Goal: Task Accomplishment & Management: Use online tool/utility

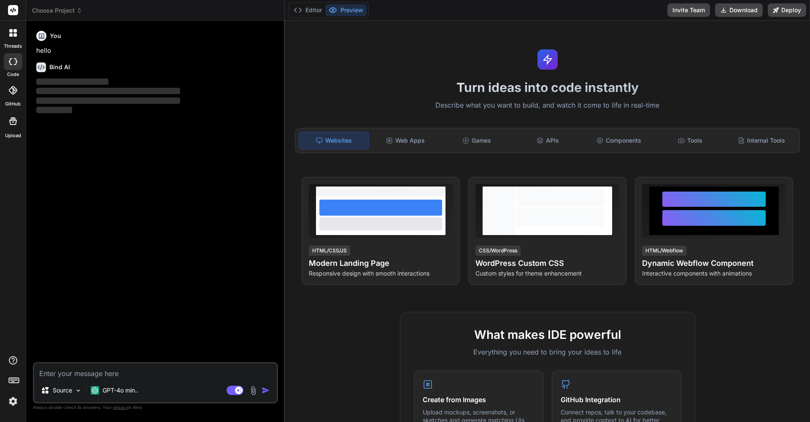
click at [13, 33] on icon at bounding box center [13, 33] width 8 height 8
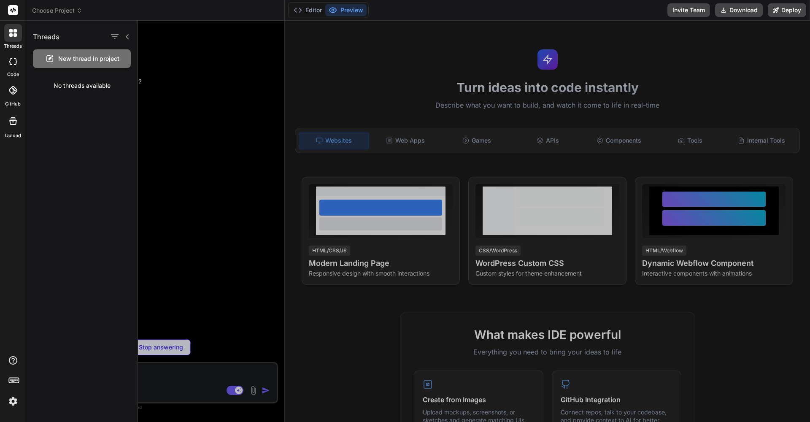
click at [72, 57] on span "New thread in project" at bounding box center [88, 58] width 61 height 8
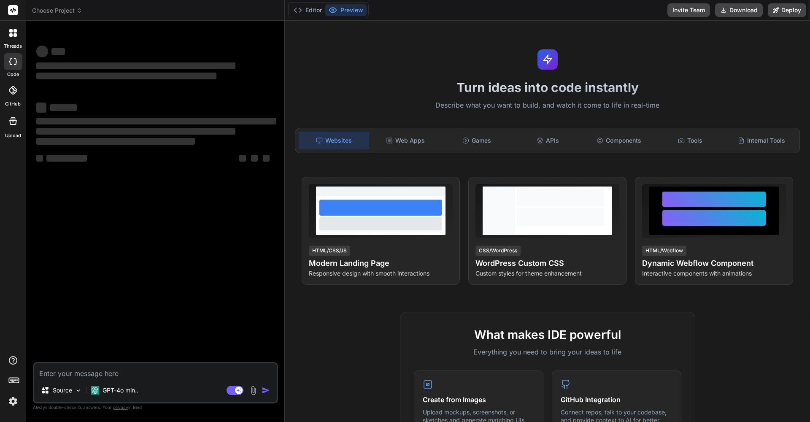
type textarea "x"
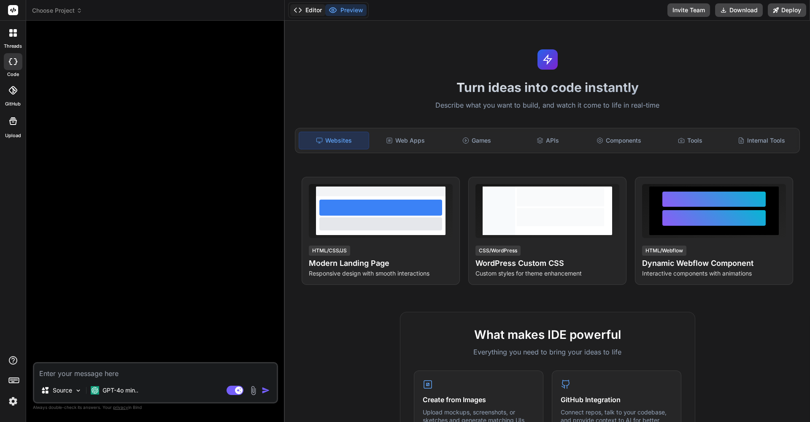
click at [298, 11] on icon at bounding box center [298, 10] width 8 height 8
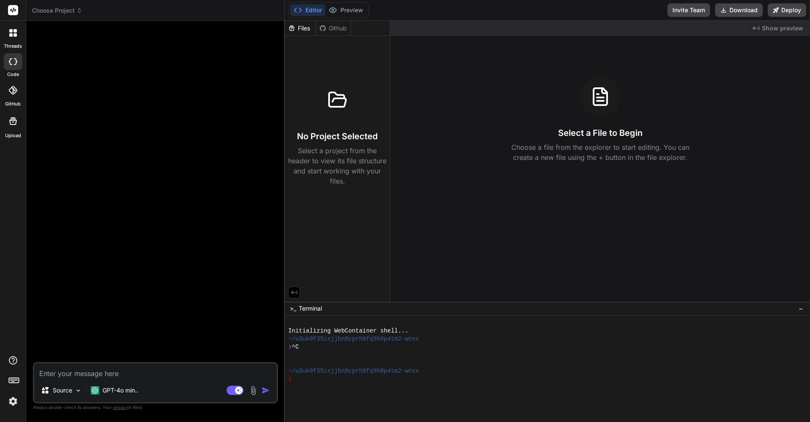
click at [294, 11] on polyline at bounding box center [295, 10] width 2 height 4
click at [294, 11] on icon at bounding box center [298, 10] width 8 height 8
click at [310, 10] on button "Editor" at bounding box center [307, 10] width 35 height 12
click at [11, 11] on icon at bounding box center [13, 10] width 6 height 5
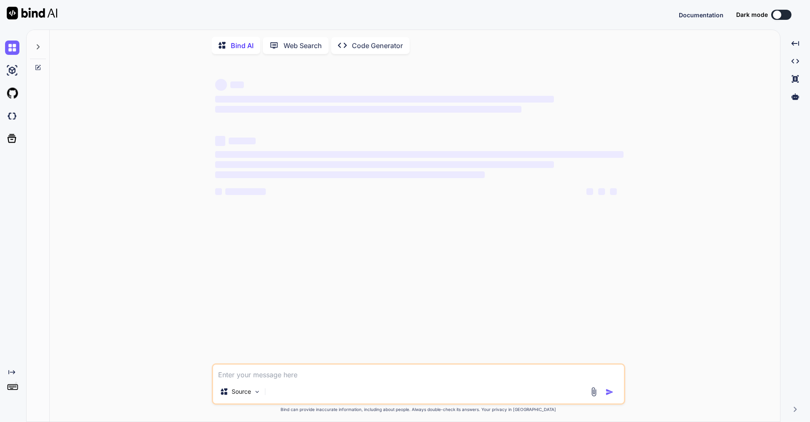
type textarea "x"
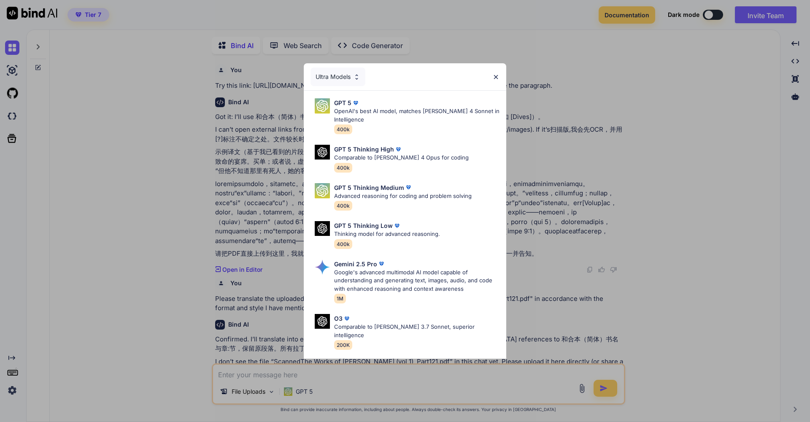
scroll to position [1676, 0]
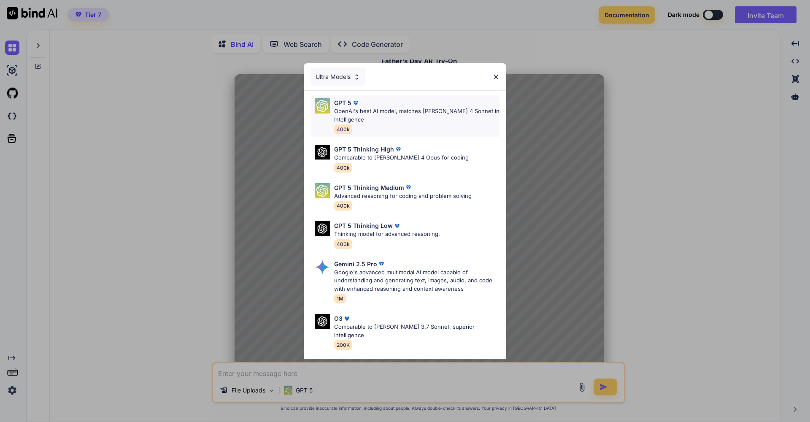
click at [403, 105] on div "GPT 5" at bounding box center [416, 102] width 165 height 9
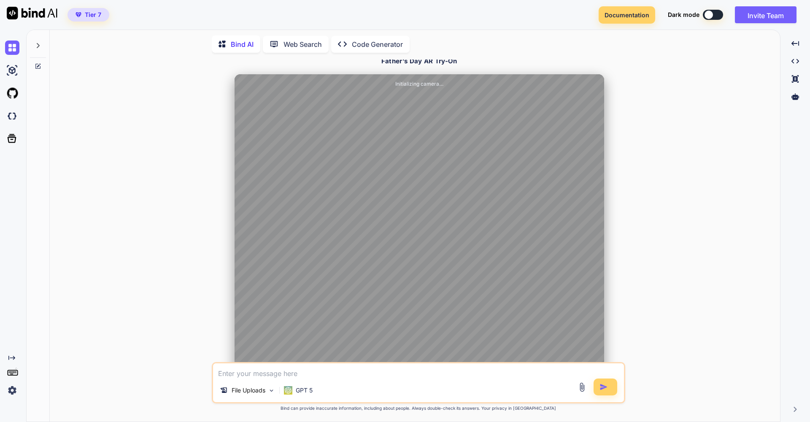
click at [304, 45] on p "Web Search" at bounding box center [302, 44] width 38 height 10
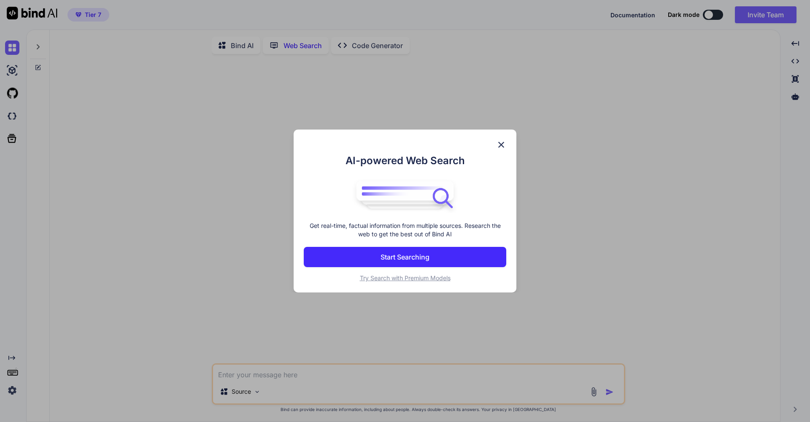
scroll to position [3, 0]
click at [422, 279] on span "Try Search with Premium Models" at bounding box center [405, 277] width 91 height 7
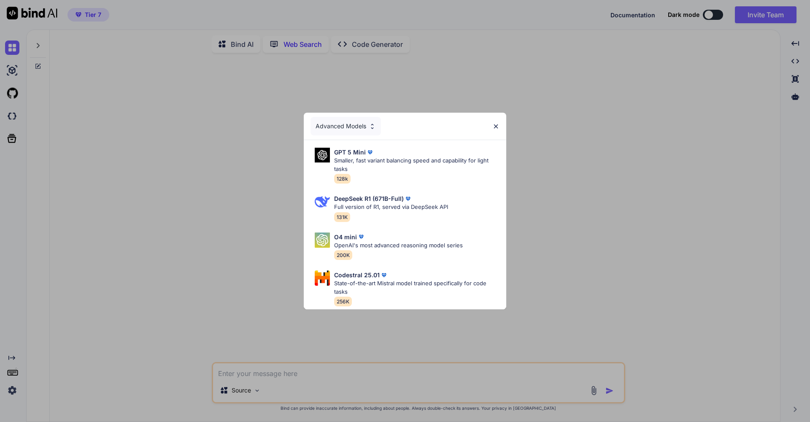
click at [499, 124] on div "Advanced Models" at bounding box center [405, 126] width 202 height 27
click at [498, 123] on img at bounding box center [495, 126] width 7 height 7
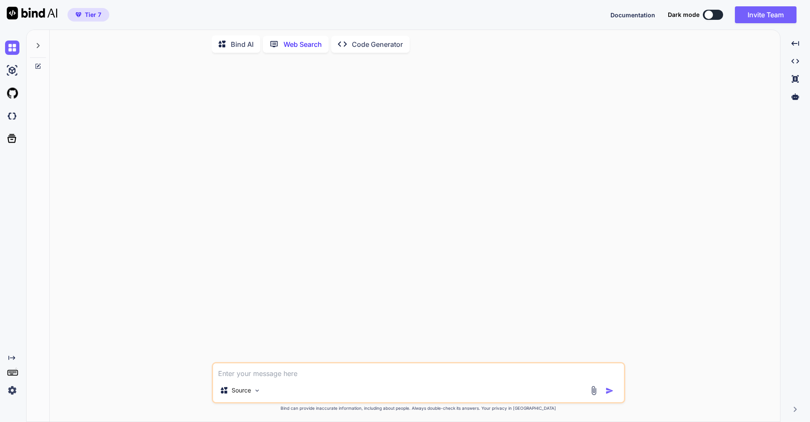
click at [300, 42] on p "Web Search" at bounding box center [302, 44] width 38 height 10
click at [251, 372] on textarea at bounding box center [418, 370] width 411 height 15
type textarea "What are the possible pollens that might cause hay fever during springs in Sydn…"
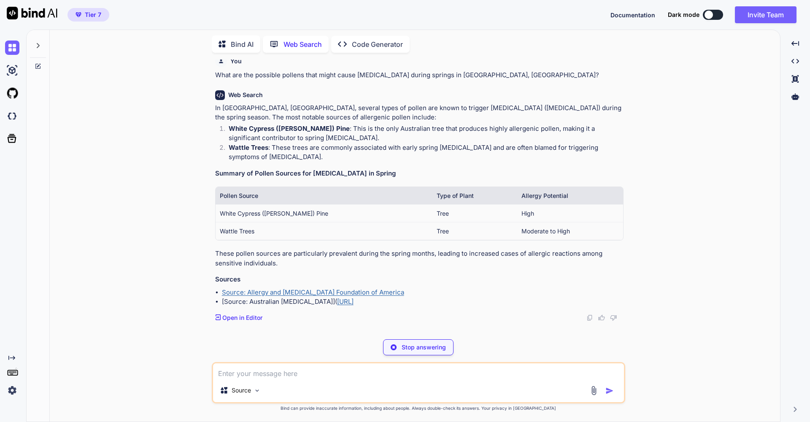
scroll to position [0, 0]
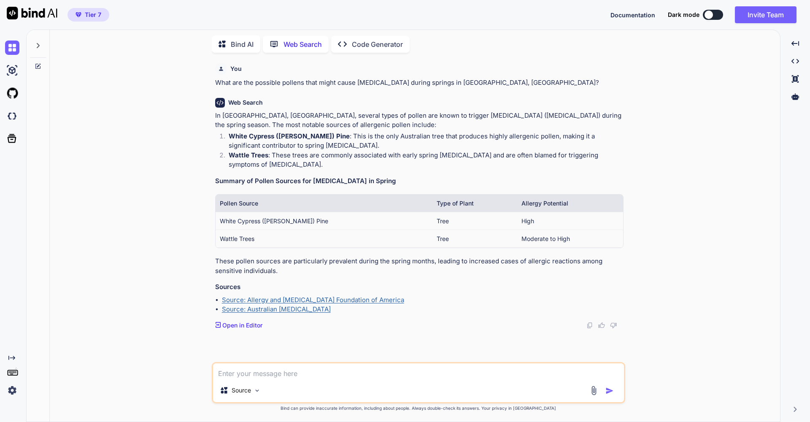
click at [301, 306] on link "Source: Australian Pollen Allergy" at bounding box center [276, 309] width 109 height 8
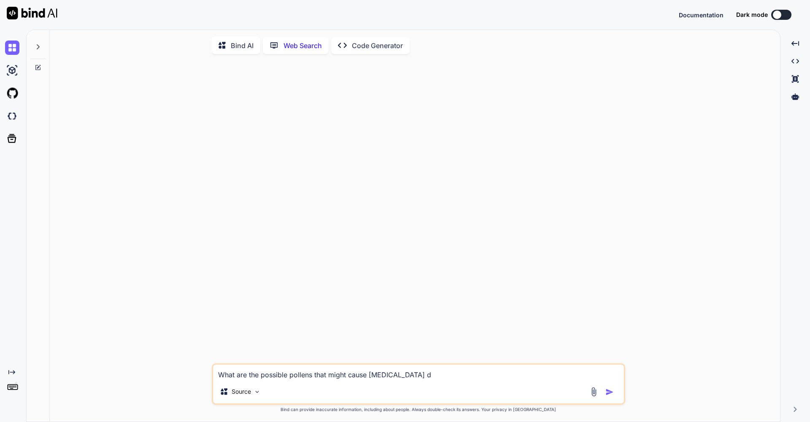
scroll to position [3, 0]
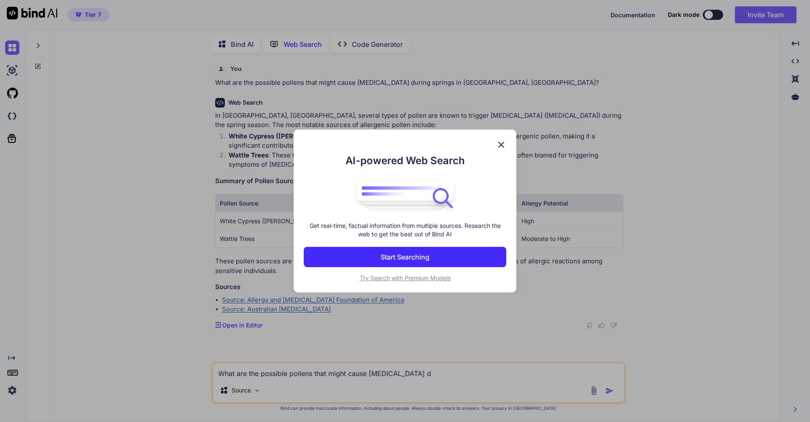
click at [499, 143] on img at bounding box center [501, 145] width 10 height 10
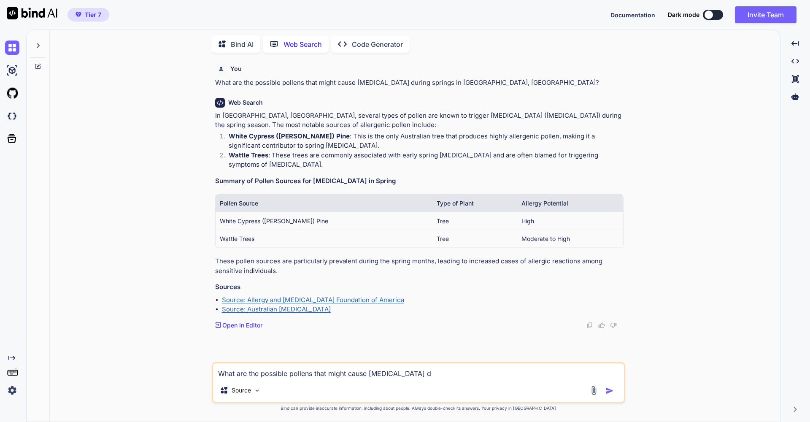
drag, startPoint x: 424, startPoint y: 372, endPoint x: 138, endPoint y: 367, distance: 286.5
click at [138, 367] on div "You What are the possible pollens that might cause hay fever during springs in …" at bounding box center [418, 240] width 723 height 362
type textarea "x"
click at [239, 42] on p "Bind AI" at bounding box center [242, 44] width 23 height 10
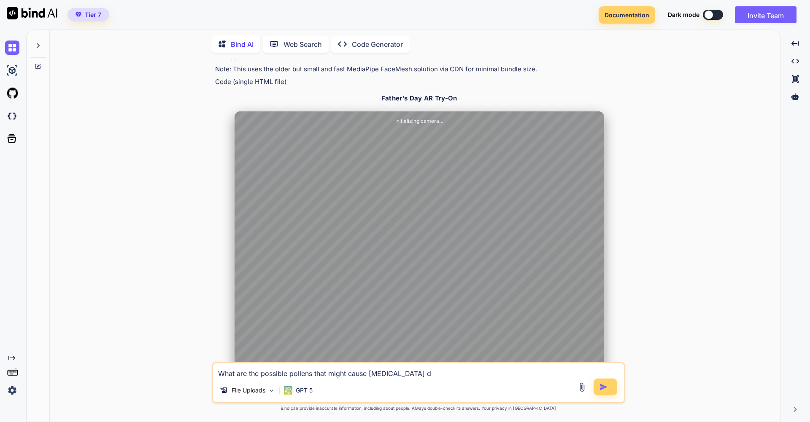
scroll to position [1344, 0]
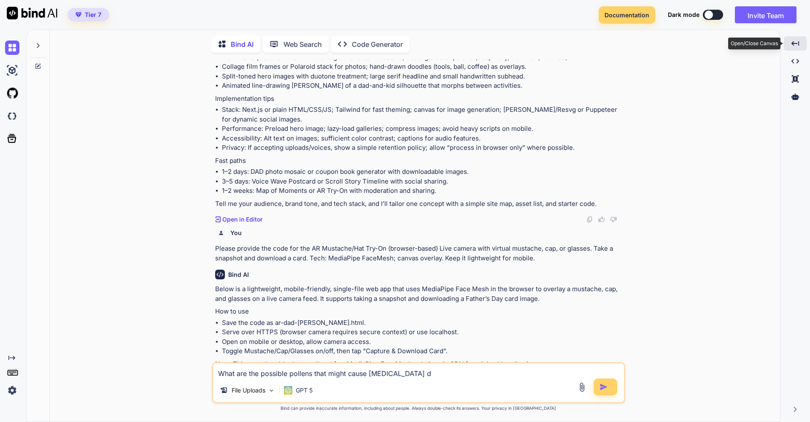
click at [795, 47] on icon "Created with Pixso." at bounding box center [795, 44] width 8 height 8
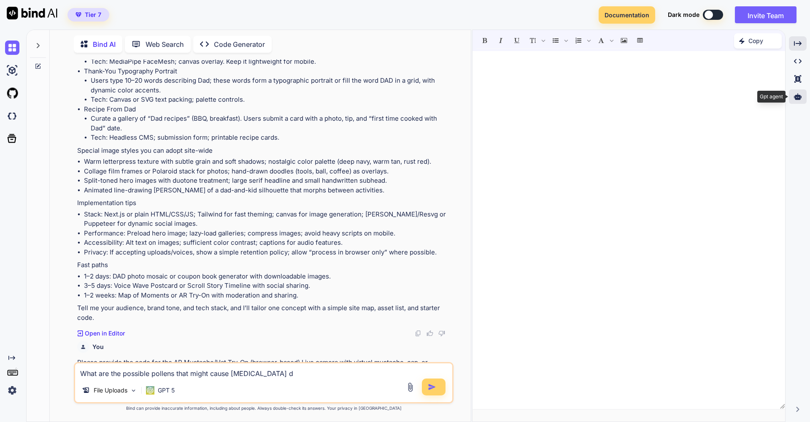
click at [799, 95] on icon at bounding box center [798, 96] width 8 height 6
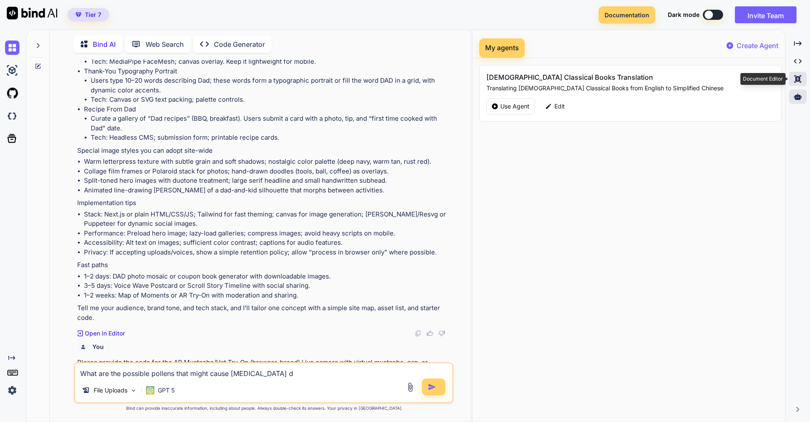
click at [798, 79] on icon "Created with Pixso." at bounding box center [798, 79] width 8 height 8
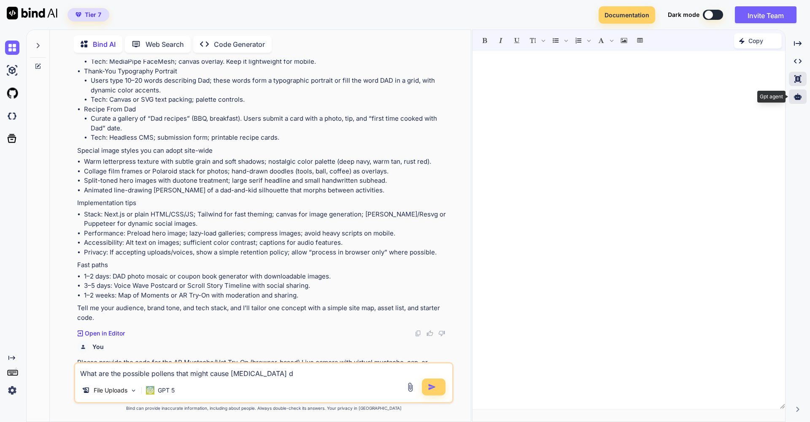
click at [802, 98] on div at bounding box center [798, 96] width 18 height 14
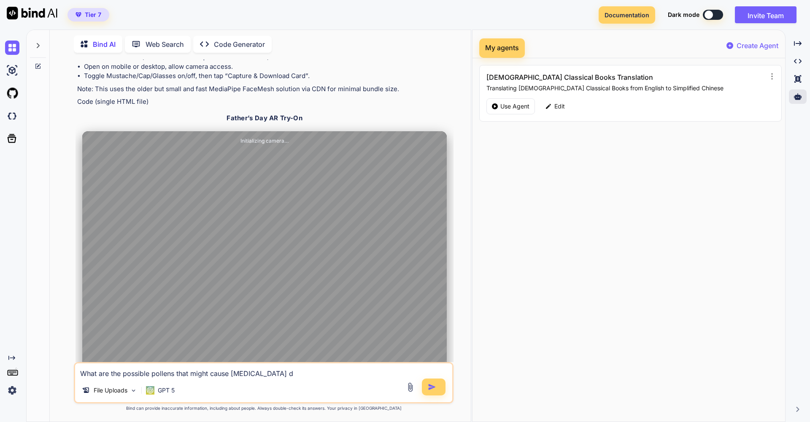
scroll to position [1897, 0]
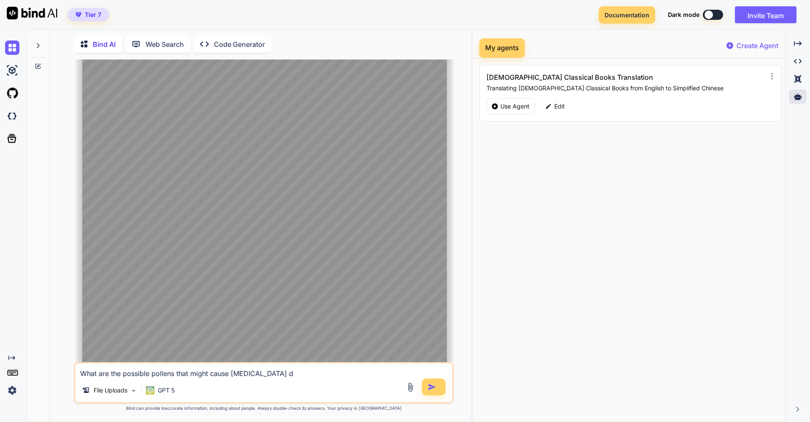
drag, startPoint x: 279, startPoint y: 373, endPoint x: 65, endPoint y: 369, distance: 213.9
click at [65, 369] on div "You Try this link: https://drive.google.com/file/d/1n497n69YDMf-ES3rxLbuSWCZzZx…" at bounding box center [264, 240] width 414 height 362
click at [7, 68] on img at bounding box center [12, 70] width 14 height 14
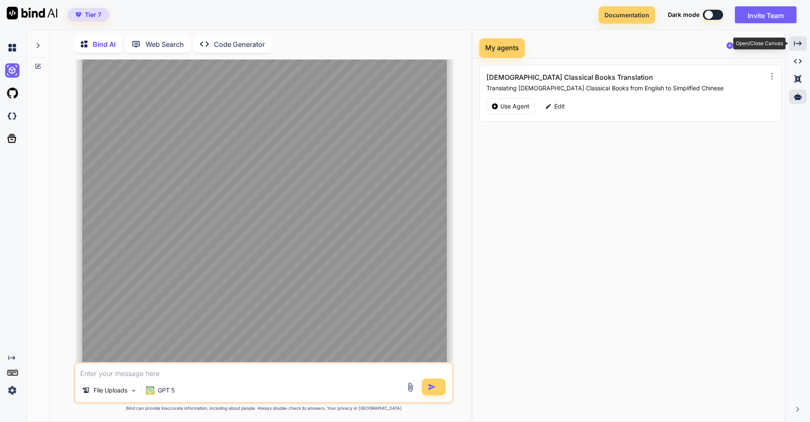
click at [797, 43] on icon "Created with Pixso." at bounding box center [798, 44] width 8 height 8
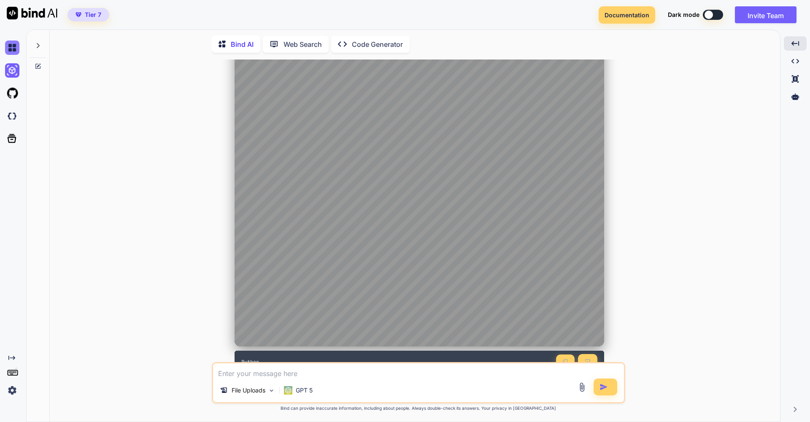
click at [15, 51] on img at bounding box center [12, 47] width 14 height 14
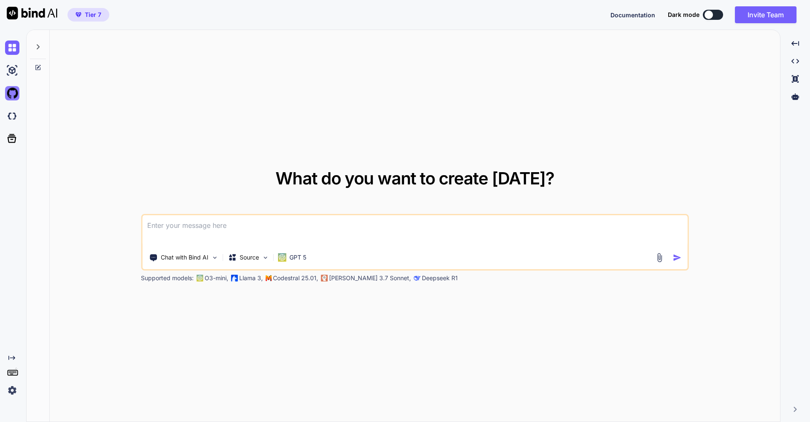
click at [11, 91] on img at bounding box center [12, 93] width 14 height 14
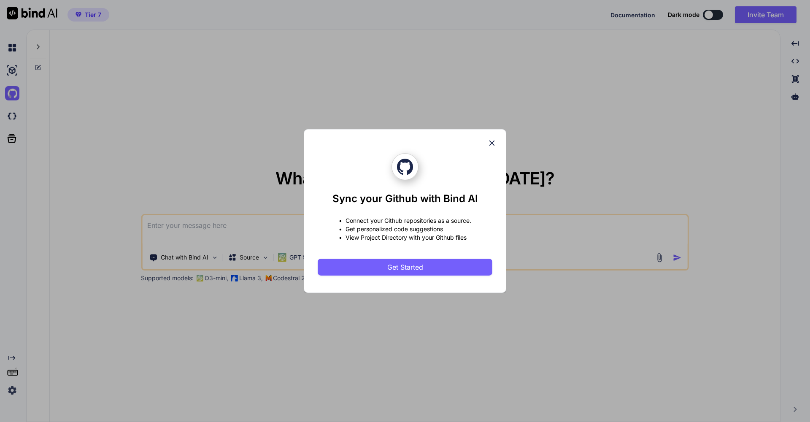
click at [492, 143] on icon at bounding box center [491, 142] width 5 height 5
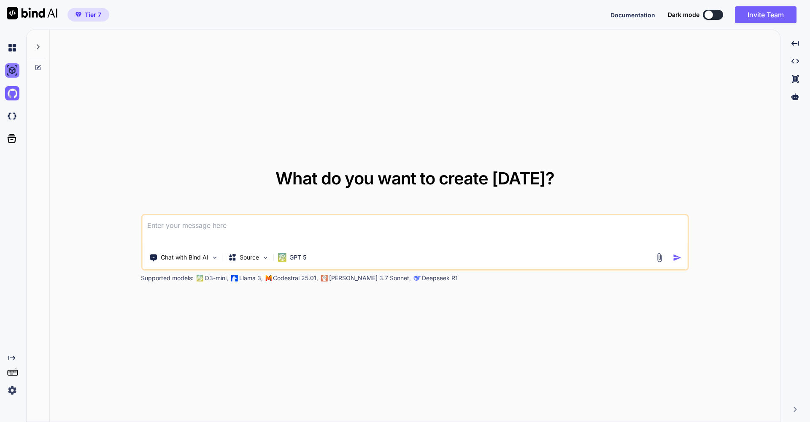
click at [8, 72] on img at bounding box center [12, 70] width 14 height 14
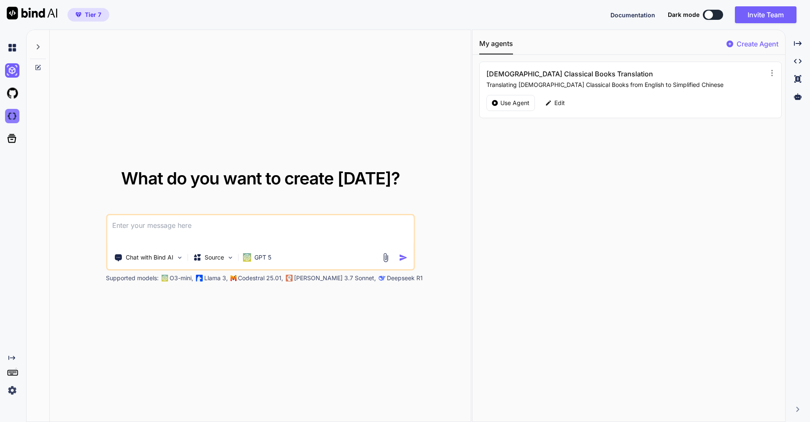
click at [11, 117] on img at bounding box center [12, 116] width 14 height 14
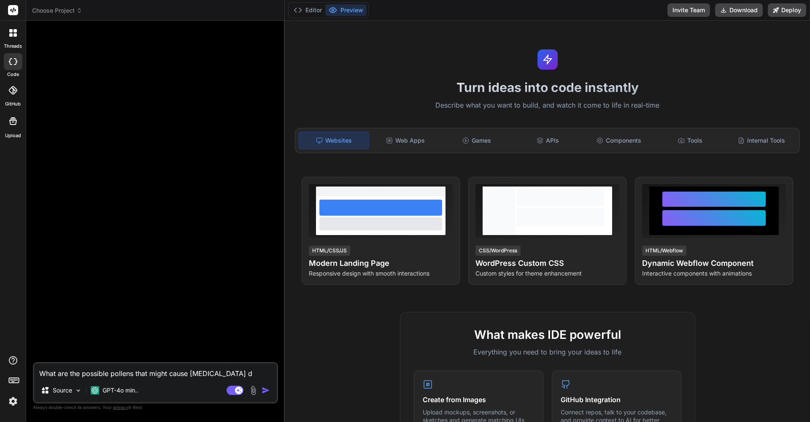
type textarea "x"
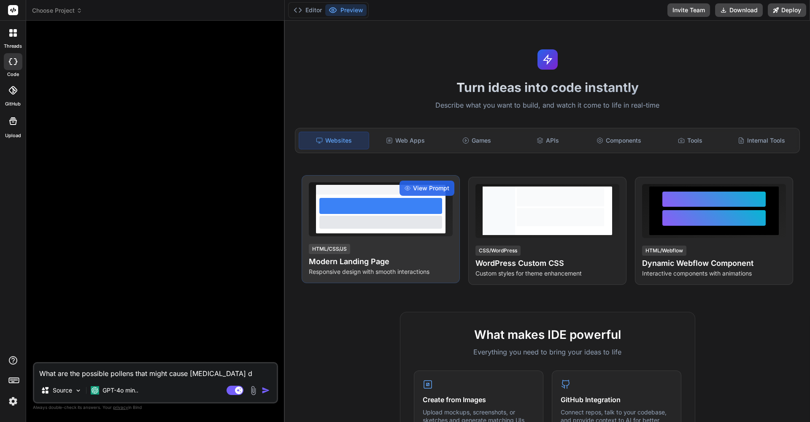
scroll to position [380, 0]
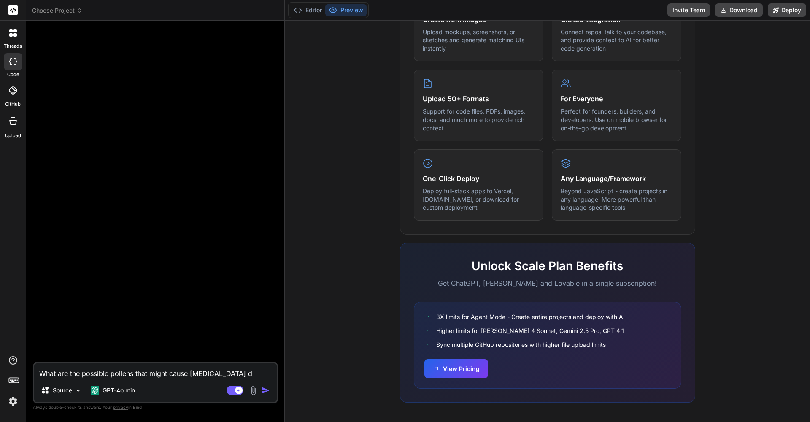
drag, startPoint x: 241, startPoint y: 371, endPoint x: 0, endPoint y: 368, distance: 240.9
click at [0, 368] on div "threads code GitHub Upload Choose Project Created with Pixso. Bind AI Web Searc…" at bounding box center [405, 211] width 810 height 422
type textarea "x"
click at [15, 126] on div at bounding box center [13, 121] width 20 height 20
type textarea "x"
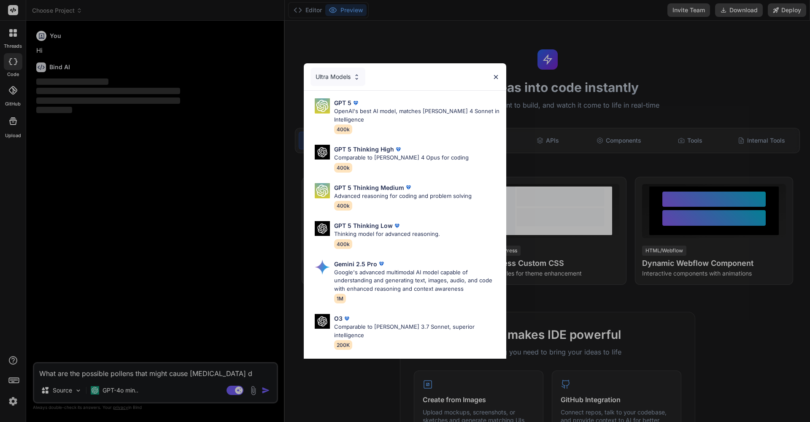
click at [497, 77] on img at bounding box center [495, 76] width 7 height 7
click at [406, 118] on p "OpenAI's best AI model, matches [PERSON_NAME] 4 Sonnet in Intelligence" at bounding box center [416, 115] width 165 height 16
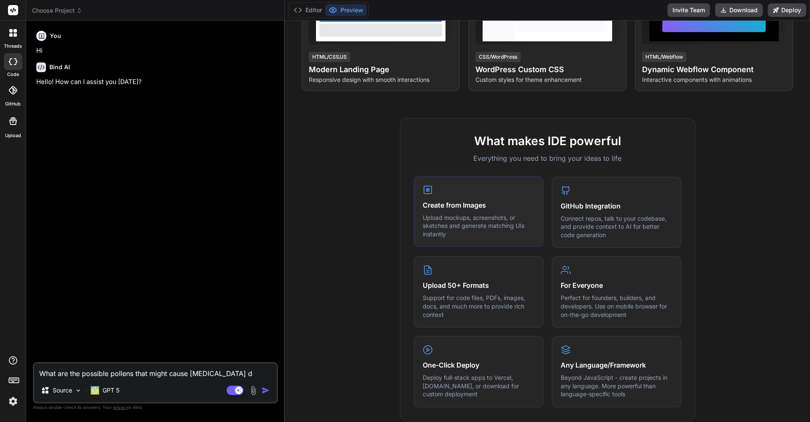
scroll to position [195, 0]
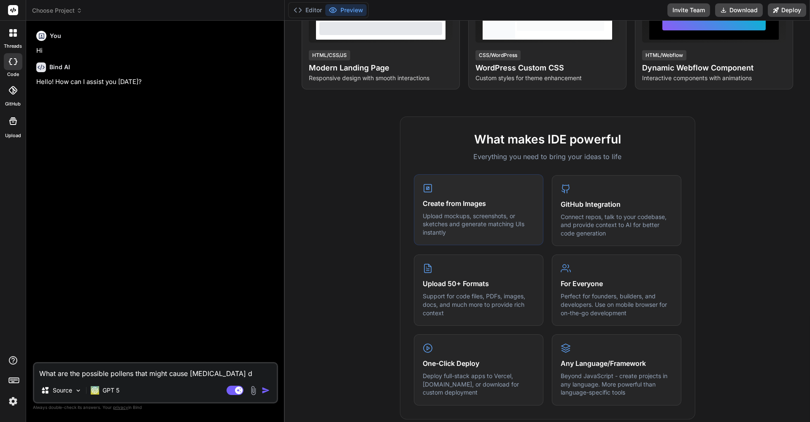
type textarea "x"
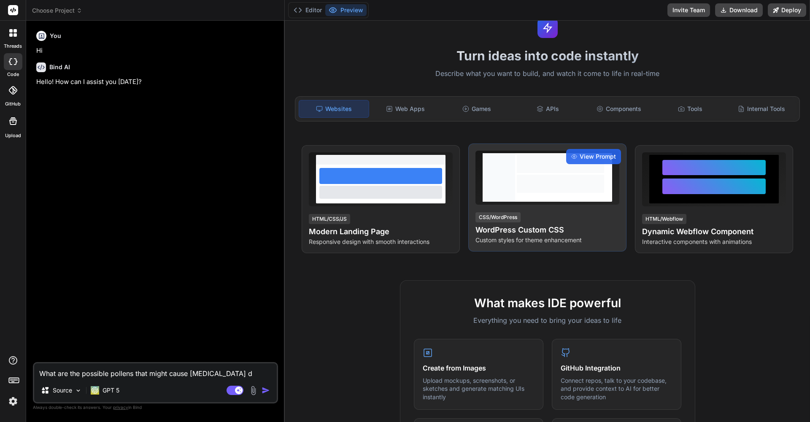
scroll to position [0, 0]
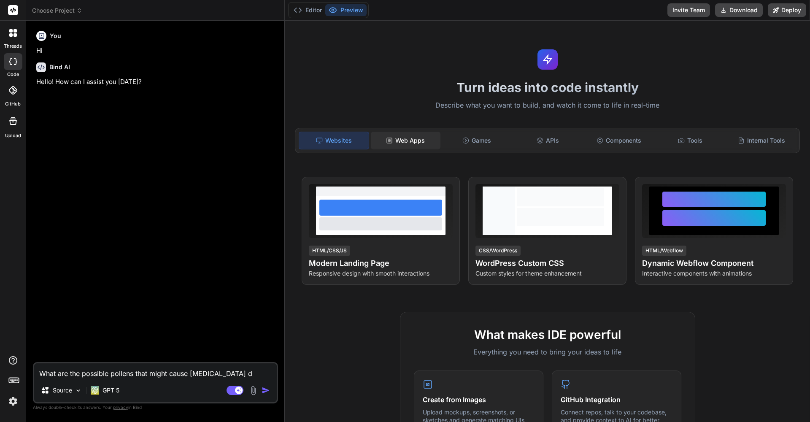
click at [416, 140] on div "Web Apps" at bounding box center [406, 141] width 70 height 18
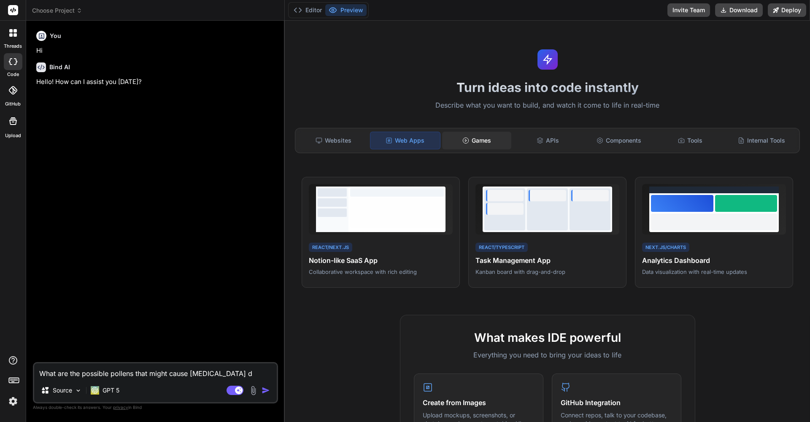
click at [479, 140] on div "Games" at bounding box center [477, 141] width 70 height 18
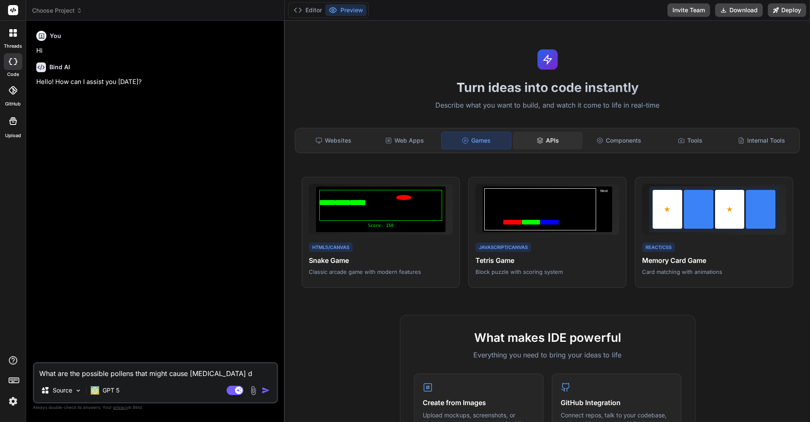
click at [553, 143] on div "APIs" at bounding box center [548, 141] width 70 height 18
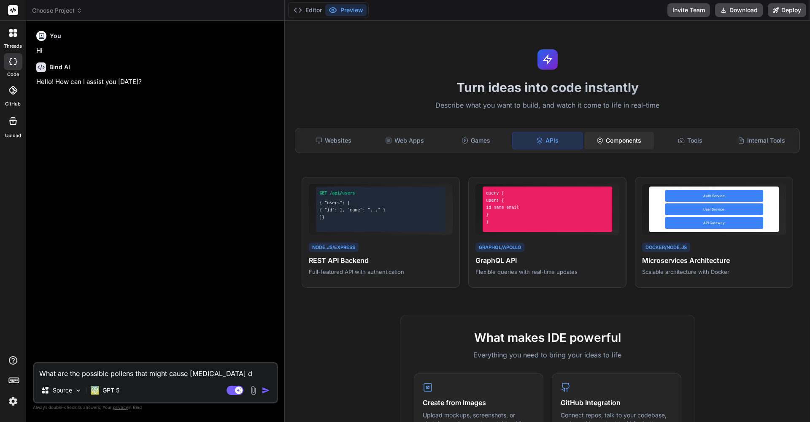
click at [617, 140] on div "Components" at bounding box center [619, 141] width 70 height 18
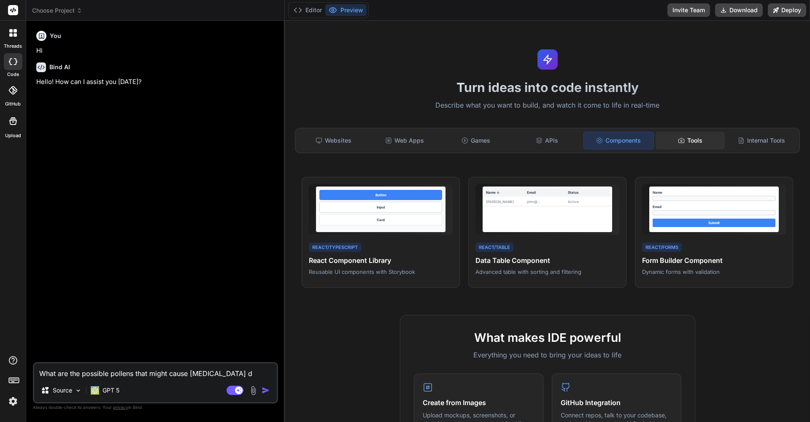
click at [690, 139] on div "Tools" at bounding box center [690, 141] width 70 height 18
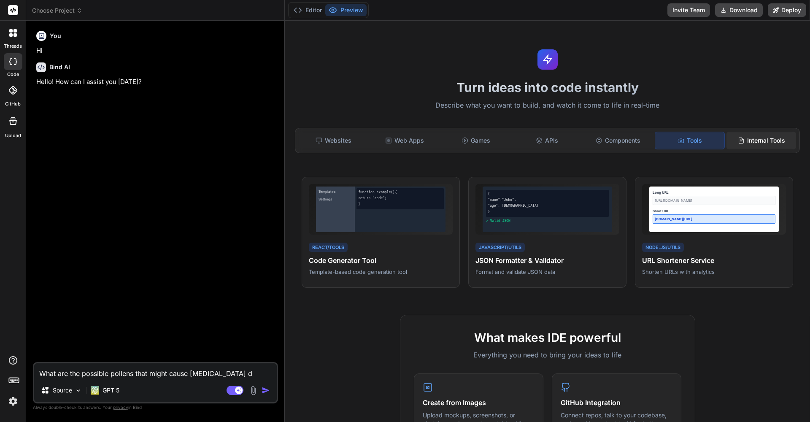
click at [750, 143] on div "Internal Tools" at bounding box center [761, 141] width 70 height 18
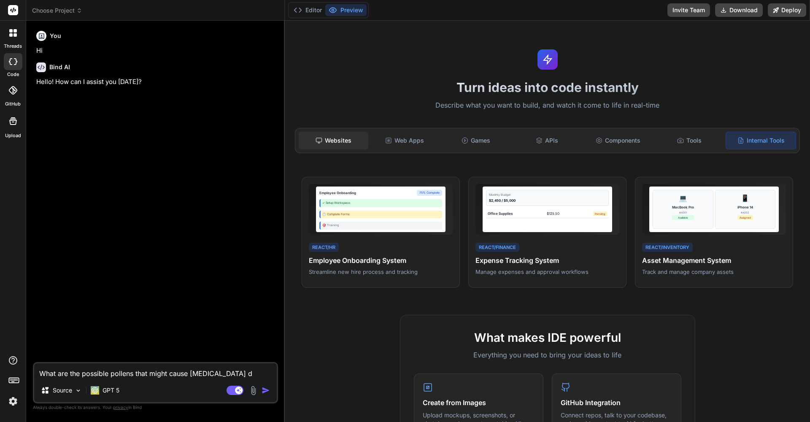
click at [338, 142] on div "Websites" at bounding box center [334, 141] width 70 height 18
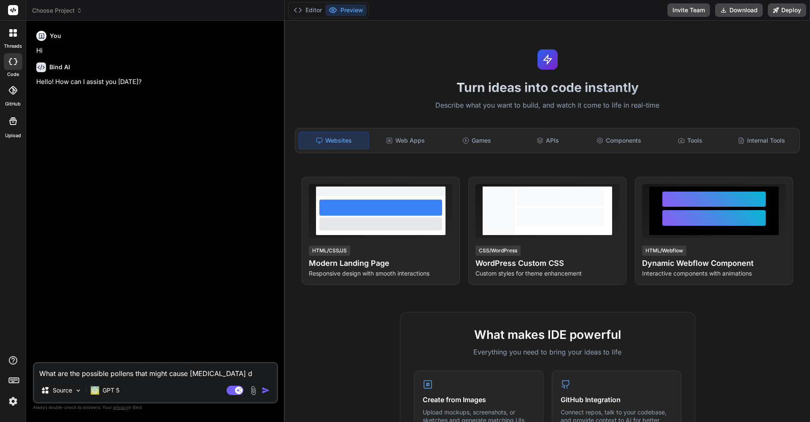
scroll to position [136, 0]
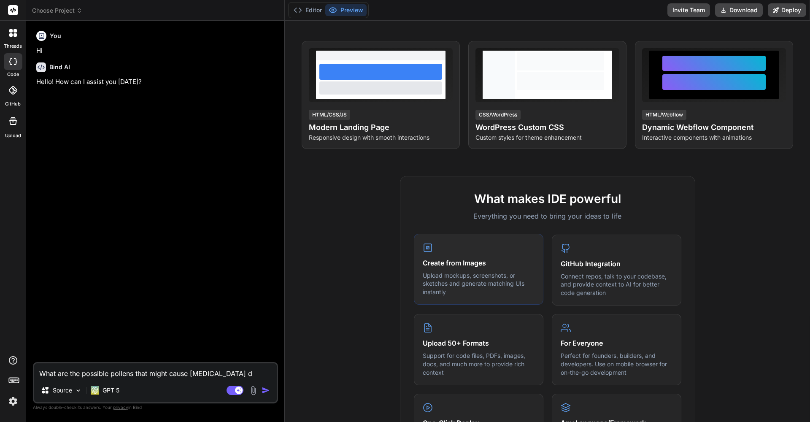
click at [455, 276] on p "Upload mockups, screenshots, or sketches and generate matching UIs instantly" at bounding box center [479, 283] width 112 height 25
drag, startPoint x: 236, startPoint y: 370, endPoint x: 39, endPoint y: 370, distance: 196.6
click at [39, 370] on textarea "What are the possible pollens that might cause hay fever d" at bounding box center [155, 370] width 243 height 15
type textarea "C"
type textarea "x"
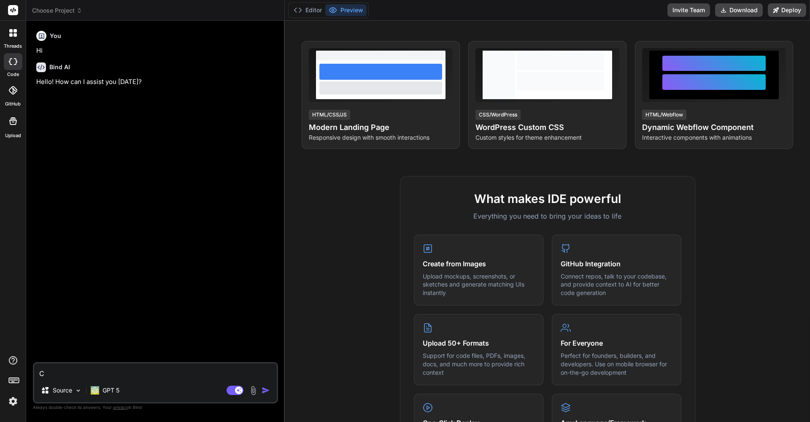
type textarea "Ca"
type textarea "x"
type textarea "Can"
type textarea "x"
type textarea "Can"
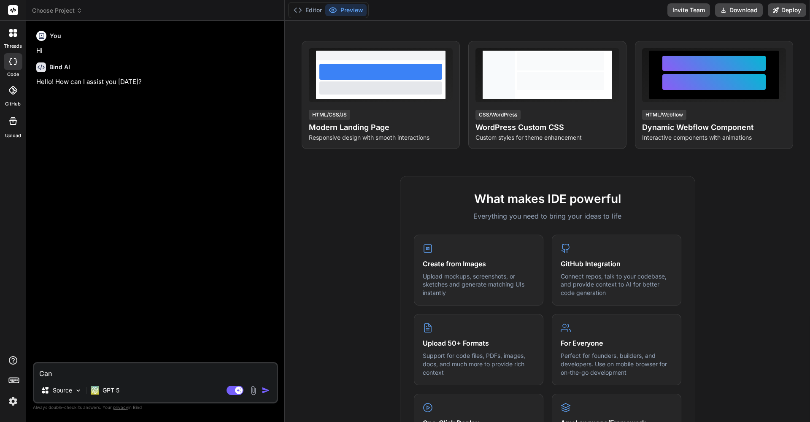
type textarea "x"
type textarea "Can y"
type textarea "x"
type textarea "Can yo"
type textarea "x"
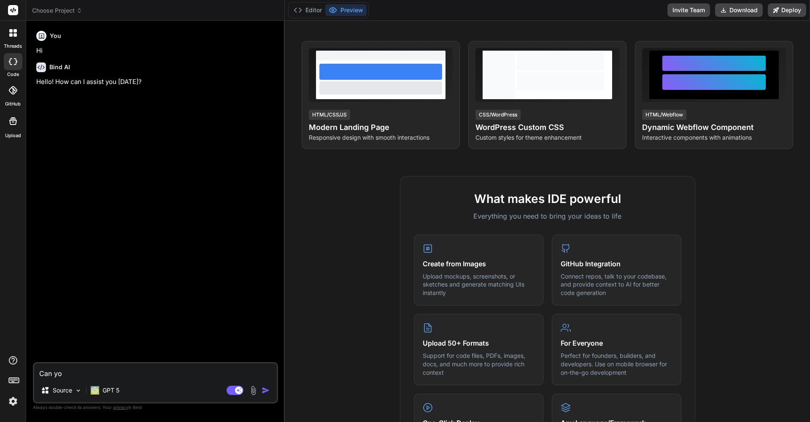
type textarea "Can you"
type textarea "x"
type textarea "Can you"
type textarea "x"
type textarea "Can you p"
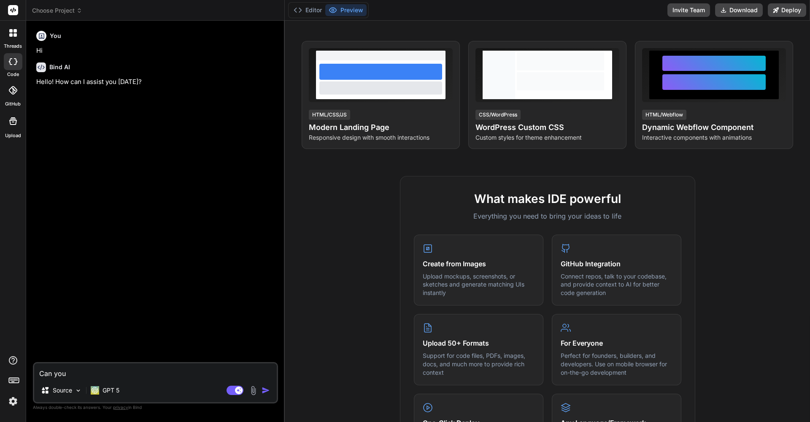
type textarea "x"
type textarea "Can you pl"
type textarea "x"
type textarea "Can you ple"
type textarea "x"
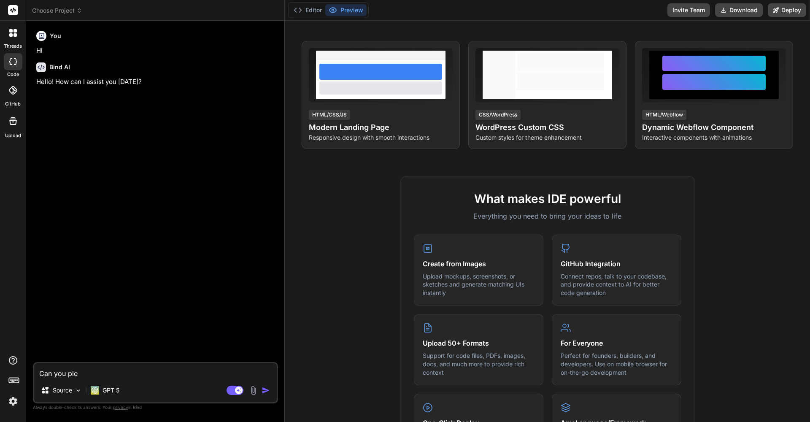
type textarea "Can you plea"
type textarea "x"
type textarea "Can you pleas"
type textarea "x"
type textarea "Can you please"
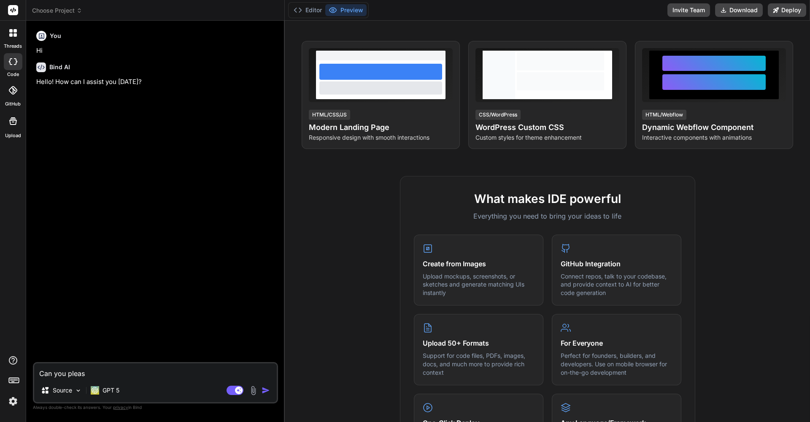
type textarea "x"
type textarea "Can you please"
type textarea "x"
type textarea "Can you please g"
type textarea "x"
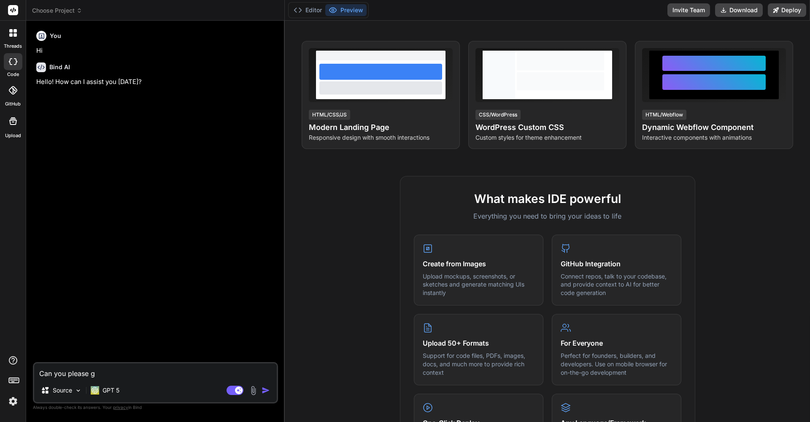
type textarea "Can you please gi"
type textarea "x"
type textarea "Can you please giv"
type textarea "x"
type textarea "Can you please give"
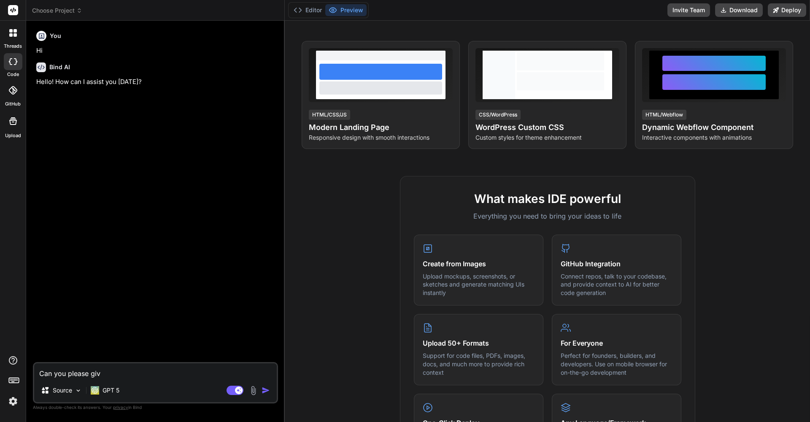
type textarea "x"
type textarea "Can you please give"
type textarea "x"
type textarea "Can you please give m"
type textarea "x"
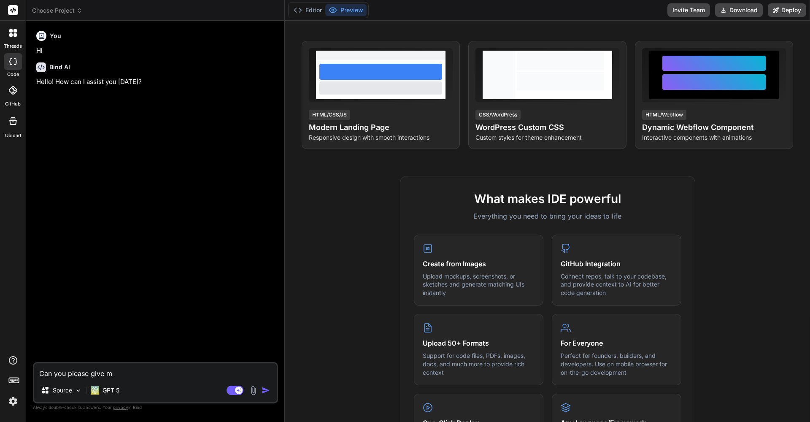
type textarea "Can you please give me"
type textarea "x"
type textarea "Can you please give me"
type textarea "x"
type textarea "Can you please give me t"
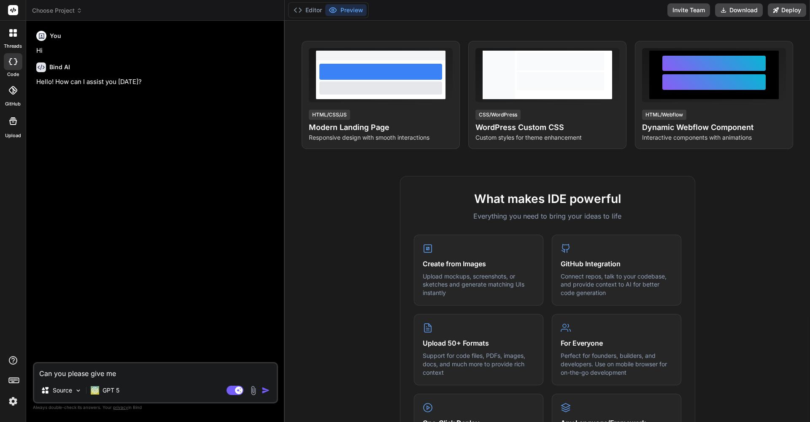
type textarea "x"
type textarea "Can you please give me th"
type textarea "x"
type textarea "Can you please give me the"
type textarea "x"
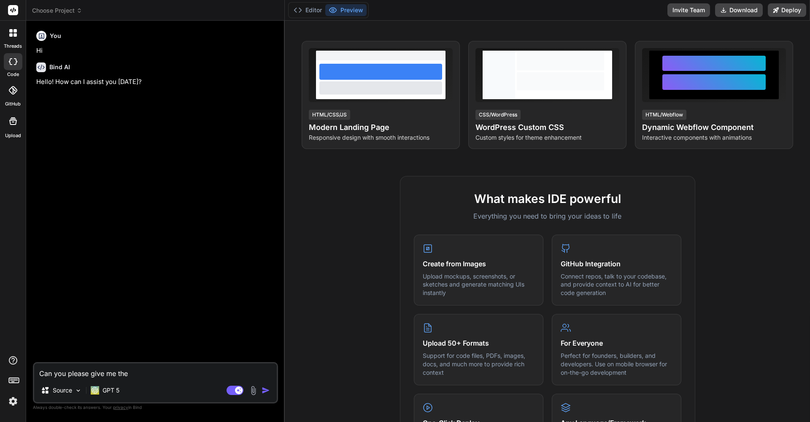
type textarea "Can you please give me the"
type textarea "x"
type textarea "Can you please give me the c"
type textarea "x"
type textarea "Can you please give me the co"
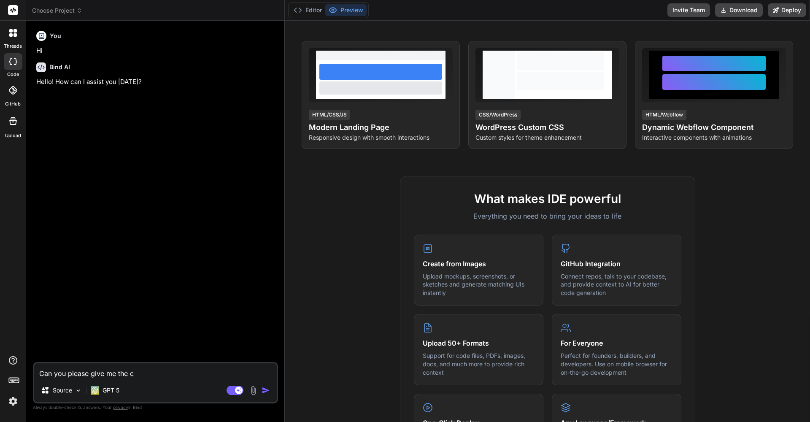
type textarea "x"
type textarea "Can you please give me the cod"
type textarea "x"
type textarea "Can you please give me the code"
type textarea "x"
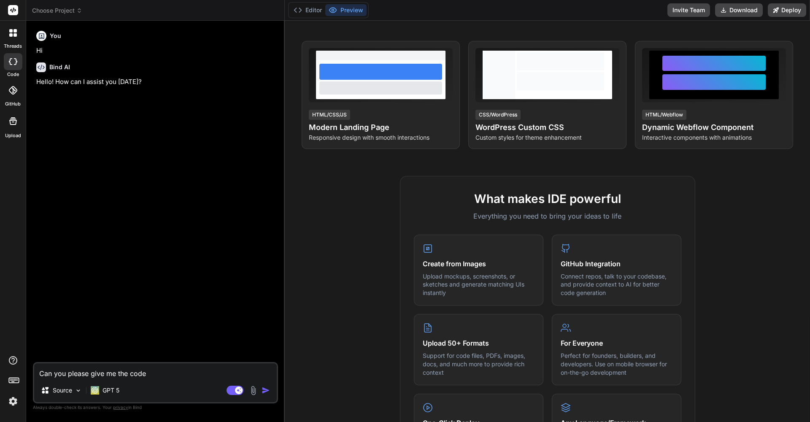
type textarea "Can you please give me the code"
type textarea "x"
type textarea "Can you please give me the code t"
type textarea "x"
type textarea "Can you please give me the code to"
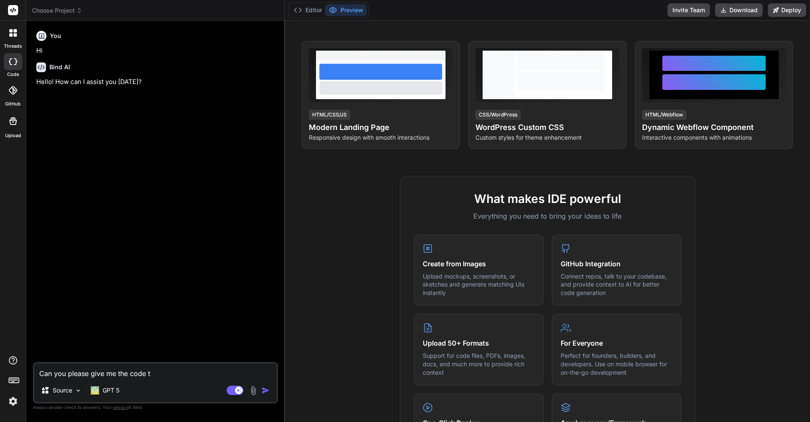
type textarea "x"
type textarea "Can you please give me the code to"
type textarea "x"
type textarea "Can you please give me the code to m"
type textarea "x"
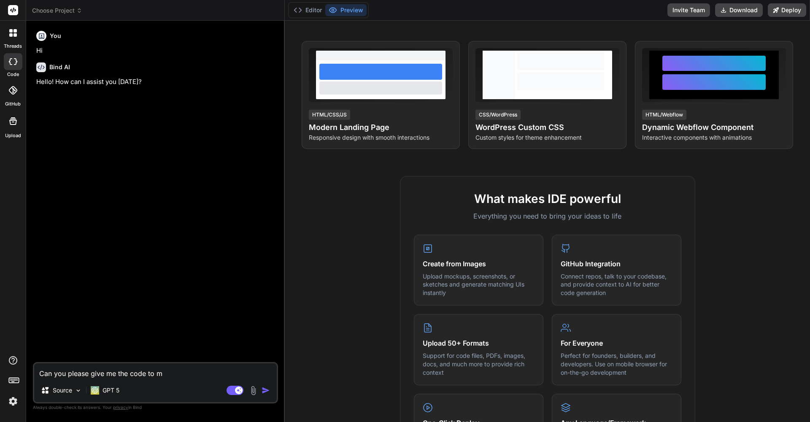
type textarea "Can you please give me the code to m"
type textarea "x"
type textarea "Can you please give me the code to m k"
type textarea "x"
type textarea "Can you please give me the code to m ka"
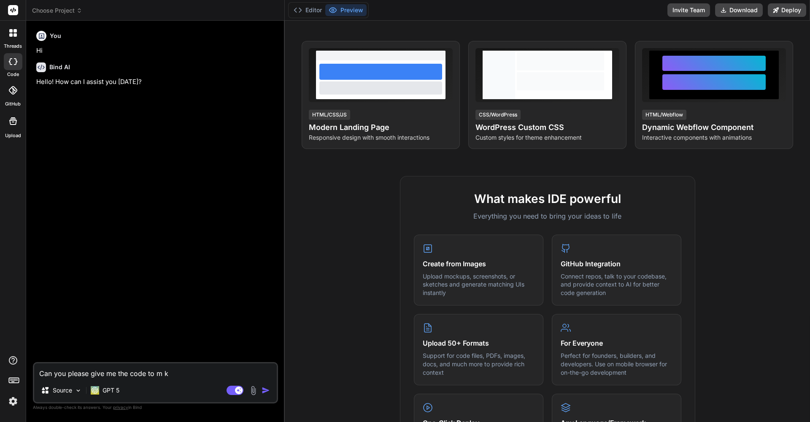
type textarea "x"
type textarea "Can you please give me the code to m k"
type textarea "x"
type textarea "Can you please give me the code to m"
type textarea "x"
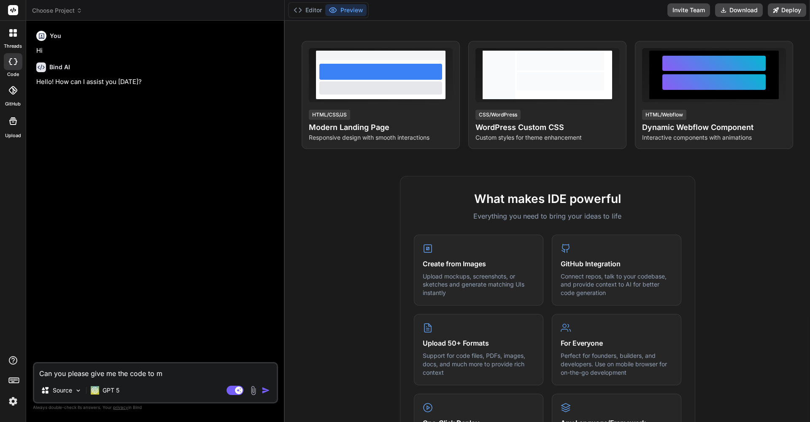
type textarea "Can you please give me the code to m"
type textarea "x"
type textarea "Can you please give me the code to ma"
type textarea "x"
type textarea "Can you please give me the code to mak"
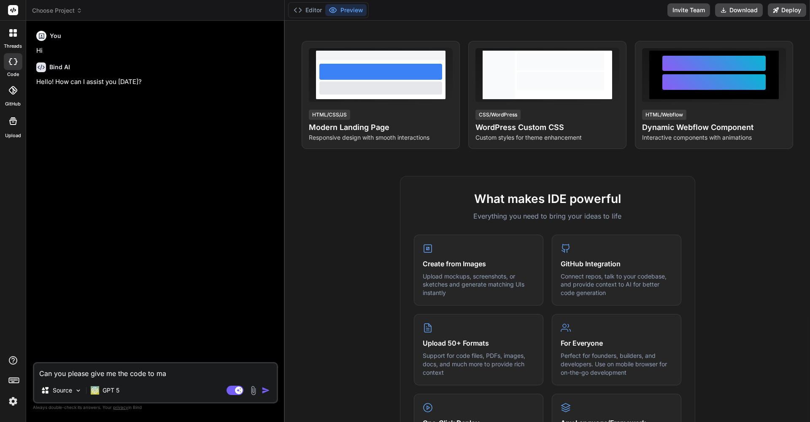
type textarea "x"
type textarea "Can you please give me the code to make"
type textarea "x"
type textarea "Can you please give me the code to make"
type textarea "x"
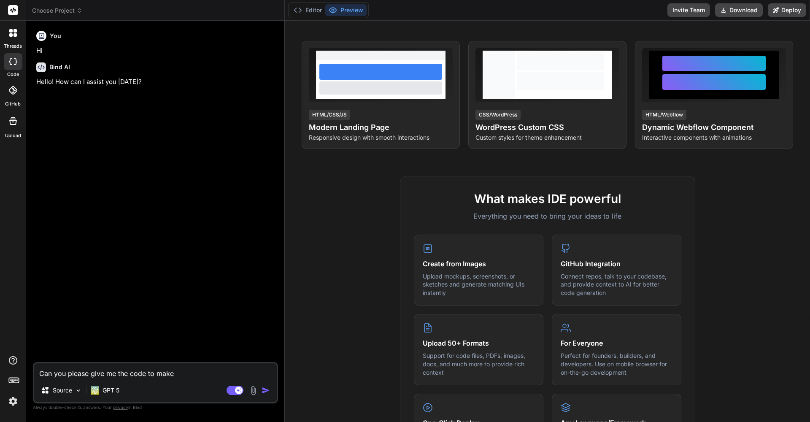
type textarea "Can you please give me the code to make m"
type textarea "x"
type textarea "Can you please give me the code to make my"
type textarea "x"
type textarea "Can you please give me the code to make my"
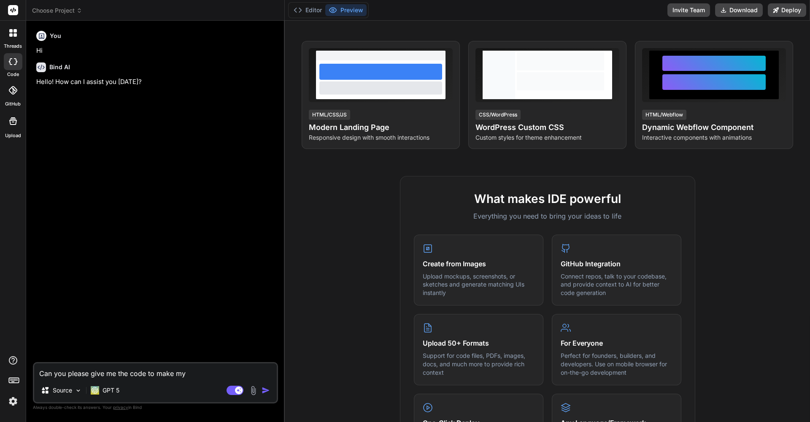
type textarea "x"
type textarea "Can you please give me the code to make my w"
type textarea "x"
type textarea "Can you please give me the code to make my we"
type textarea "x"
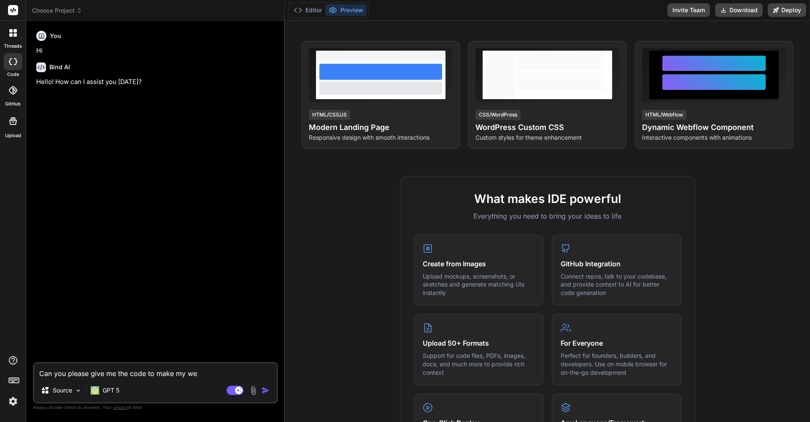
type textarea "Can you please give me the code to make my web"
type textarea "x"
type textarea "Can you please give me the code to make my webs"
type textarea "x"
type textarea "Can you please give me the code to make my websi"
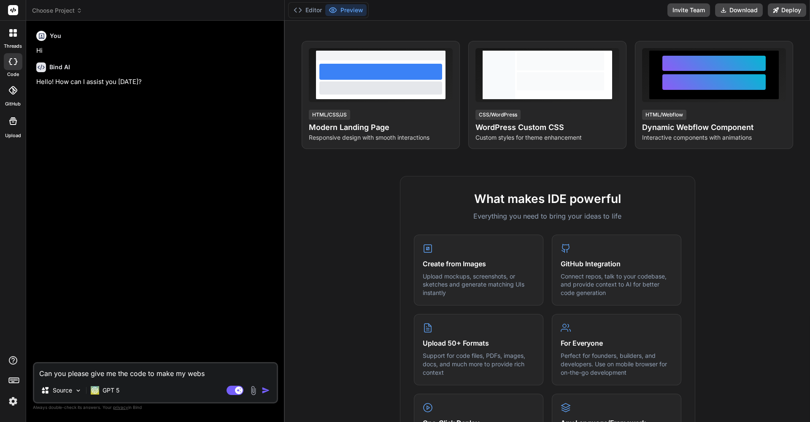
type textarea "x"
type textarea "Can you please give me the code to make my websit"
type textarea "x"
type textarea "Can you please give me the code to make my website"
type textarea "x"
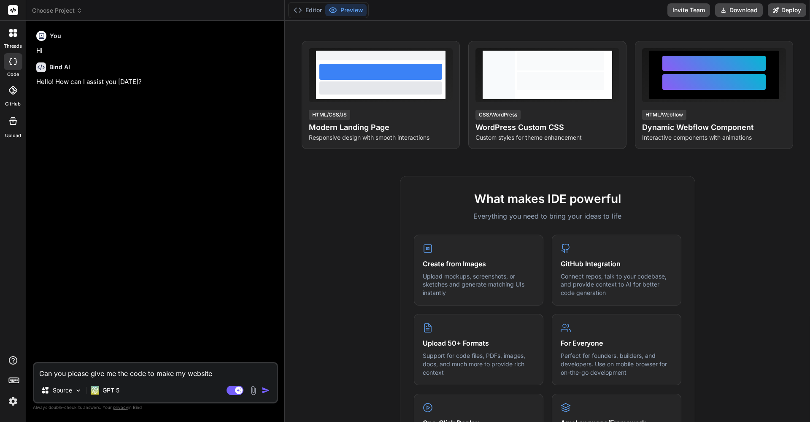
type textarea "Can you please give me the code to make my website"
type textarea "x"
type textarea "Can you please give me the code to make my website l"
type textarea "x"
type textarea "Can you please give me the code to make my website lo"
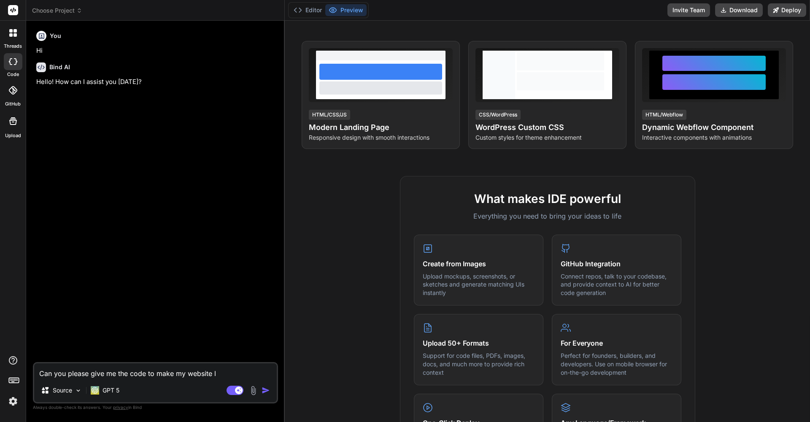
type textarea "x"
type textarea "Can you please give me the code to make my website loo"
type textarea "x"
type textarea "Can you please give me the code to make my website look"
type textarea "x"
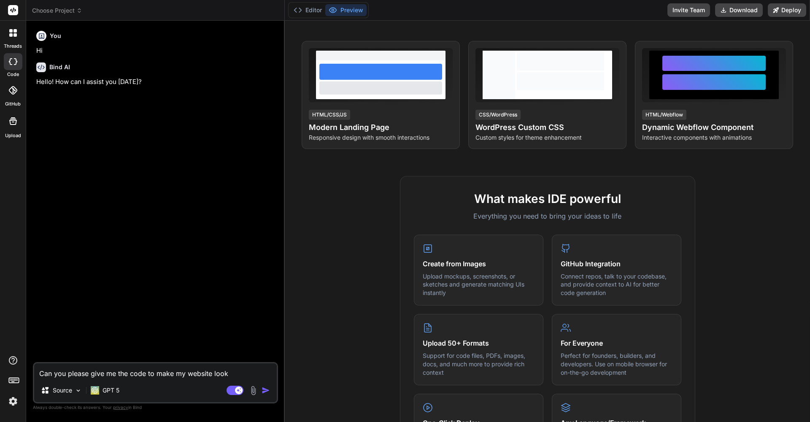
type textarea "Can you please give me the code to make my website look"
type textarea "x"
type textarea "Can you please give me the code to make my website look l"
type textarea "x"
type textarea "Can you please give me the code to make my website look li"
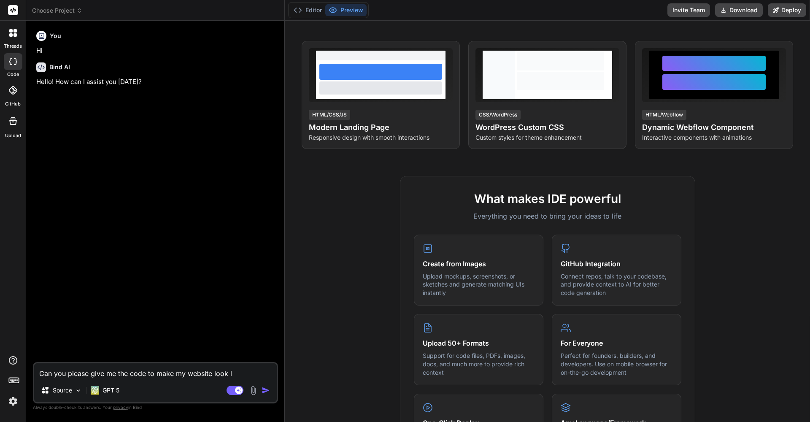
type textarea "x"
type textarea "Can you please give me the code to make my website look lik"
type textarea "x"
type textarea "Can you please give me the code to make my website look like"
type textarea "x"
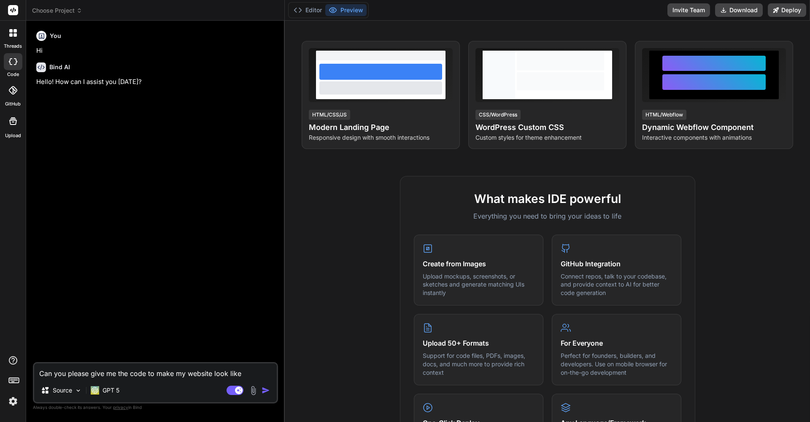
type textarea "Can you please give me the code to make my website look like"
type textarea "x"
type textarea "Can you please give me the code to make my website look like t"
type textarea "x"
type textarea "Can you please give me the code to make my website look like th"
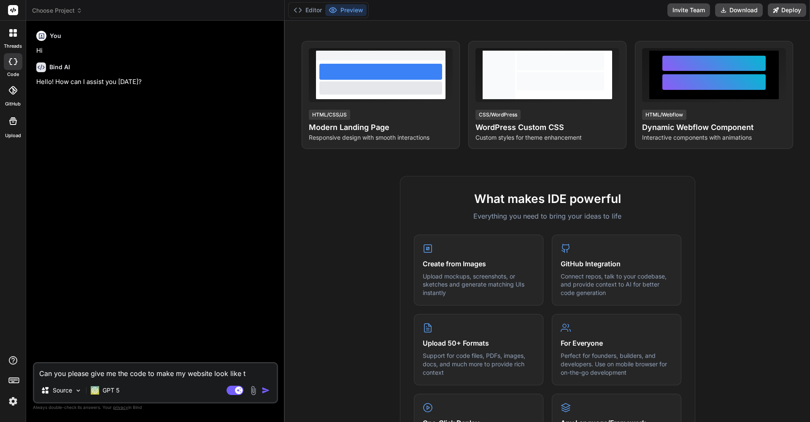
type textarea "x"
type textarea "Can you please give me the code to make my website look like thi"
type textarea "x"
type textarea "Can you please give me the code to make my website look like th"
type textarea "x"
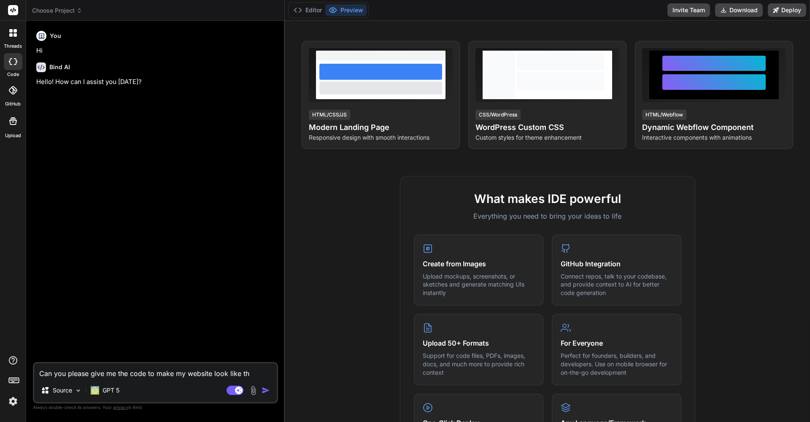
type textarea "Can you please give me the code to make my website look like the"
type textarea "x"
type textarea "Can you please give me the code to make my website look like the"
type textarea "x"
type textarea "Can you please give me the code to make my website look like the s"
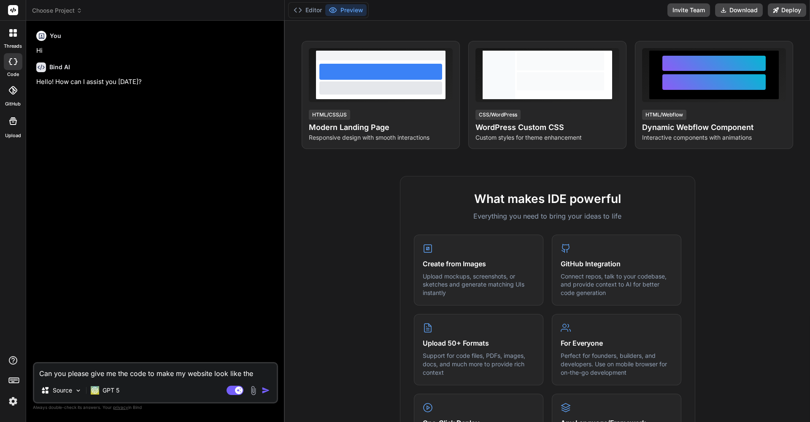
type textarea "x"
type textarea "Can you please give me the code to make my website look like the sc"
type textarea "x"
type textarea "Can you please give me the code to make my website look like the scr"
type textarea "x"
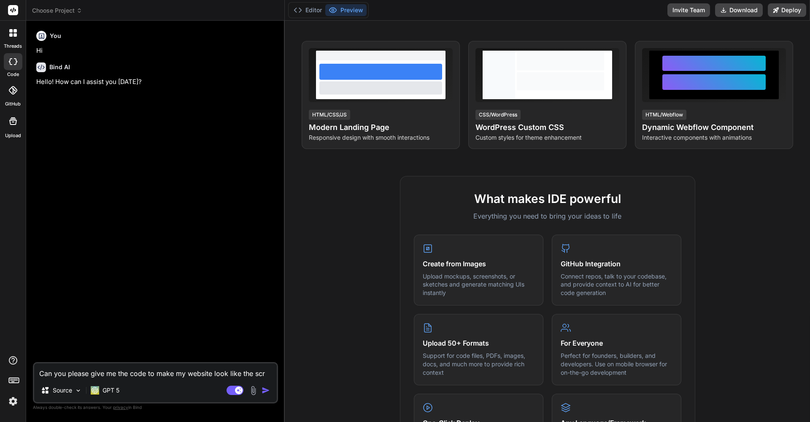
type textarea "Can you please give me the code to make my website look like the scre"
type textarea "x"
type textarea "Can you please give me the code to make my website look like the scree"
type textarea "x"
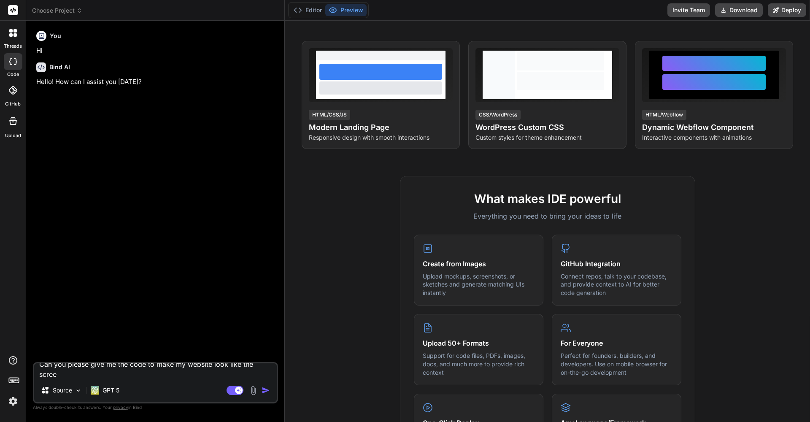
type textarea "Can you please give me the code to make my website look like the screen"
type textarea "x"
type textarea "Can you please give me the code to make my website look like the screens"
type textarea "x"
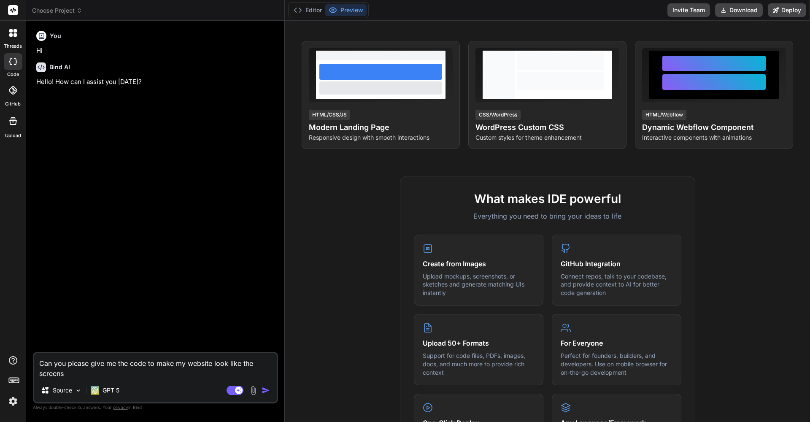
type textarea "Can you please give me the code to make my website look like the screensh"
type textarea "x"
type textarea "Can you please give me the code to make my website look like the screensho"
type textarea "x"
type textarea "Can you please give me the code to make my website look like the screenshot"
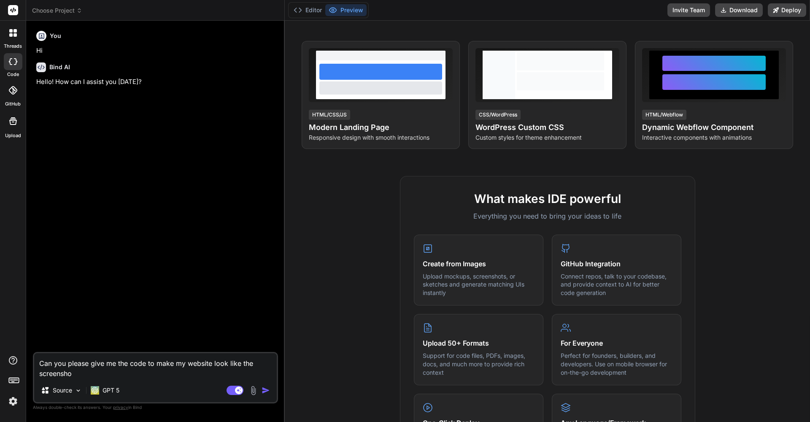
type textarea "x"
type textarea "Can you please give me the code to make my website look like the screenshot"
type textarea "x"
type textarea "Can you please give me the code to make my website look like the screenshot a"
type textarea "x"
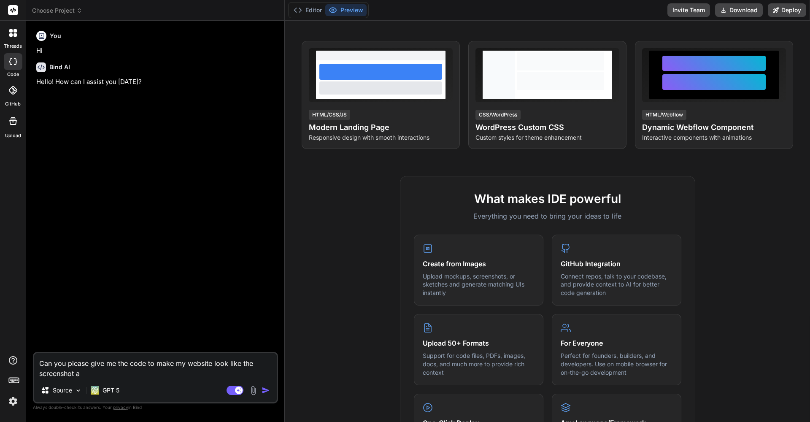
type textarea "Can you please give me the code to make my website look like the screenshot at"
type textarea "x"
type textarea "Can you please give me the code to make my website look like the screenshot att"
type textarea "x"
type textarea "Can you please give me the code to make my website look like the screenshot atta"
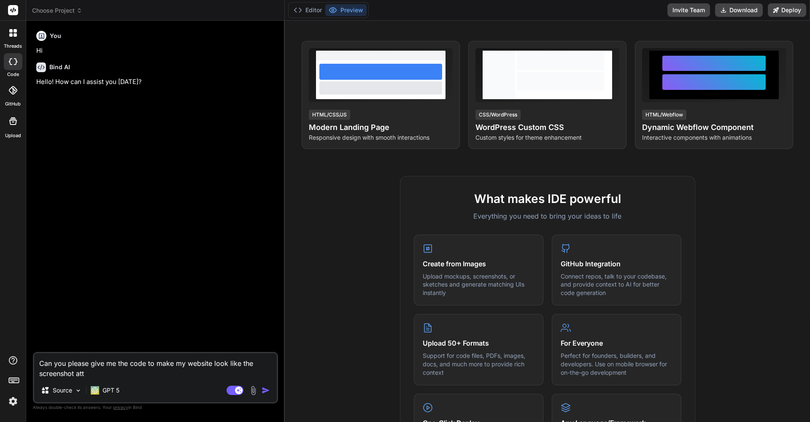
type textarea "x"
type textarea "Can you please give me the code to make my website look like the screenshot att…"
type textarea "x"
type textarea "Can you please give me the code to make my website look like the screenshot att…"
type textarea "x"
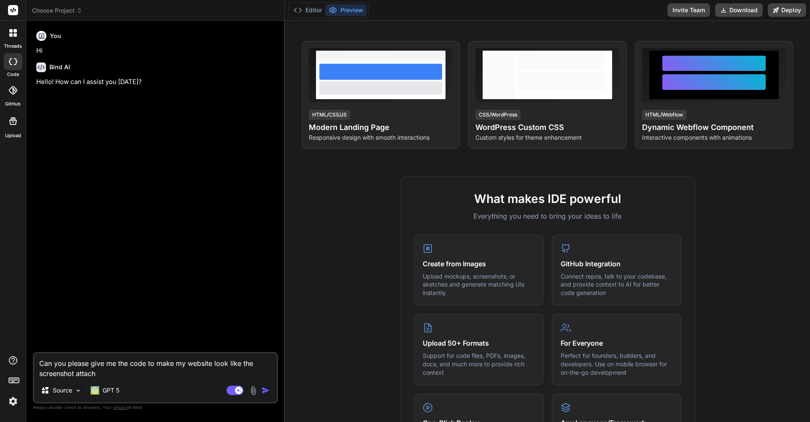
type textarea "Can you please give me the code to make my website look like the screenshot att…"
type textarea "x"
type textarea "Can you please give me the code to make my website look like the screenshot att…"
type textarea "x"
type textarea "Can you please give me the code to make my website look like the screenshot att…"
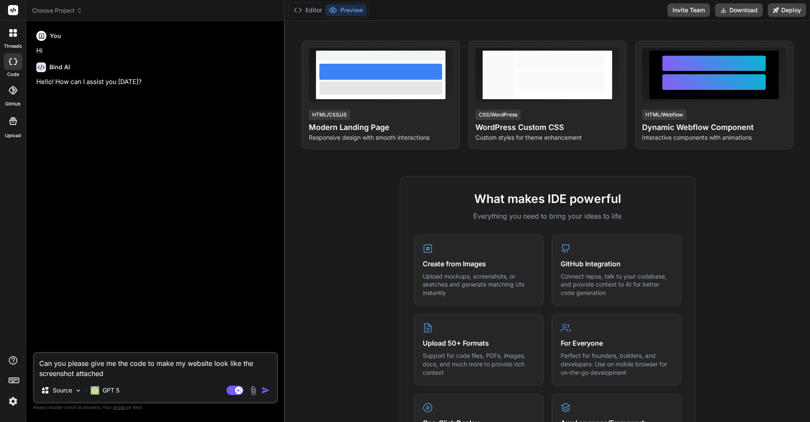
type textarea "x"
type textarea "Can you please give me the code to make my website look like the screenshot att…"
click at [252, 393] on img at bounding box center [253, 391] width 10 height 10
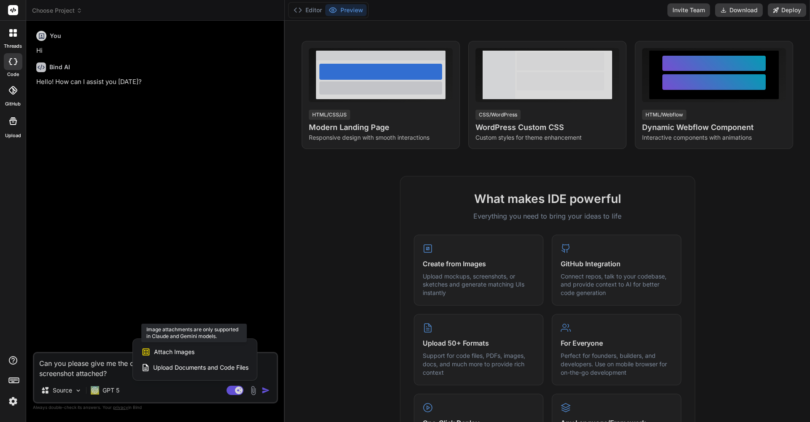
click at [213, 353] on div "Attach Images Image attachments are only supported in Claude and Gemini models." at bounding box center [194, 352] width 107 height 16
drag, startPoint x: 194, startPoint y: 367, endPoint x: 178, endPoint y: 378, distance: 18.8
click at [179, 377] on div "Attach Images Image attachments are only supported in Claude and Gemini models.…" at bounding box center [195, 359] width 124 height 41
click at [186, 353] on span "Attach Images" at bounding box center [174, 352] width 40 height 8
click at [147, 385] on div at bounding box center [405, 211] width 810 height 422
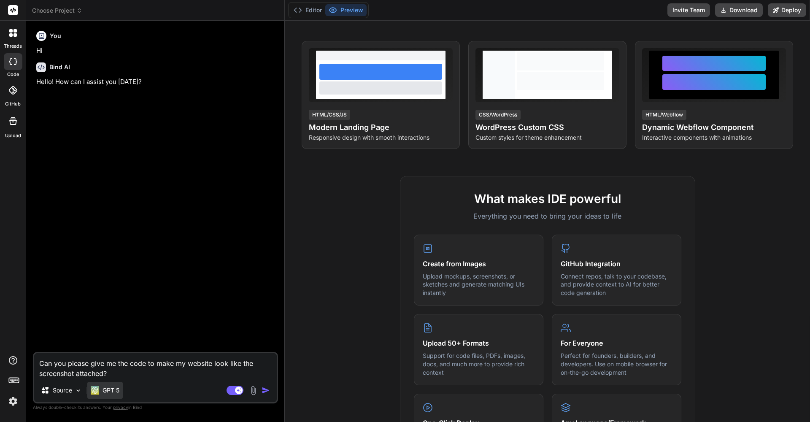
click at [112, 391] on p "GPT 5" at bounding box center [110, 390] width 17 height 8
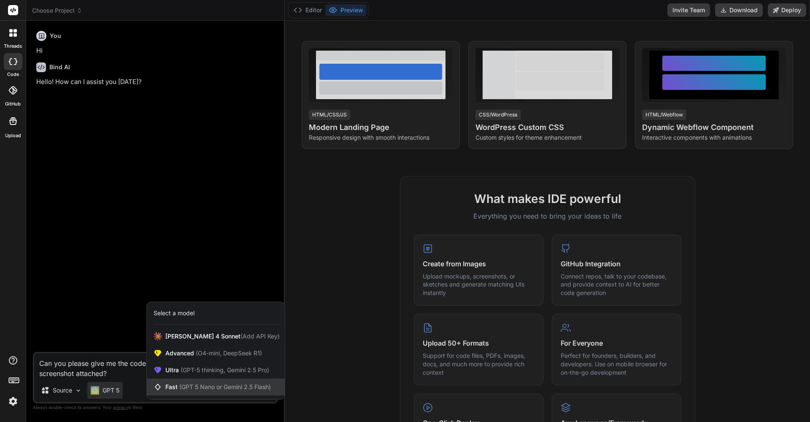
click at [192, 387] on span "(GPT 5 Nano or Gemini 2.5 Flash)" at bounding box center [225, 386] width 92 height 7
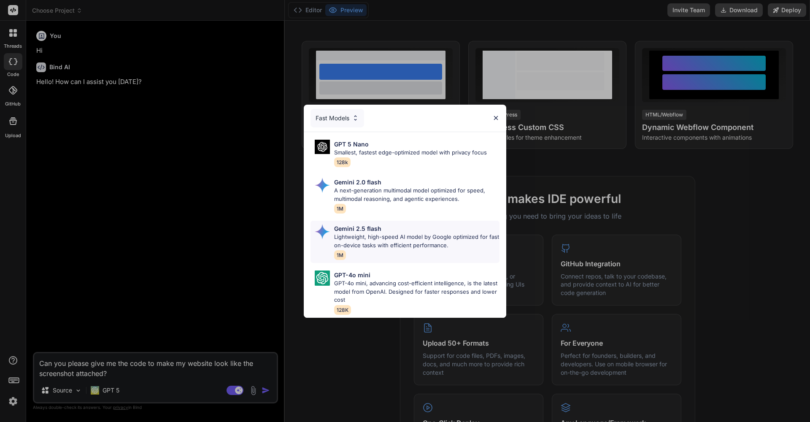
click at [394, 234] on p "Lightweight, high-speed AI model by Google optimized for fast on-device tasks w…" at bounding box center [416, 241] width 165 height 16
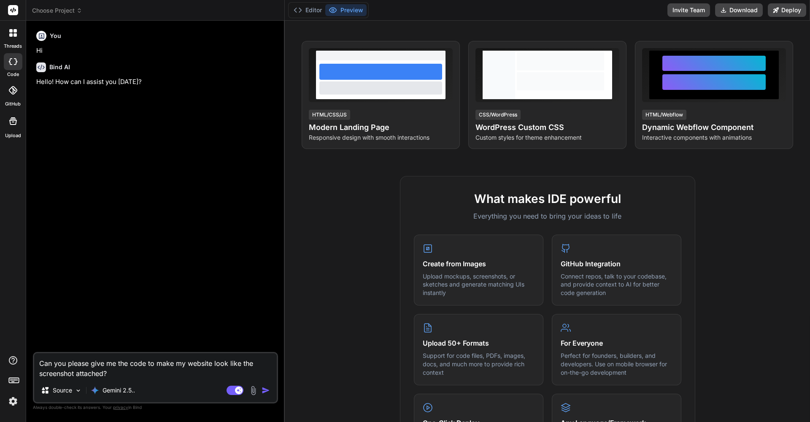
click at [254, 389] on img at bounding box center [253, 391] width 10 height 10
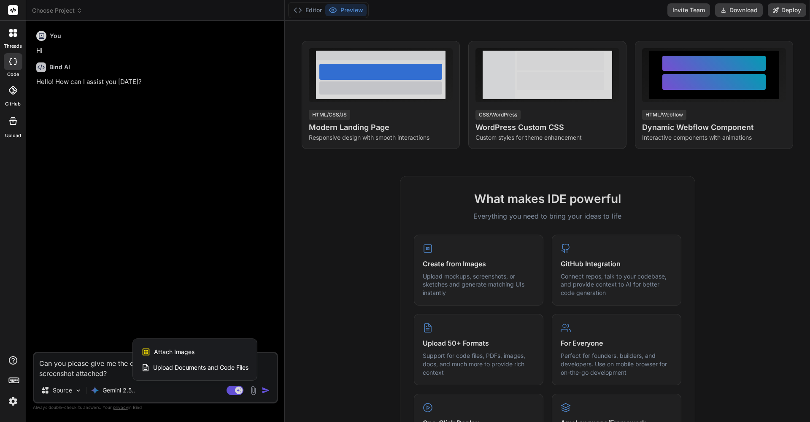
click at [217, 353] on div "Attach Images Image attachments are only supported in Claude and Gemini models." at bounding box center [194, 352] width 107 height 16
type textarea "x"
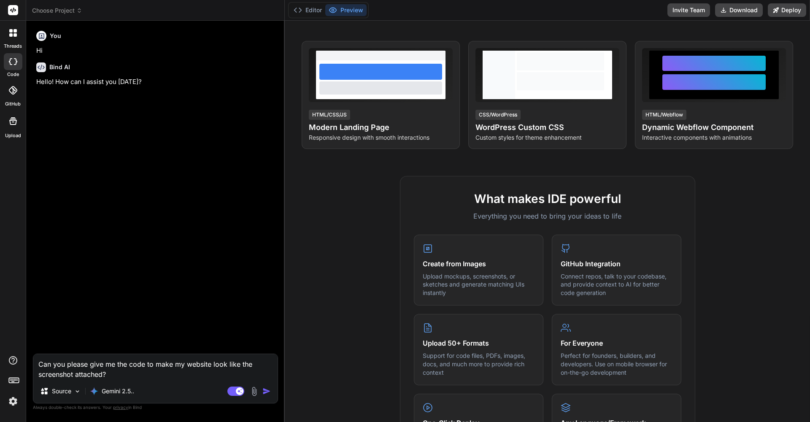
type input "C:\fakepath\Jeton-1.png"
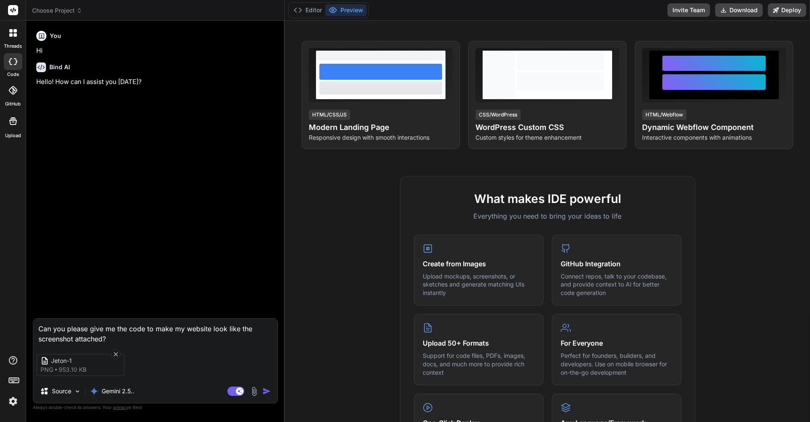
click at [267, 390] on img "button" at bounding box center [266, 391] width 8 height 8
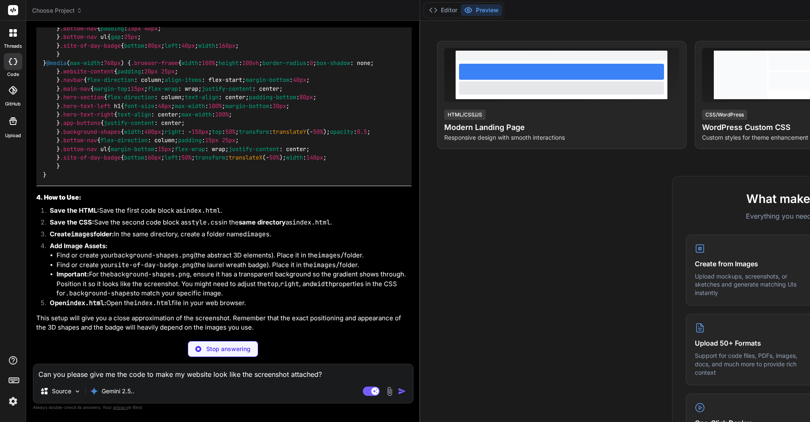
scroll to position [4689, 0]
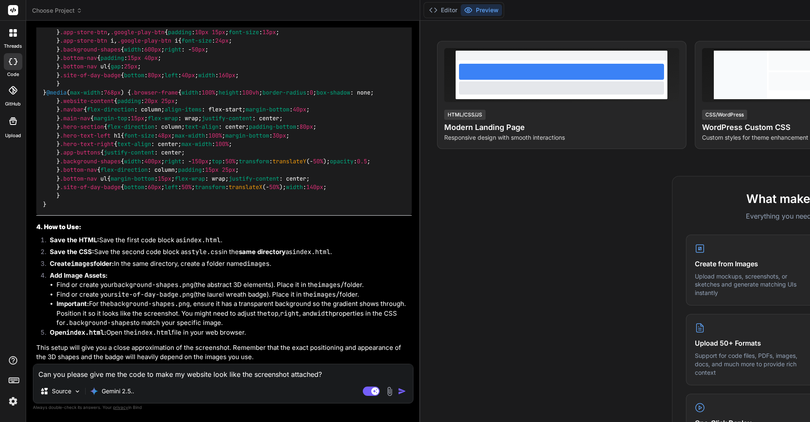
click at [461, 13] on button "Preview" at bounding box center [481, 10] width 41 height 12
click at [426, 11] on button "Editor" at bounding box center [443, 10] width 35 height 12
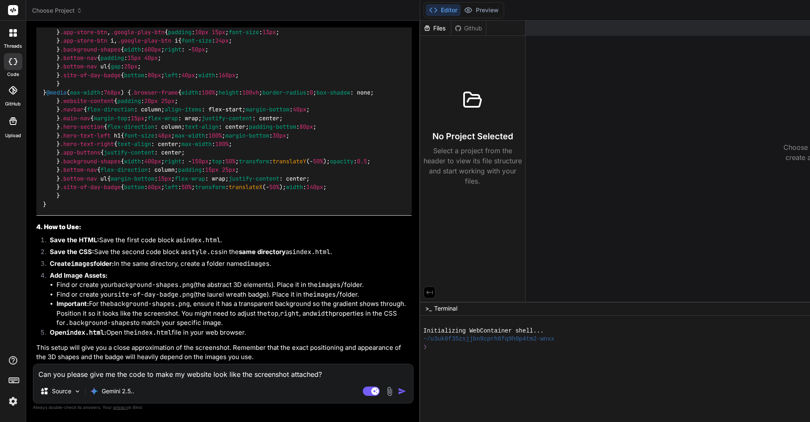
click at [426, 11] on button "Editor" at bounding box center [443, 10] width 35 height 12
click at [461, 11] on button "Preview" at bounding box center [481, 10] width 41 height 12
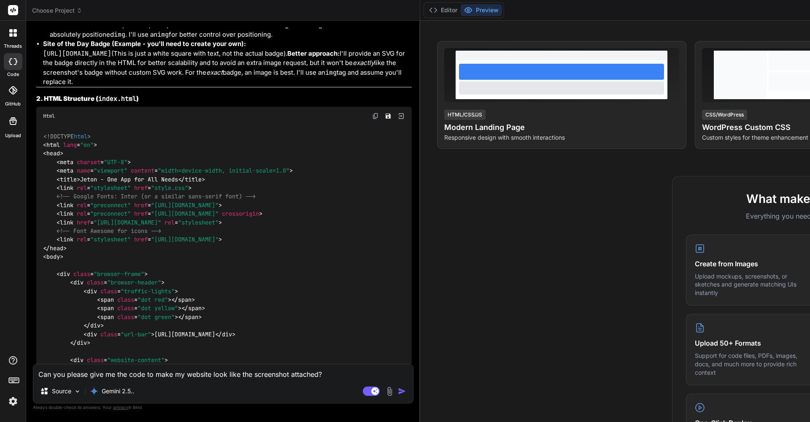
scroll to position [172, 0]
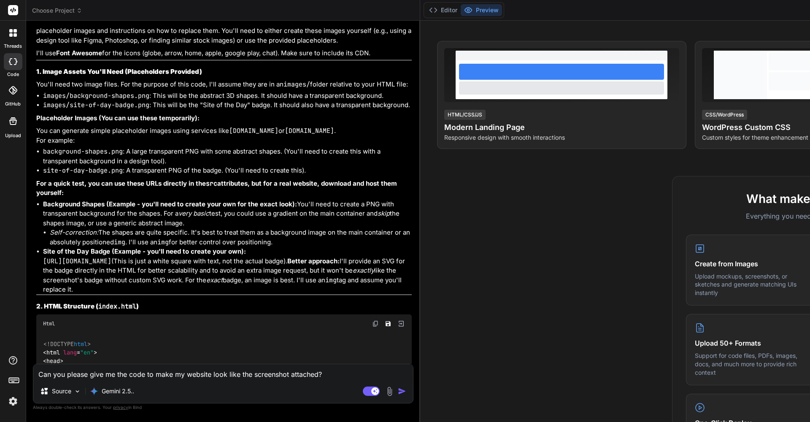
click at [59, 8] on span "Choose Project" at bounding box center [57, 10] width 50 height 8
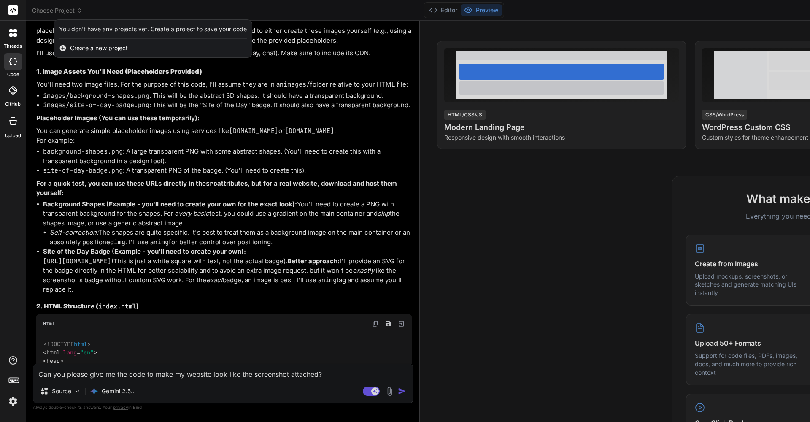
click at [73, 11] on div at bounding box center [405, 211] width 810 height 422
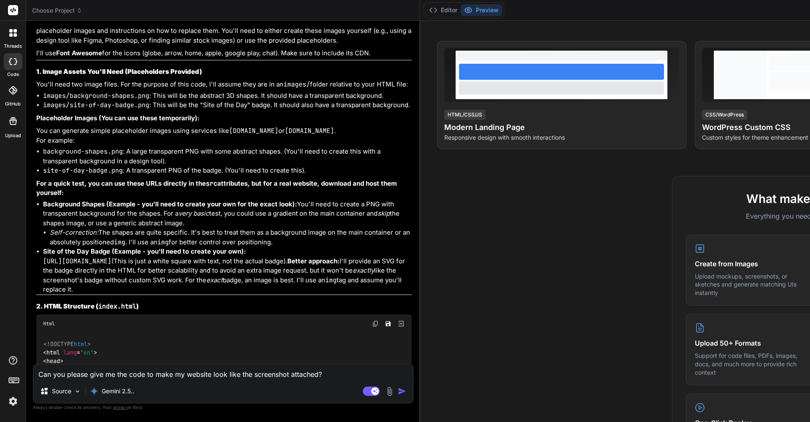
click at [13, 65] on div at bounding box center [13, 61] width 19 height 17
click at [13, 34] on icon at bounding box center [14, 34] width 3 height 3
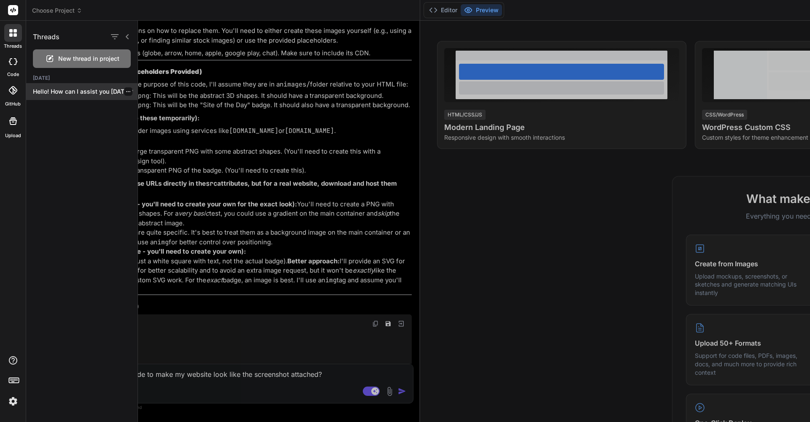
click at [50, 91] on p "Hello! How can I assist you today?" at bounding box center [85, 91] width 105 height 8
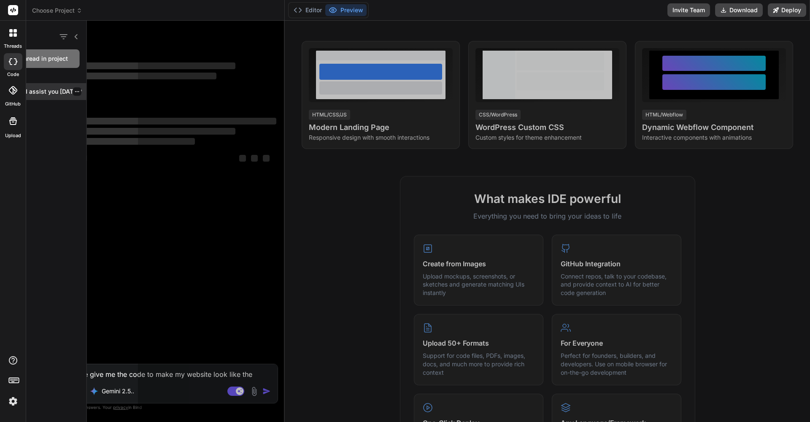
scroll to position [0, 0]
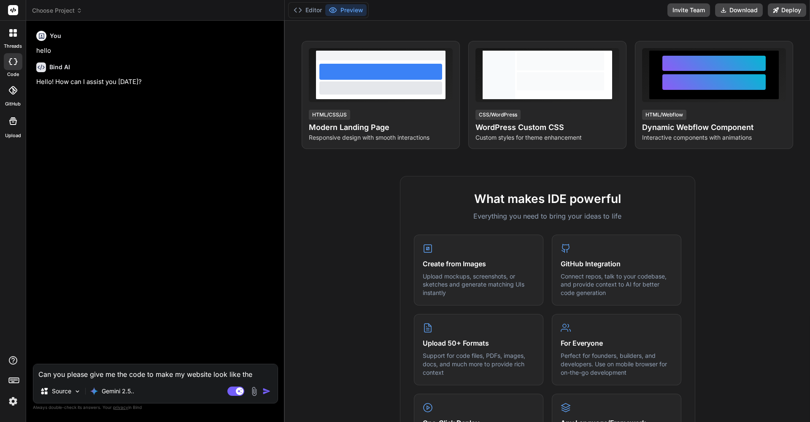
click at [16, 35] on icon at bounding box center [14, 34] width 3 height 3
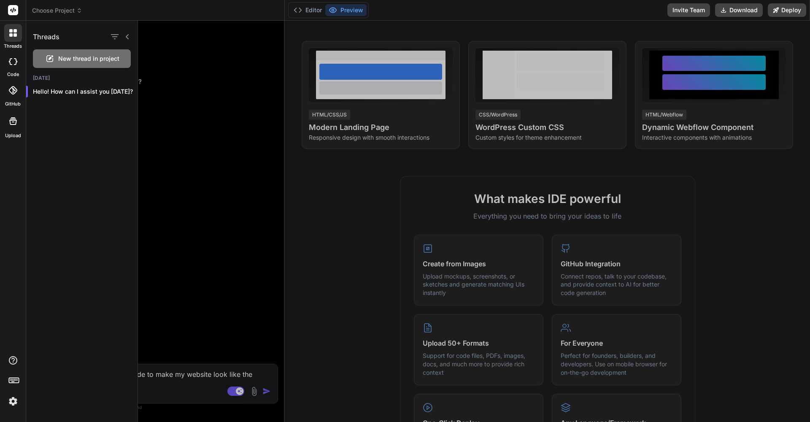
click at [13, 64] on icon at bounding box center [13, 61] width 8 height 7
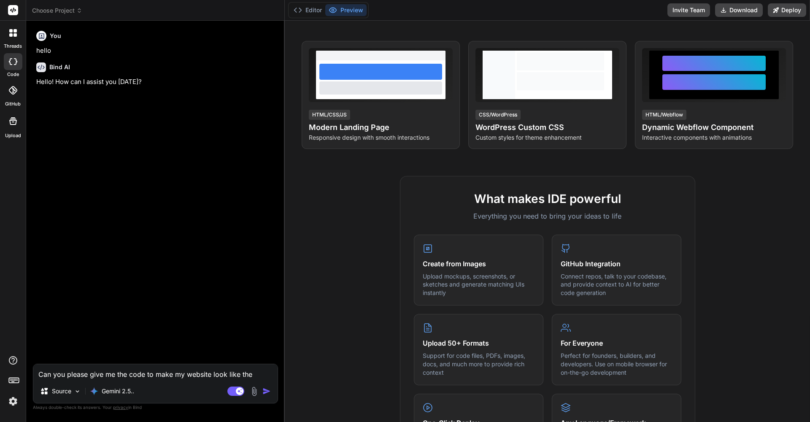
click at [14, 89] on icon at bounding box center [12, 90] width 8 height 8
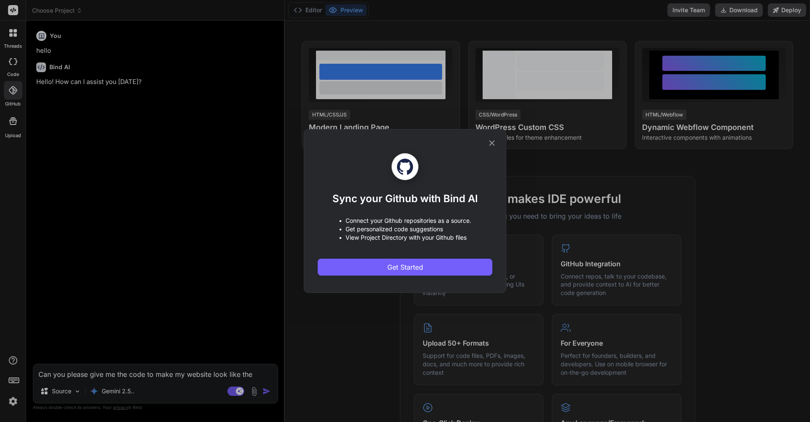
click at [11, 117] on div "Sync your Github with Bind AI • Connect your Github repositories as a source. •…" at bounding box center [405, 211] width 810 height 422
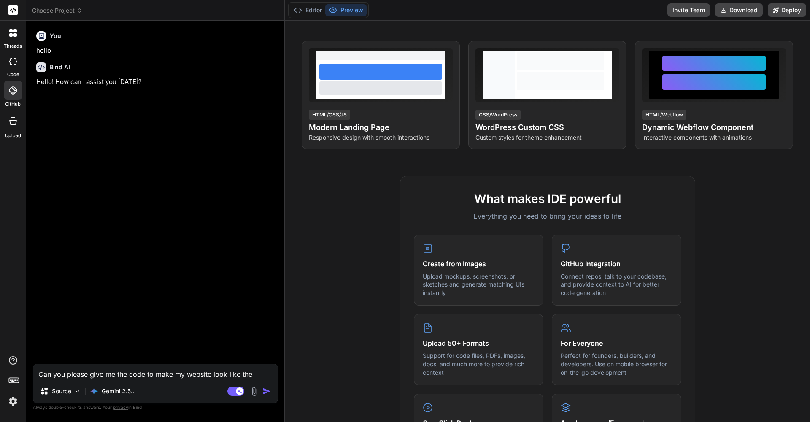
click at [12, 119] on icon at bounding box center [13, 121] width 8 height 8
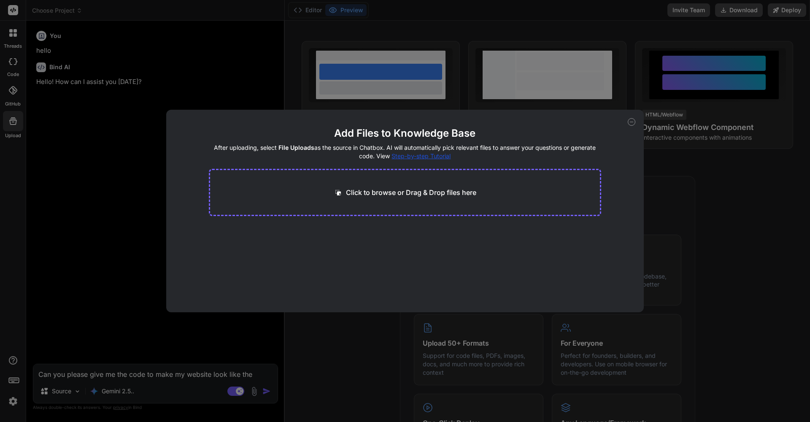
click at [633, 123] on icon at bounding box center [632, 122] width 8 height 8
type textarea "x"
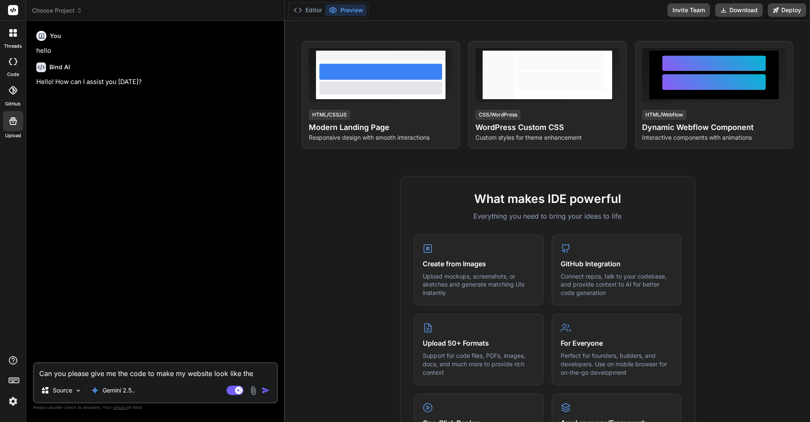
click at [14, 38] on div at bounding box center [13, 33] width 18 height 18
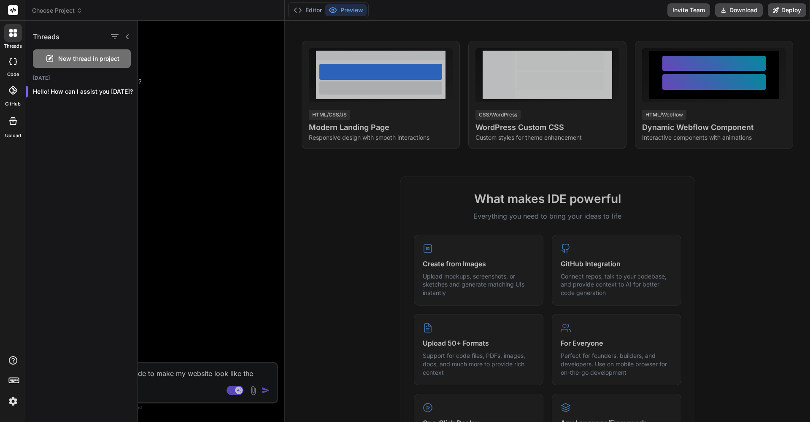
click at [189, 374] on div at bounding box center [474, 221] width 672 height 401
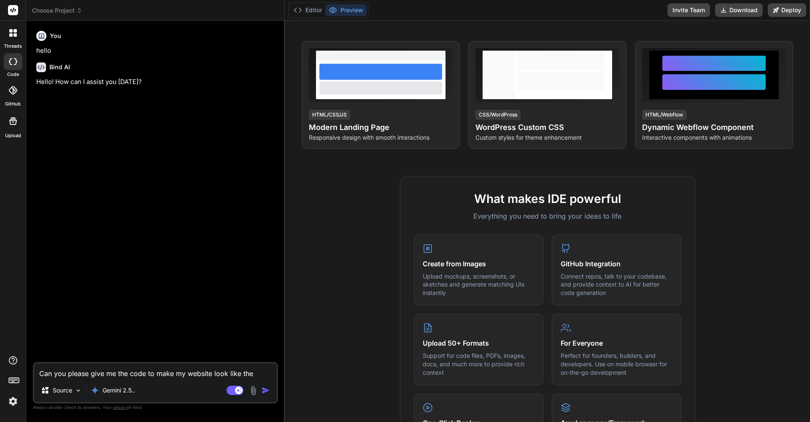
click at [174, 372] on textarea "Can you please give me the code to make my website look like the screenshot att…" at bounding box center [155, 370] width 243 height 15
type textarea "P"
type textarea "x"
type textarea "Pl"
type textarea "x"
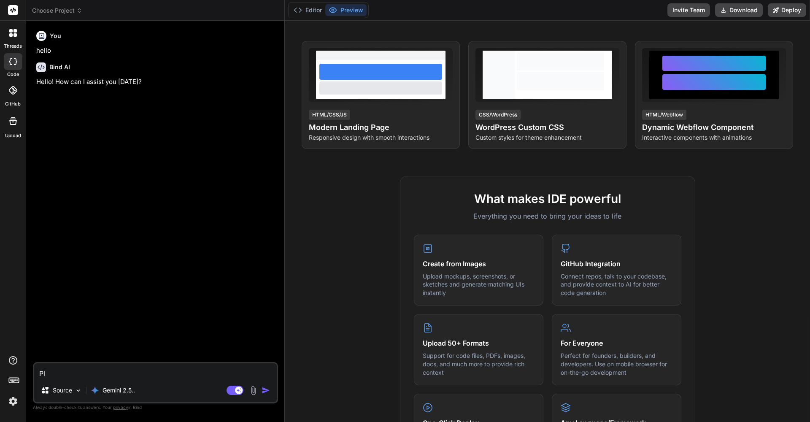
type textarea "Ple"
type textarea "x"
type textarea "Plea"
type textarea "x"
type textarea "Pleas"
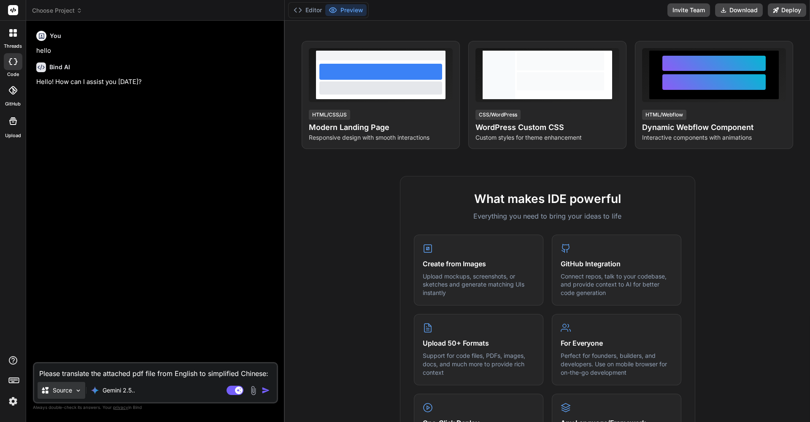
click at [65, 387] on p "Source" at bounding box center [62, 390] width 19 height 8
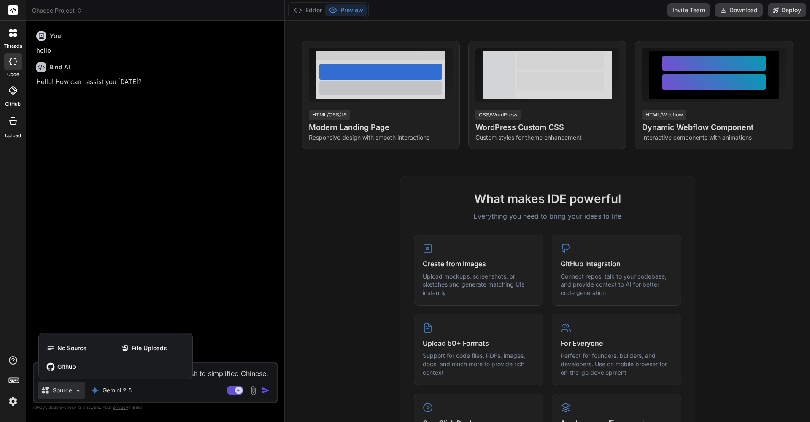
click at [65, 387] on div at bounding box center [405, 211] width 810 height 422
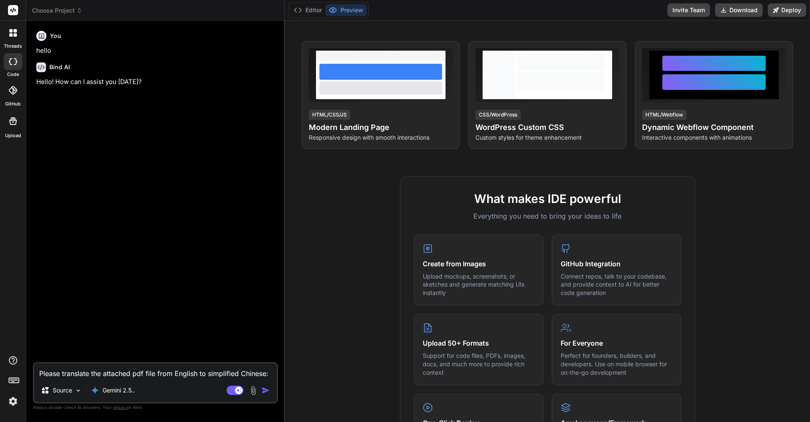
click at [255, 390] on img at bounding box center [253, 391] width 10 height 10
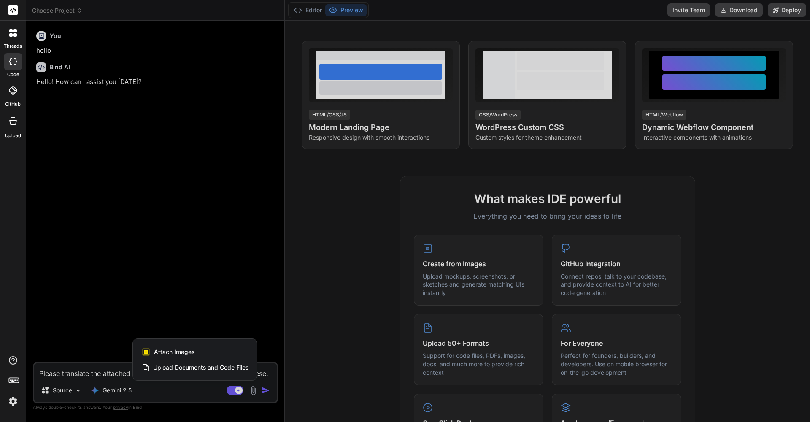
click at [212, 367] on span "Upload Documents and Code Files" at bounding box center [200, 367] width 95 height 8
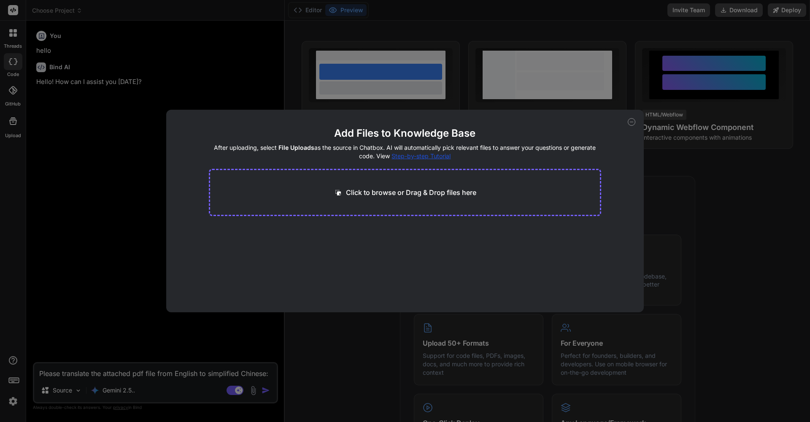
click at [377, 192] on p "Click to browse or Drag & Drop files here" at bounding box center [411, 192] width 130 height 10
click at [592, 286] on button "Finish" at bounding box center [587, 286] width 30 height 17
click at [631, 123] on icon at bounding box center [632, 122] width 8 height 8
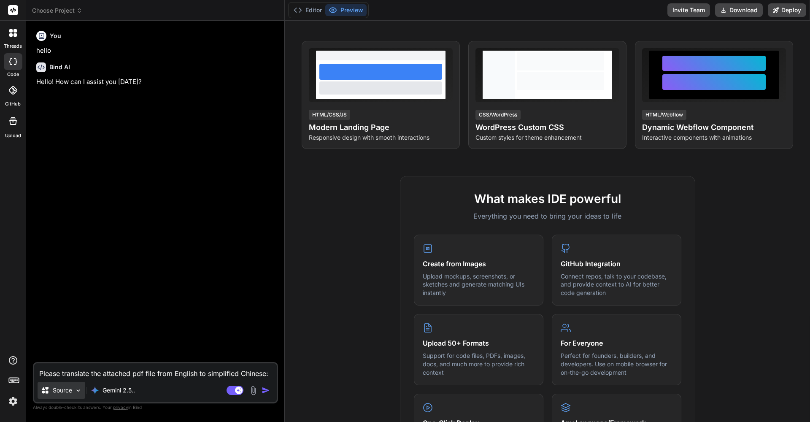
click at [75, 391] on img at bounding box center [78, 390] width 7 height 7
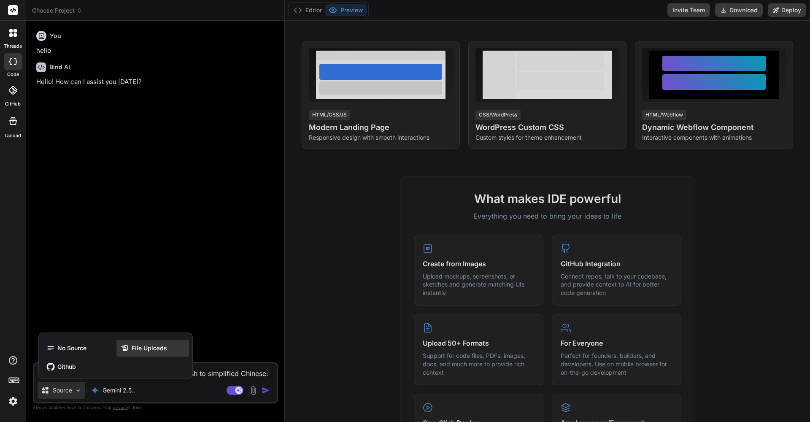
click at [137, 349] on span "File Uploads" at bounding box center [149, 348] width 35 height 8
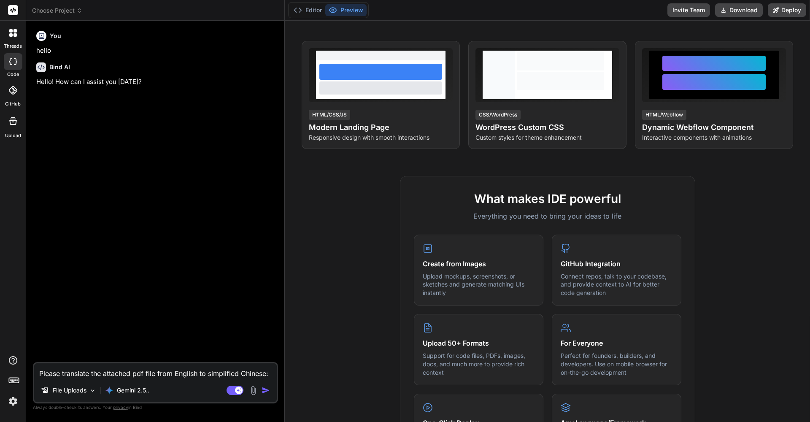
click at [266, 390] on img "button" at bounding box center [266, 390] width 8 height 8
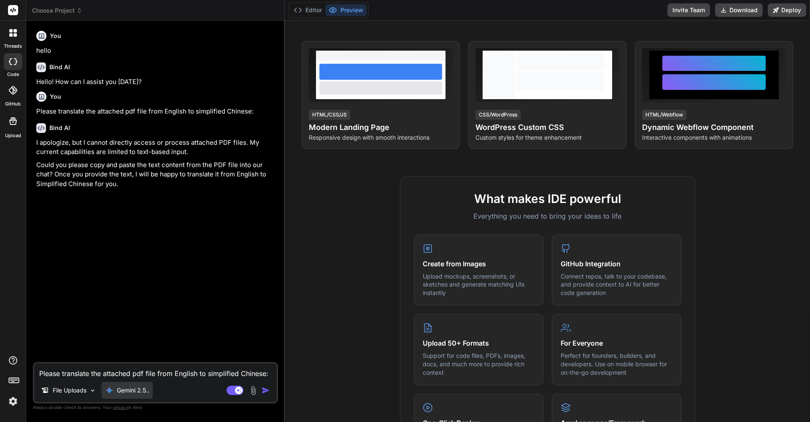
click at [137, 391] on p "Gemini 2.5.." at bounding box center [133, 390] width 32 height 8
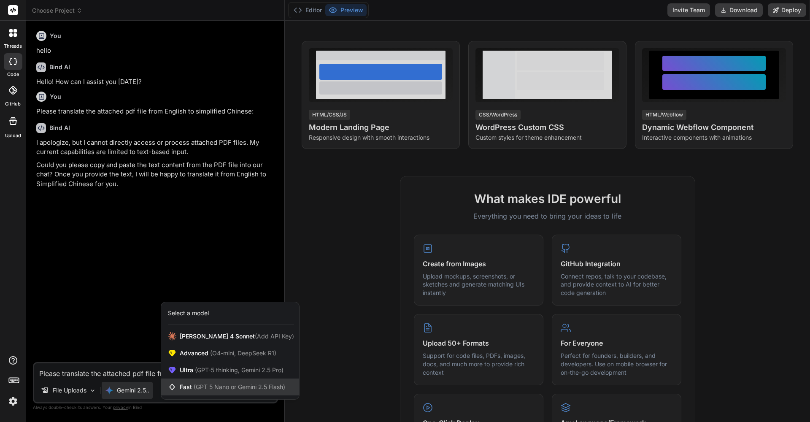
click at [199, 383] on span "(GPT 5 Nano or Gemini 2.5 Flash)" at bounding box center [240, 386] width 92 height 7
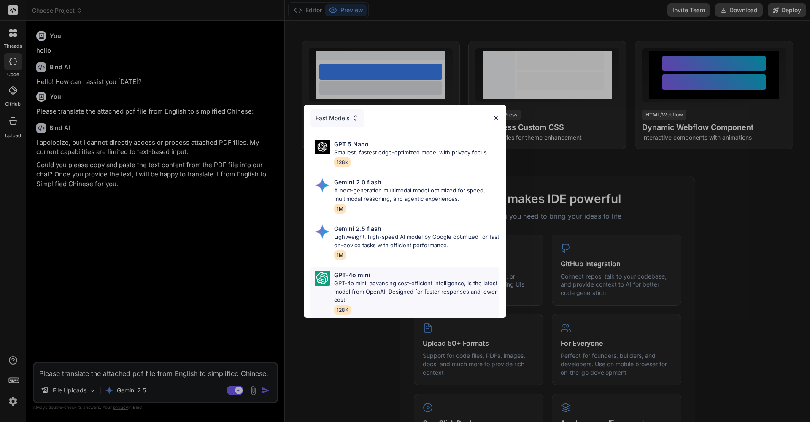
click at [393, 285] on p "GPT-4o mini, advancing cost-efficient intelligence, is the latest model from Op…" at bounding box center [416, 291] width 165 height 25
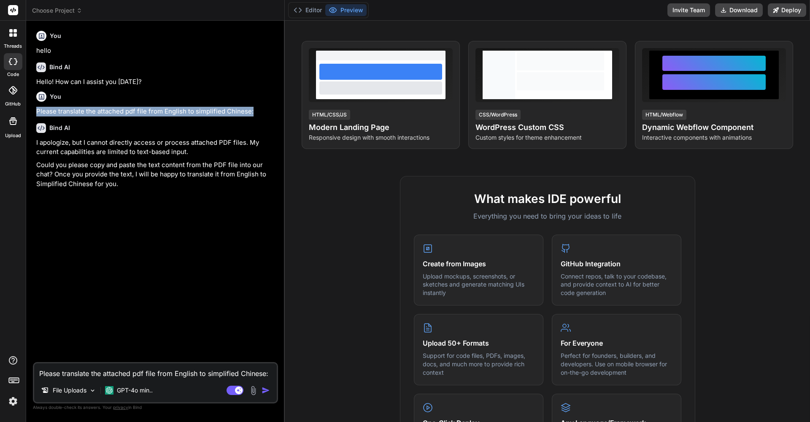
drag, startPoint x: 37, startPoint y: 110, endPoint x: 252, endPoint y: 107, distance: 215.6
click at [252, 107] on p "Please translate the attached pdf file from English to simplified Chinese:" at bounding box center [156, 112] width 240 height 10
copy p "Please translate the attached pdf file from English to simplified Chinese:"
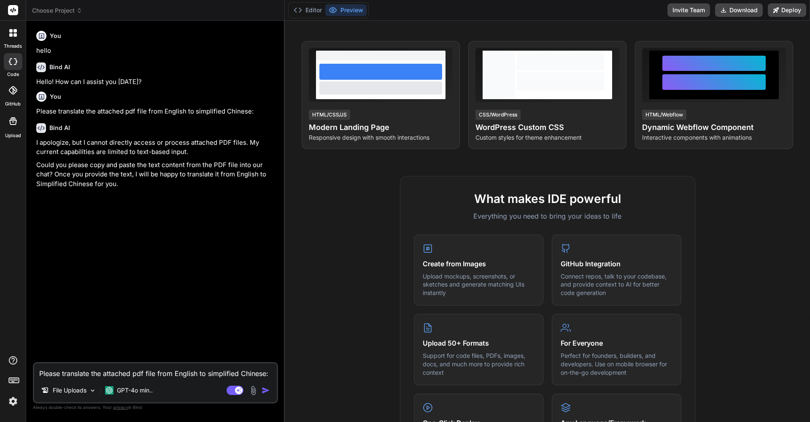
click at [108, 370] on textarea "Please translate the attached pdf file from English to simplified Chinese:" at bounding box center [155, 370] width 243 height 15
paste textarea "Please translate the attached pdf file from English to simplified Chinese:"
click at [265, 390] on img "button" at bounding box center [266, 390] width 8 height 8
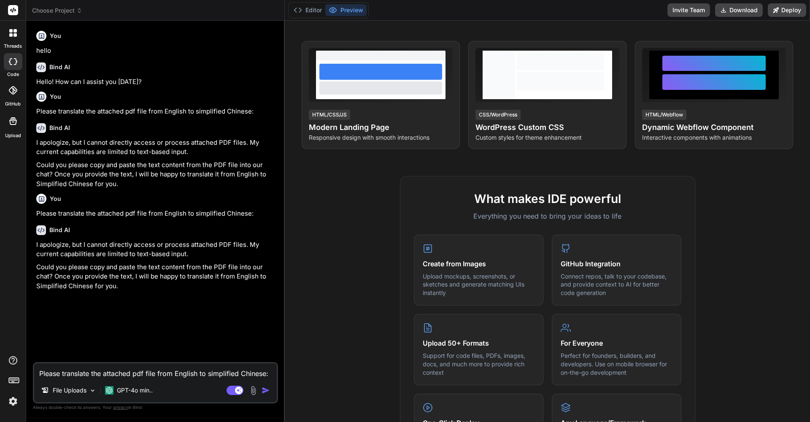
click at [11, 38] on div at bounding box center [13, 33] width 18 height 18
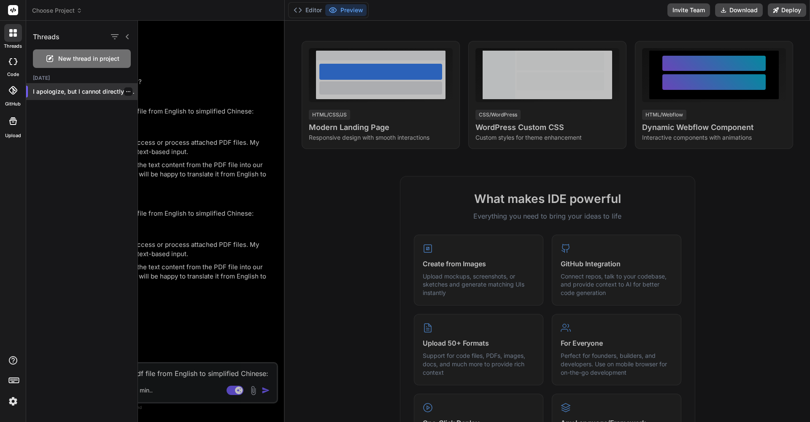
click at [131, 91] on p "I apologize, but I cannot directly acces..." at bounding box center [85, 91] width 105 height 8
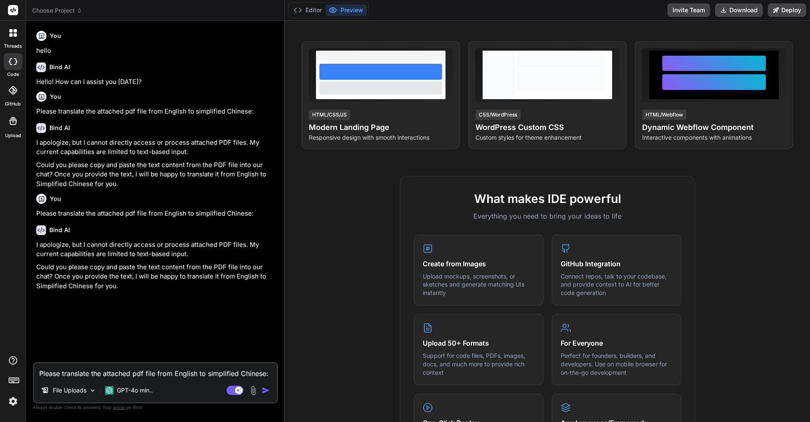
click at [9, 38] on div at bounding box center [13, 33] width 18 height 18
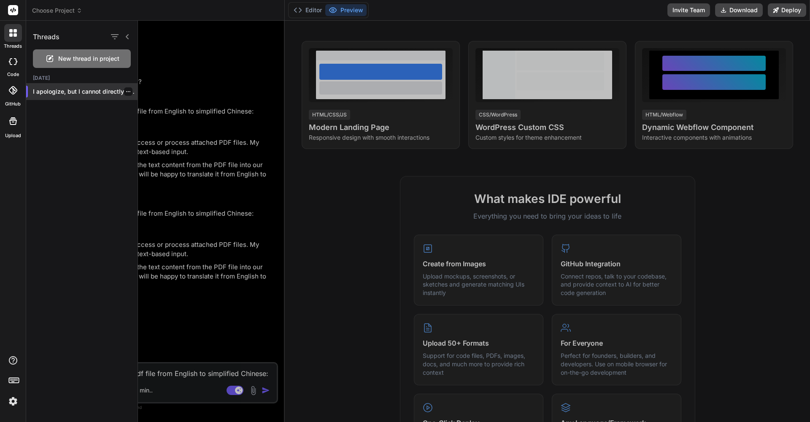
click at [126, 91] on icon "button" at bounding box center [128, 91] width 5 height 5
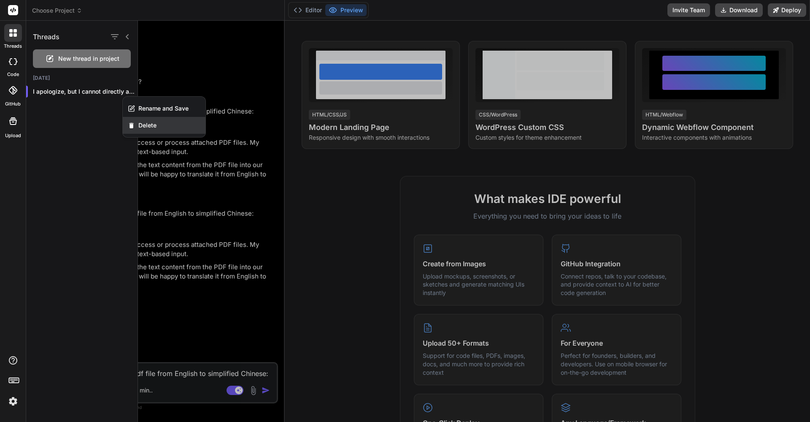
click at [138, 124] on span "Delete" at bounding box center [147, 125] width 18 height 8
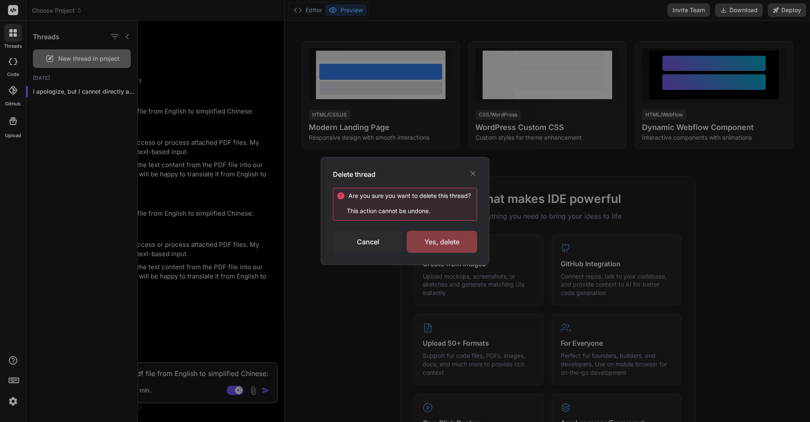
click at [439, 244] on div "Yes, delete" at bounding box center [442, 242] width 70 height 22
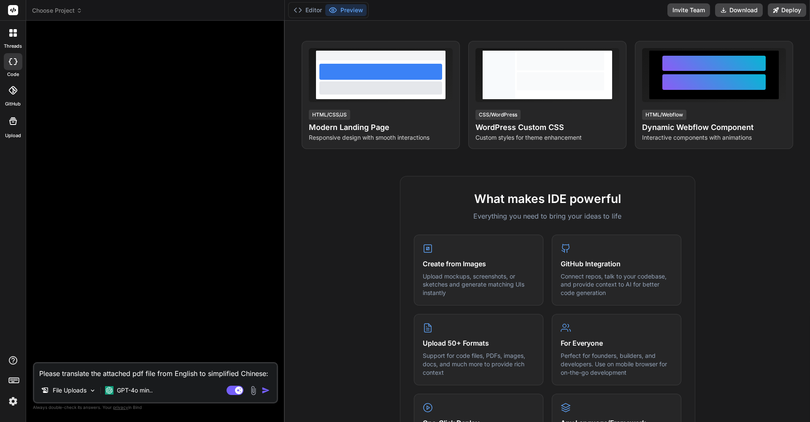
click at [13, 36] on icon at bounding box center [13, 33] width 8 height 8
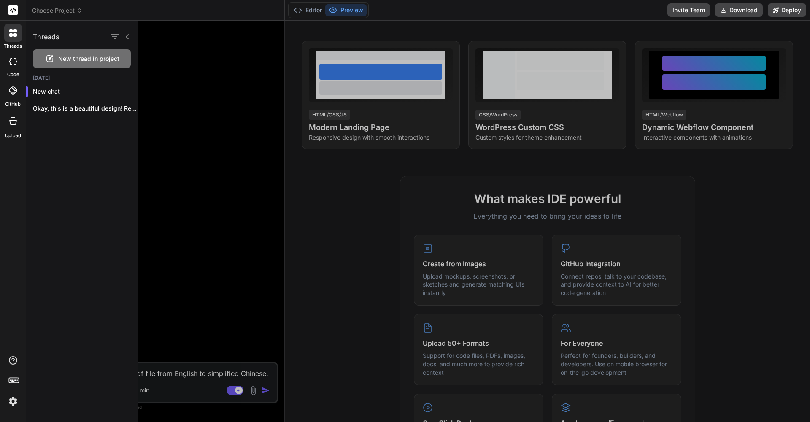
click at [16, 10] on icon at bounding box center [13, 10] width 6 height 5
click at [15, 10] on icon at bounding box center [13, 10] width 10 height 10
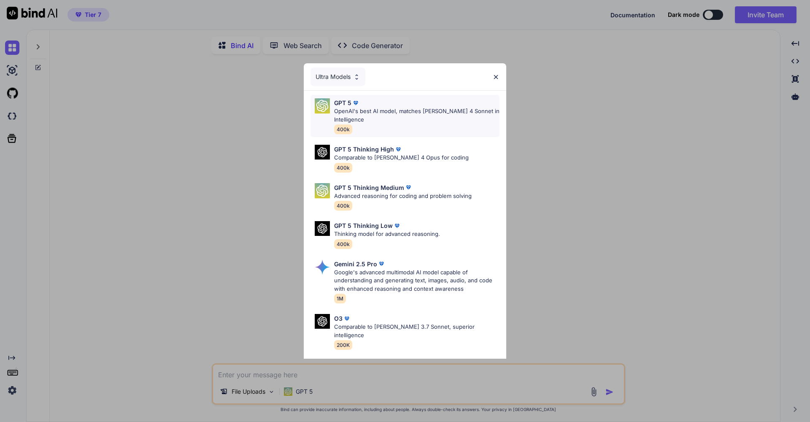
click at [379, 112] on p "OpenAI's best AI model, matches [PERSON_NAME] 4 Sonnet in Intelligence" at bounding box center [416, 115] width 165 height 16
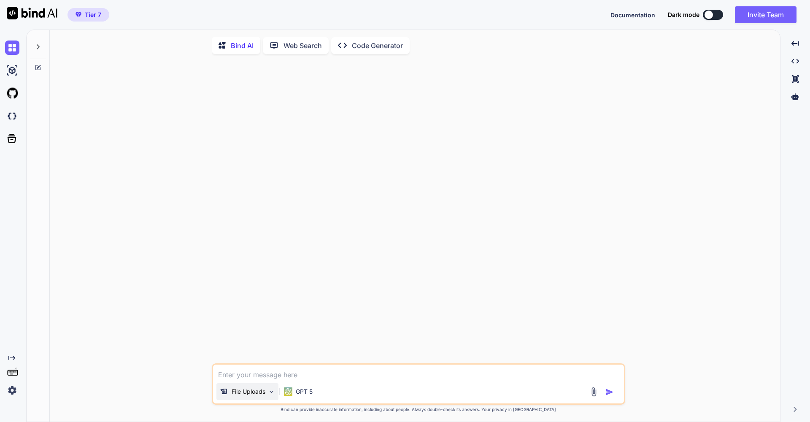
click at [273, 395] on img at bounding box center [271, 391] width 7 height 7
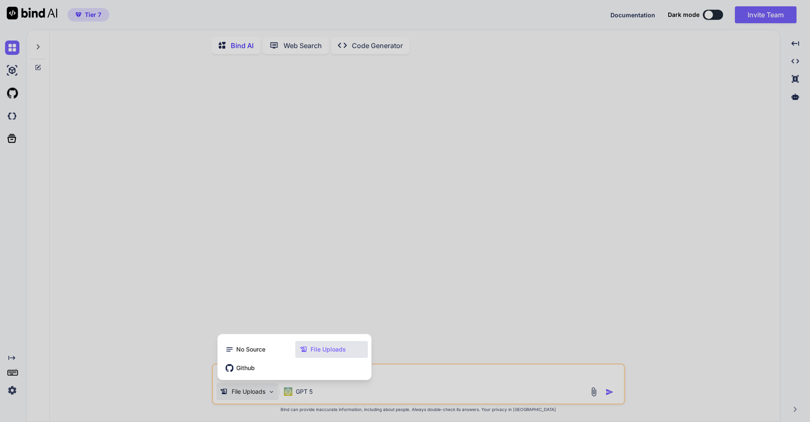
click at [272, 392] on div at bounding box center [405, 211] width 810 height 422
type textarea "x"
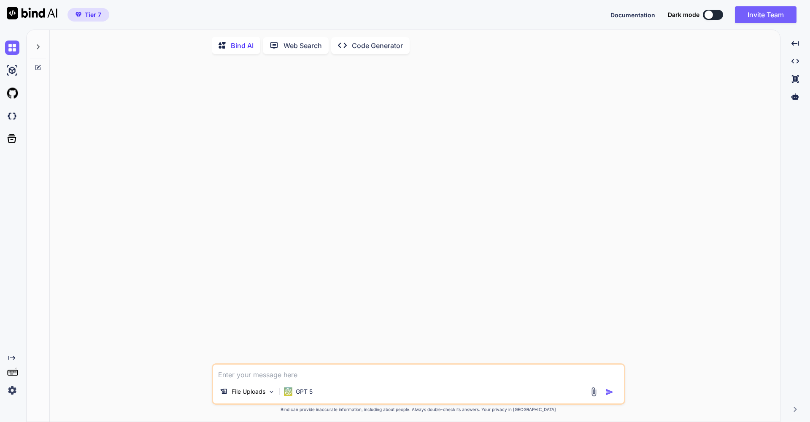
click at [272, 375] on textarea at bounding box center [418, 371] width 411 height 15
click at [256, 375] on textarea at bounding box center [418, 371] width 411 height 15
type textarea "please translate the pdf file from English to simplified Chinese:"
click at [252, 394] on p "File Uploads" at bounding box center [249, 391] width 34 height 8
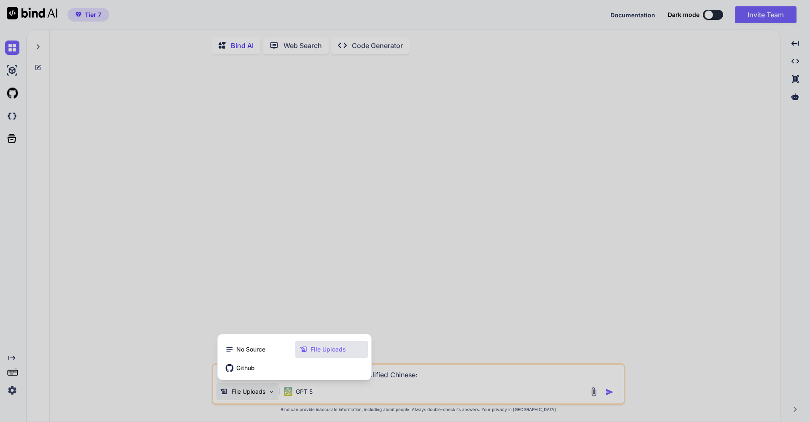
click at [252, 394] on div at bounding box center [405, 211] width 810 height 422
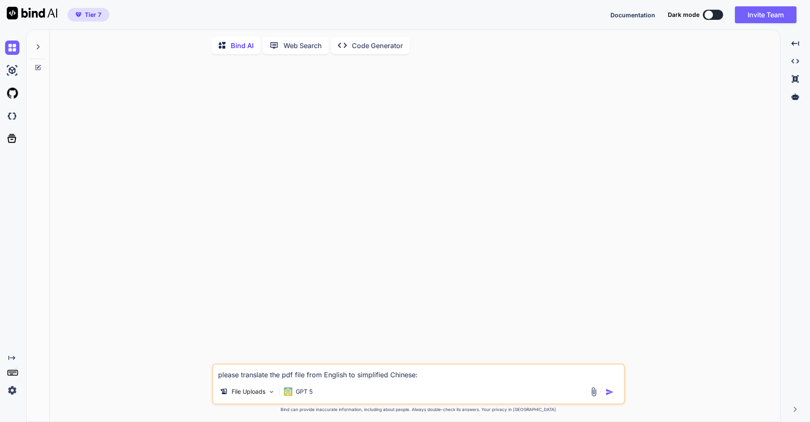
click at [592, 393] on img at bounding box center [594, 392] width 10 height 10
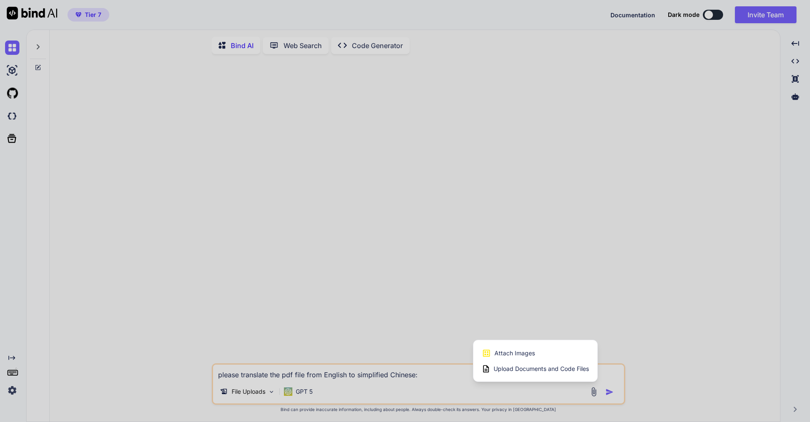
click at [562, 372] on span "Upload Documents and Code Files" at bounding box center [541, 368] width 95 height 8
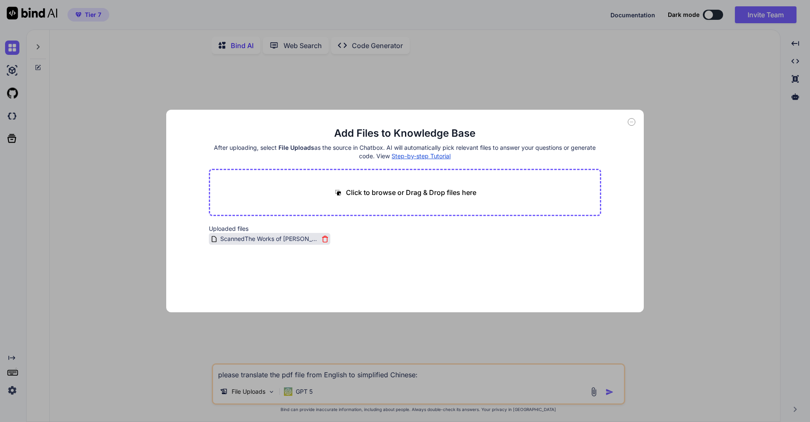
click at [322, 237] on icon at bounding box center [324, 238] width 7 height 7
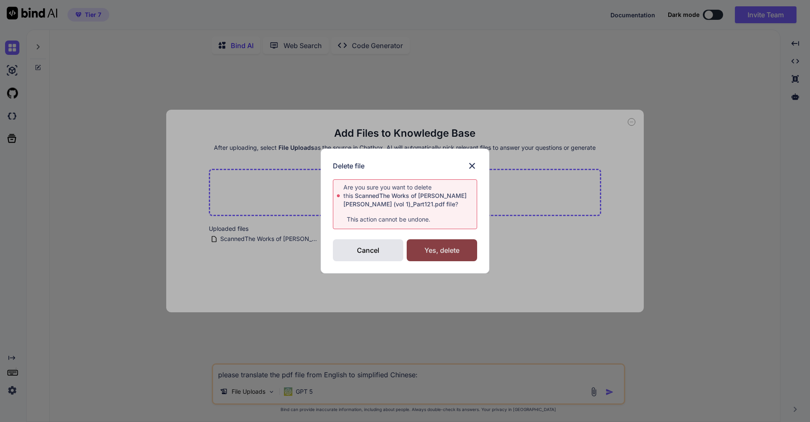
click at [434, 253] on div "Yes, delete" at bounding box center [442, 250] width 70 height 22
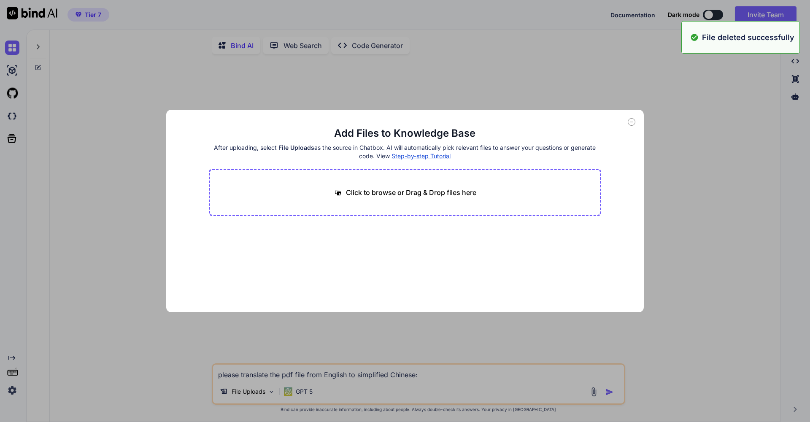
click at [414, 193] on p "Click to browse or Drag & Drop files here" at bounding box center [411, 192] width 130 height 10
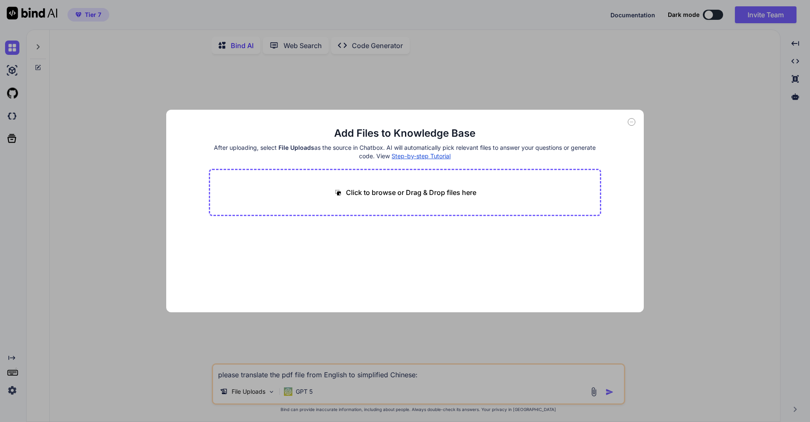
type input "C:\fakepath\ScannedThe Works of Thomas Adams (vol 1)_Part122.pdf"
click at [587, 287] on button "Finish" at bounding box center [587, 286] width 30 height 17
click at [633, 121] on icon at bounding box center [632, 122] width 8 height 8
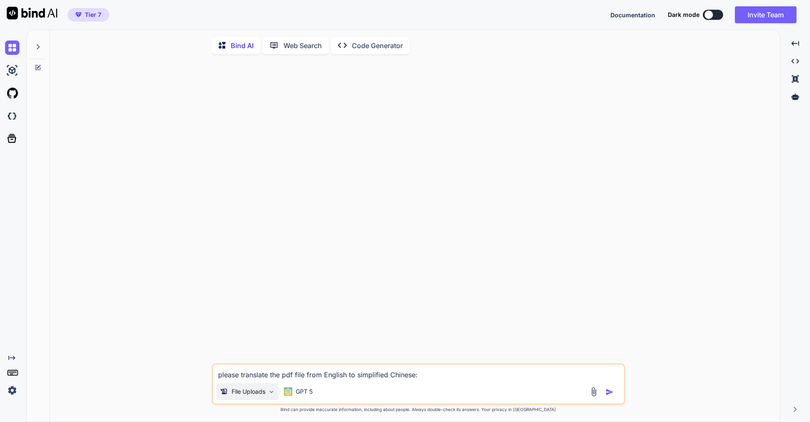
click at [271, 395] on img at bounding box center [271, 391] width 7 height 7
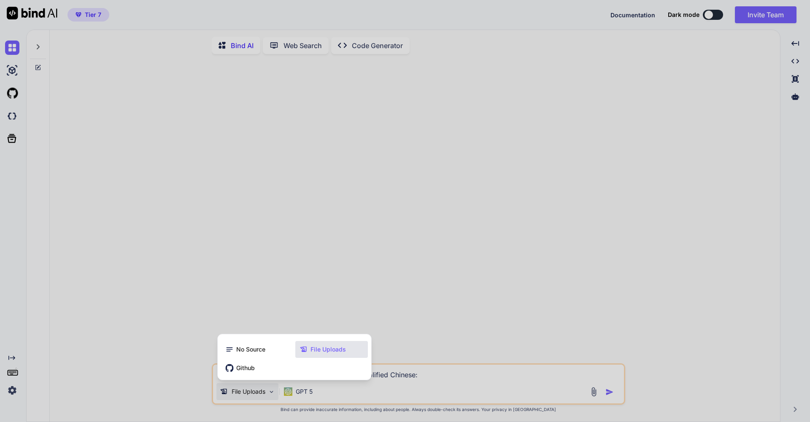
click at [271, 396] on div at bounding box center [405, 211] width 810 height 422
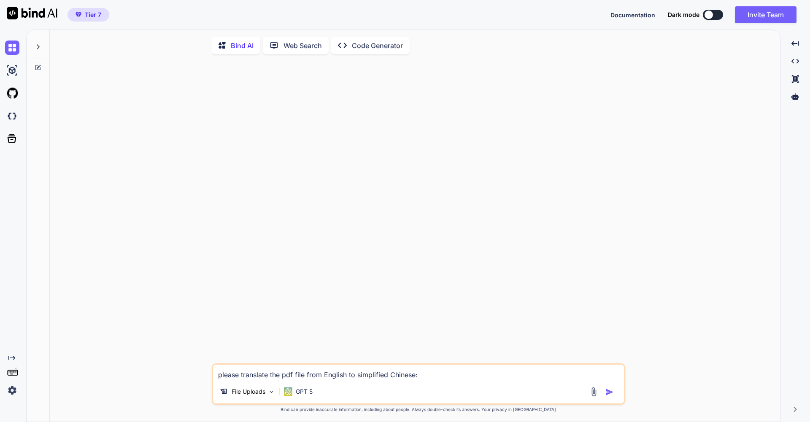
click at [608, 394] on img "button" at bounding box center [609, 392] width 8 height 8
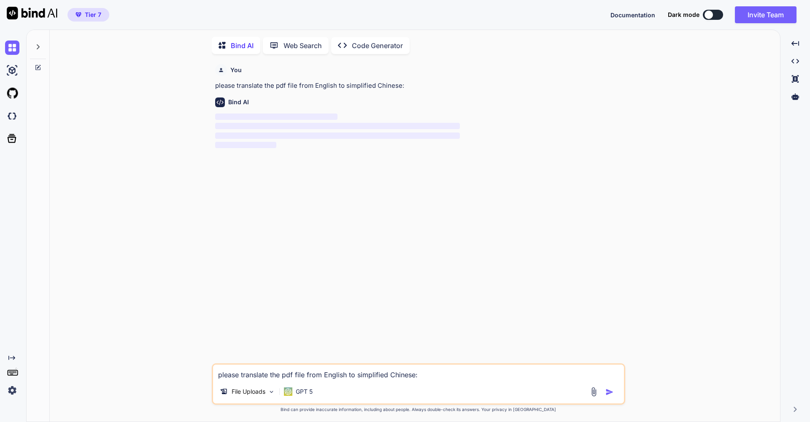
scroll to position [3, 0]
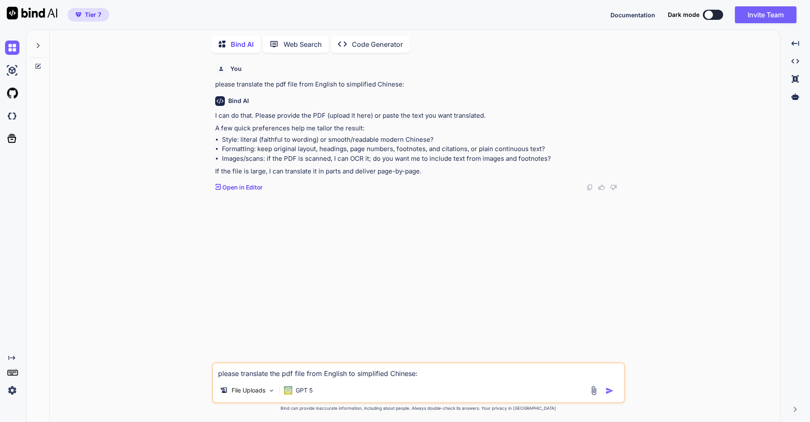
click at [240, 185] on p "Open in Editor" at bounding box center [242, 187] width 40 height 8
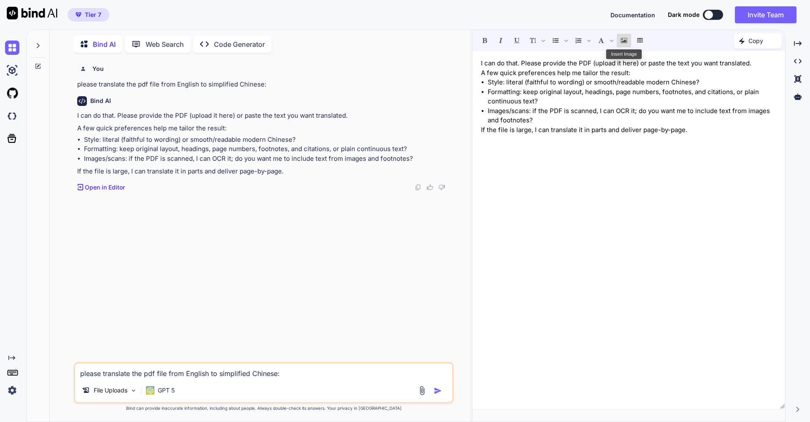
click at [625, 40] on icon "Insert Image" at bounding box center [623, 40] width 6 height 5
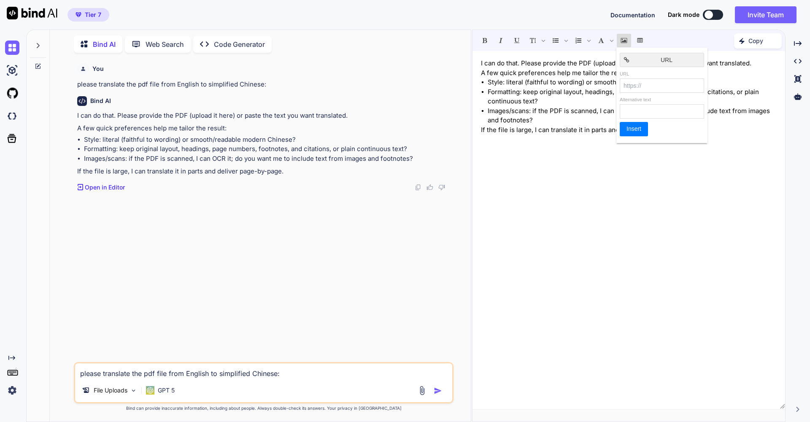
click at [625, 40] on icon "Insert Image" at bounding box center [623, 40] width 6 height 5
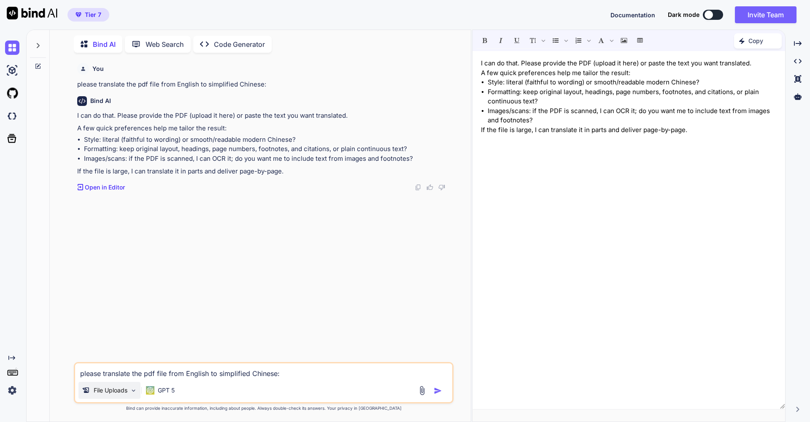
click at [127, 391] on p "File Uploads" at bounding box center [111, 390] width 34 height 8
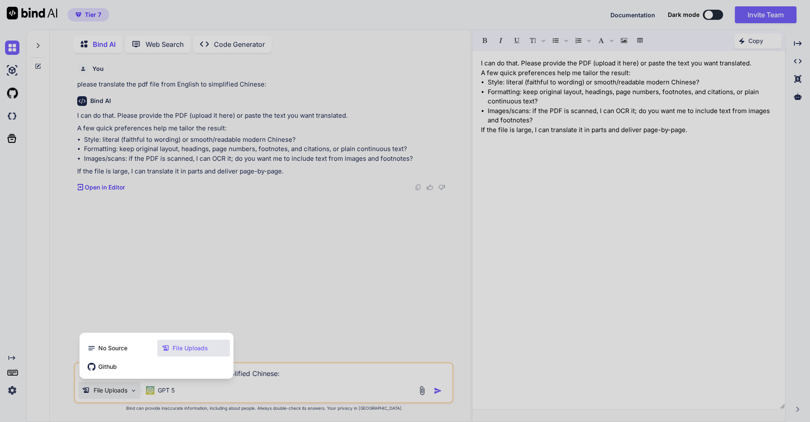
click at [127, 389] on div at bounding box center [405, 211] width 810 height 422
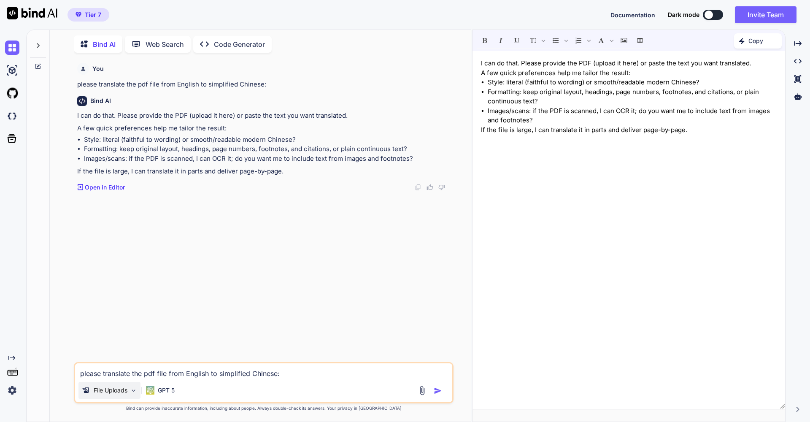
click at [129, 390] on div "File Uploads" at bounding box center [109, 390] width 62 height 17
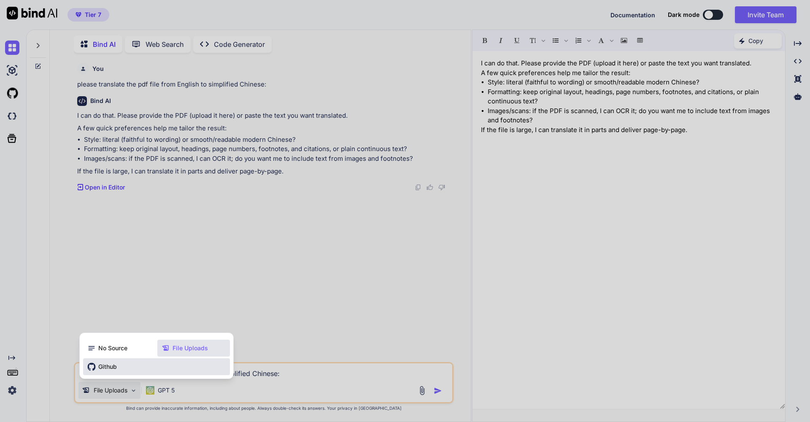
click at [114, 369] on span "Github" at bounding box center [107, 366] width 19 height 8
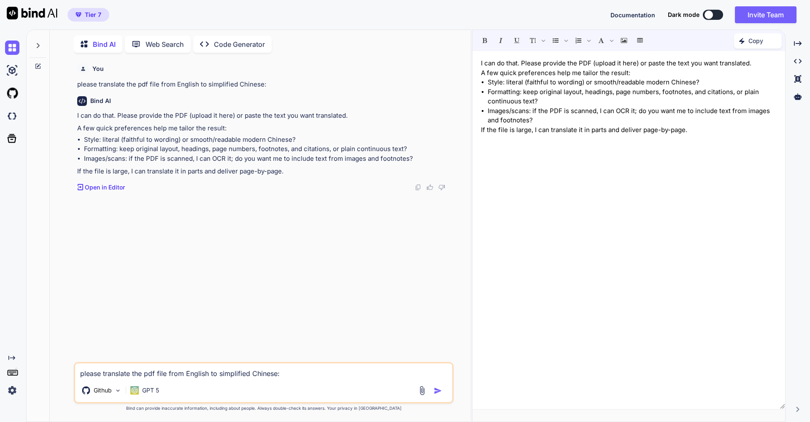
click at [114, 370] on textarea "please translate the pdf file from English to simplified Chinese:" at bounding box center [263, 370] width 377 height 15
paste textarea "ScannedThe Works of Thomas Adams (vol 1)_Part121.pdf"
drag, startPoint x: 262, startPoint y: 373, endPoint x: 13, endPoint y: 372, distance: 248.9
click at [13, 372] on div "Created with Pixso. Bind AI Web Search Created with Pixso. Code Generator You p…" at bounding box center [405, 226] width 810 height 392
paste textarea "https://github.com/mailjasc/test-translation-Thomas-Adams/blob/a58ebe5ce0e84761…"
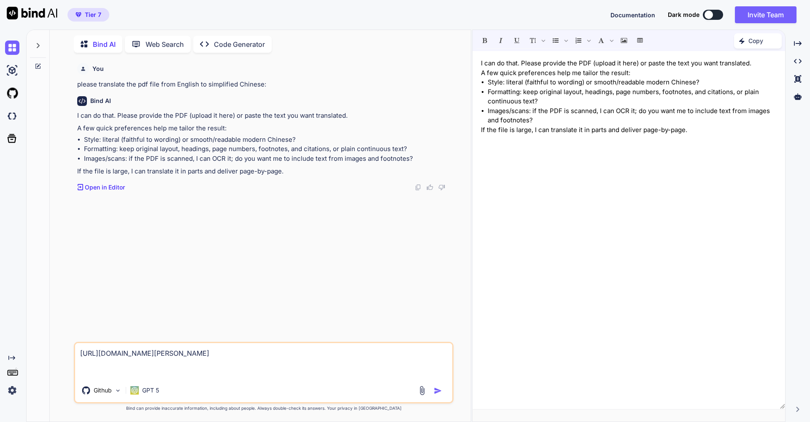
type textarea "[URL][DOMAIN_NAME][PERSON_NAME]"
click at [436, 391] on img "button" at bounding box center [438, 390] width 8 height 8
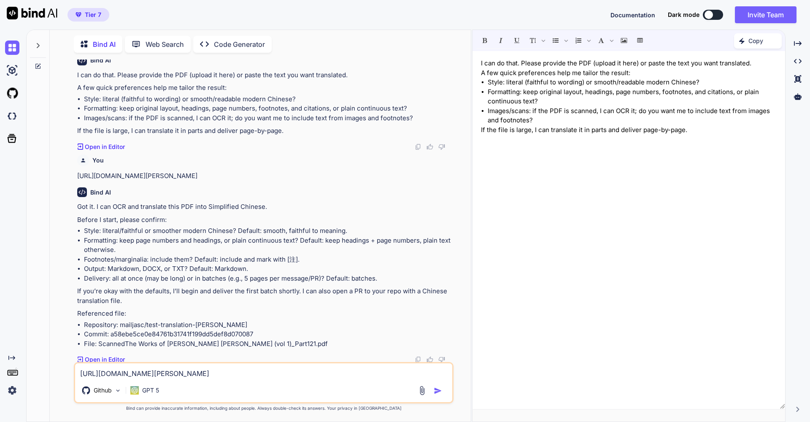
scroll to position [56, 0]
click at [198, 374] on textarea "[URL][DOMAIN_NAME][PERSON_NAME]" at bounding box center [263, 370] width 377 height 15
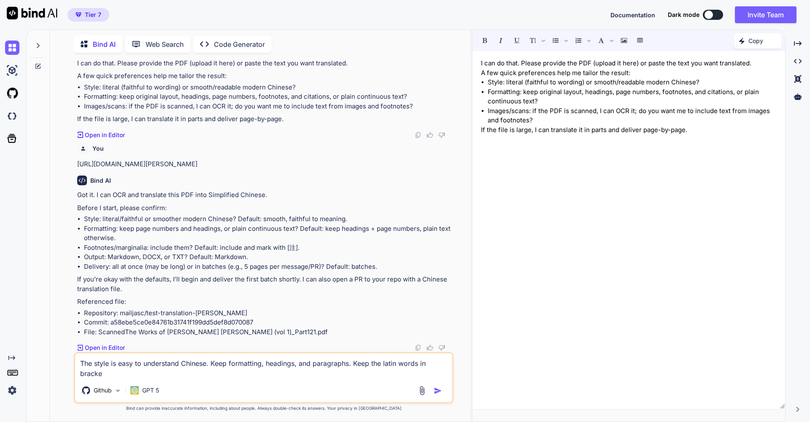
scroll to position [0, 0]
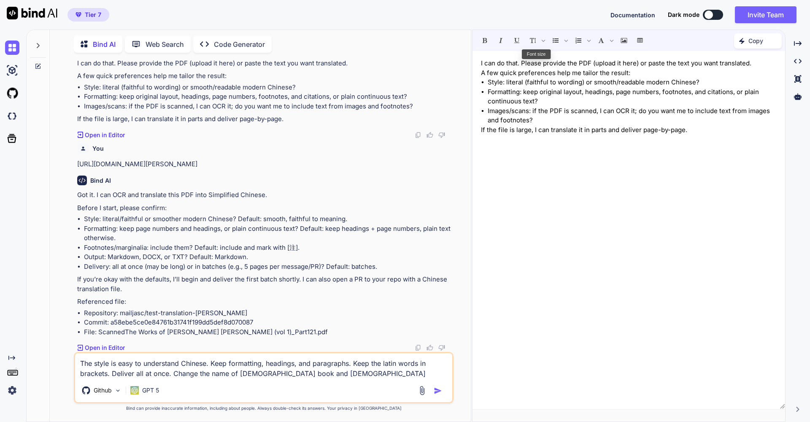
paste textarea "简体中文和合本"
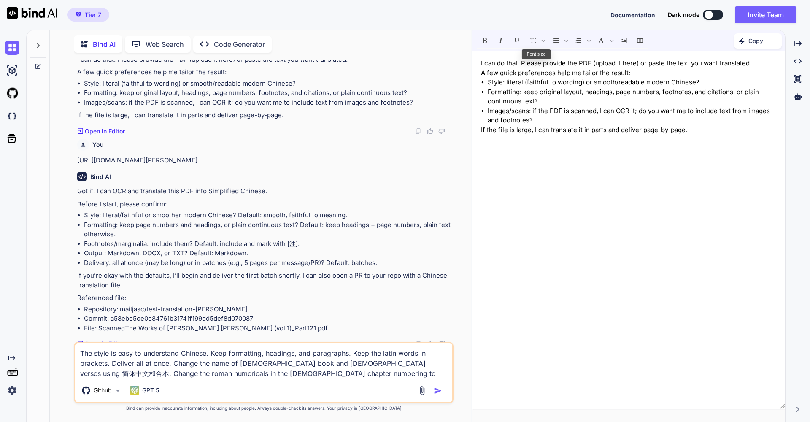
type textarea "The style is easy to understand Chinese. Keep formatting, headings, and paragra…"
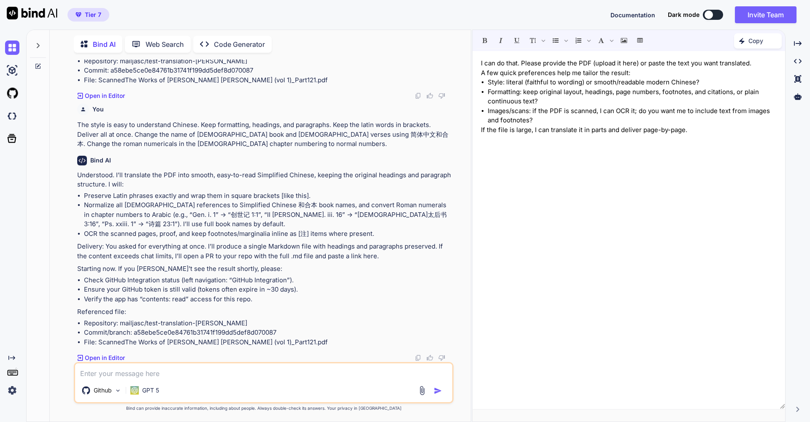
scroll to position [314, 0]
click at [101, 372] on textarea at bounding box center [263, 370] width 377 height 15
type textarea "Please output the translated words here, not commit to Github."
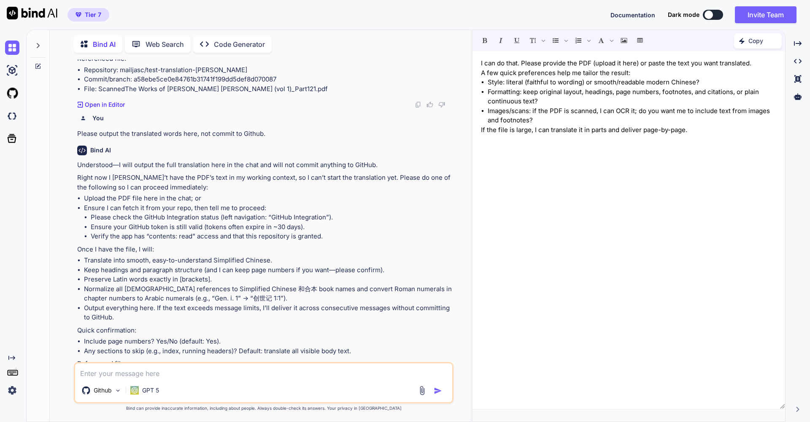
scroll to position [614, 0]
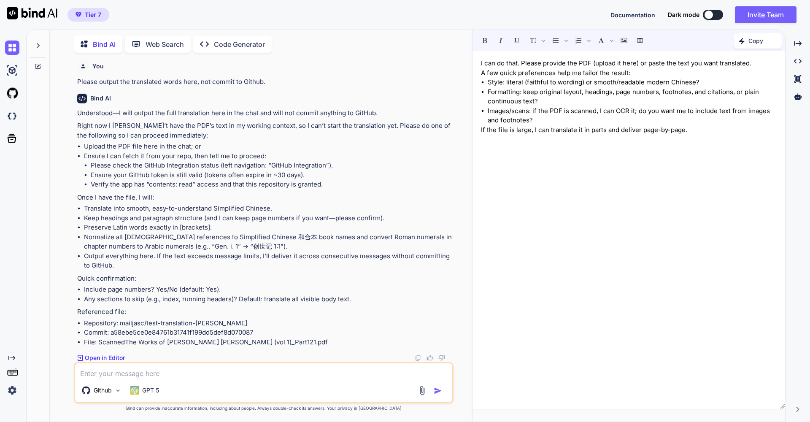
click at [128, 372] on textarea at bounding box center [263, 370] width 377 height 15
click at [137, 373] on textarea at bounding box center [263, 370] width 377 height 15
paste textarea "[URL][DOMAIN_NAME][PERSON_NAME]"
type textarea "[URL][DOMAIN_NAME][PERSON_NAME]"
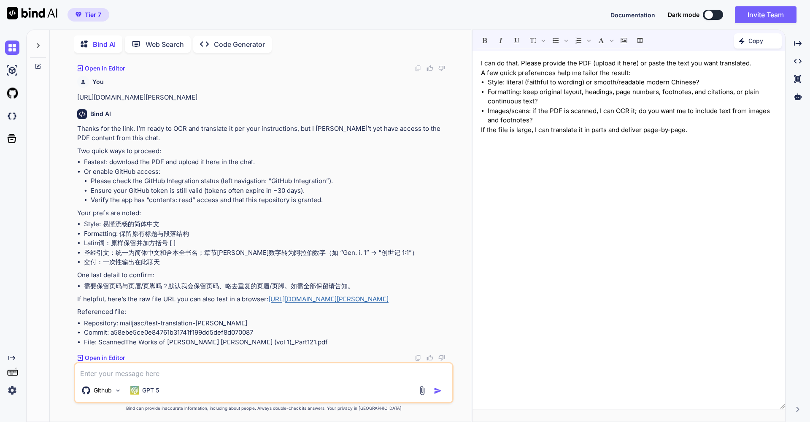
scroll to position [945, 0]
click at [268, 295] on link "https://raw.githubusercontent.com/mailjasc/test-translation-Thomas-Adams/a58ebe…" at bounding box center [328, 299] width 120 height 8
click at [95, 375] on textarea at bounding box center [263, 370] width 377 height 15
paste textarea "[URL][DOMAIN_NAME][PERSON_NAME]"
type textarea "[URL][DOMAIN_NAME][PERSON_NAME]"
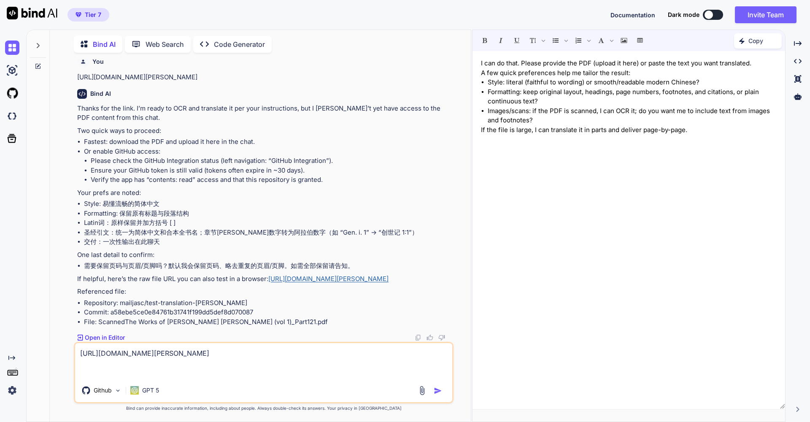
drag, startPoint x: 194, startPoint y: 376, endPoint x: 59, endPoint y: 347, distance: 137.2
click at [59, 347] on div "You please translate the pdf file from English to simplified Chinese: Bind AI I…" at bounding box center [264, 240] width 414 height 362
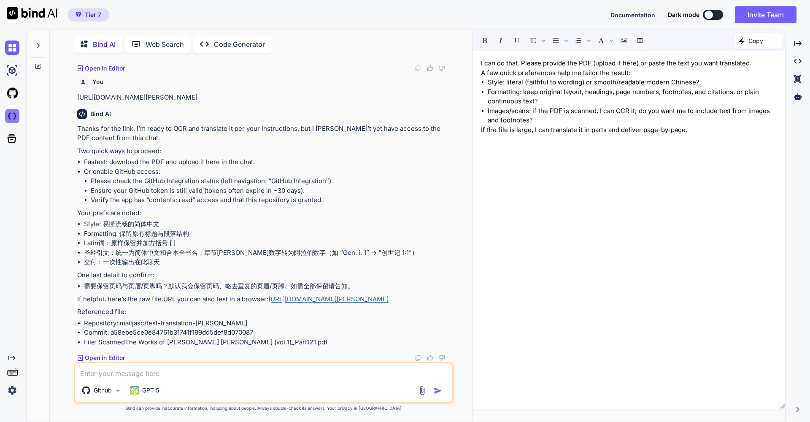
click at [13, 119] on img at bounding box center [12, 116] width 14 height 14
click at [111, 373] on textarea at bounding box center [263, 370] width 377 height 15
paste textarea "https://github.com/mailjasc/test-translation-Thomas-Adams/blob/de8eb281a253964f…"
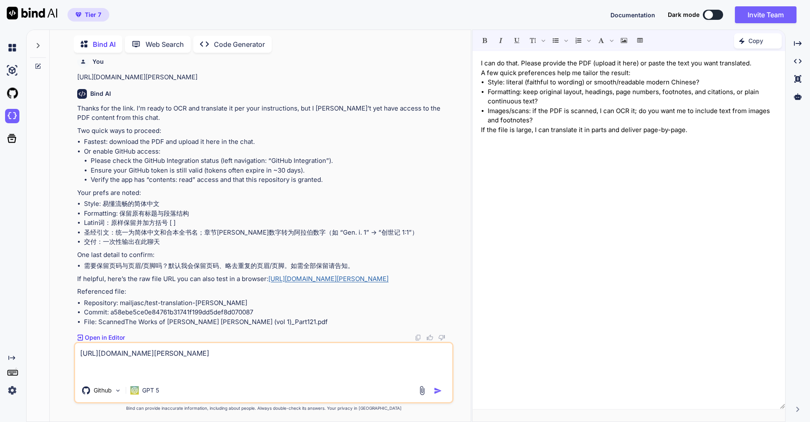
click at [440, 388] on img "button" at bounding box center [438, 390] width 8 height 8
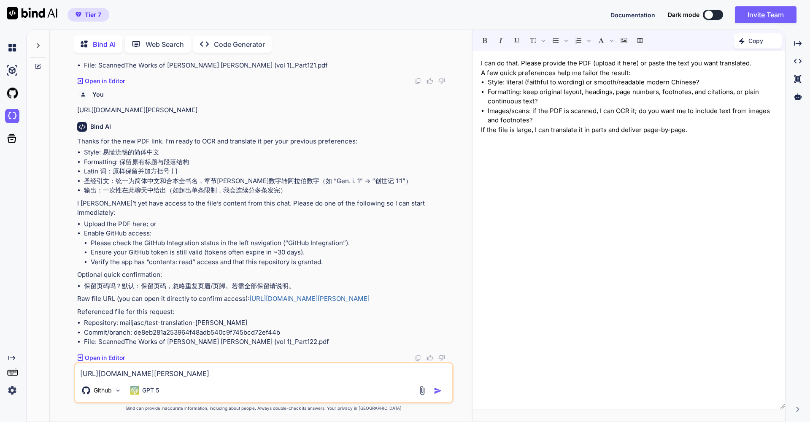
scroll to position [1254, 0]
click at [113, 388] on div "Github" at bounding box center [101, 390] width 46 height 17
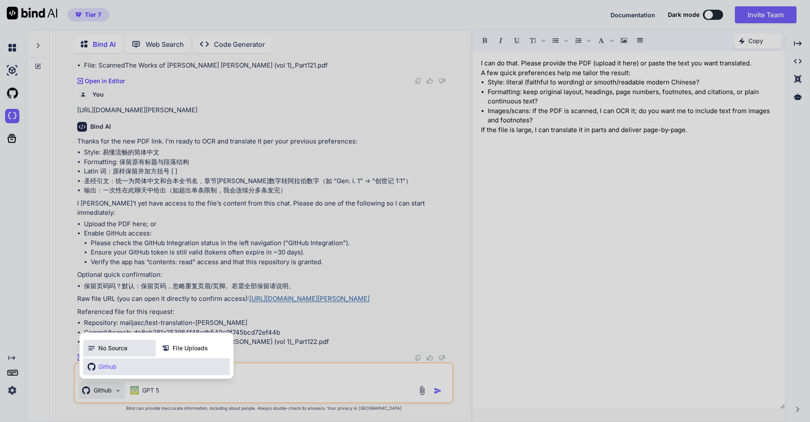
click at [112, 349] on span "No Source" at bounding box center [112, 348] width 29 height 8
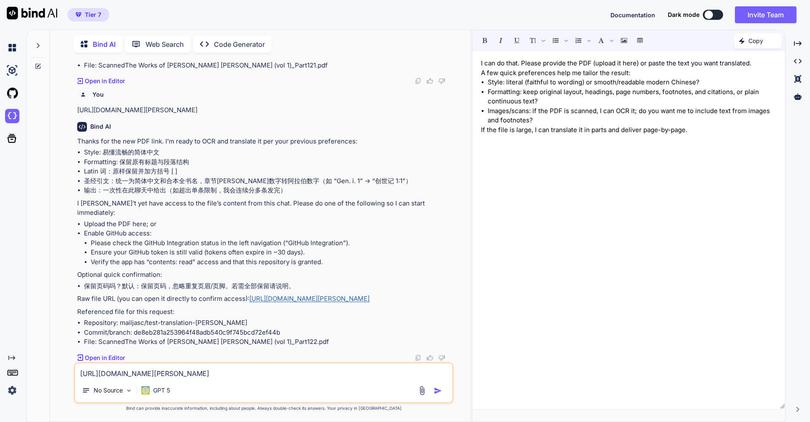
click at [100, 373] on textarea "https://github.com/mailjasc/test-translation-Thomas-Adams/blob/de8eb281a253964f…" at bounding box center [263, 370] width 377 height 15
paste textarea
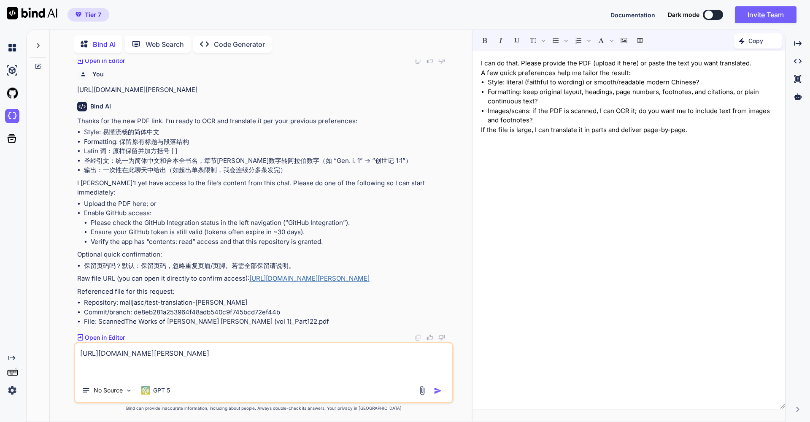
type textarea "https://github.com/mailjasc/test-translation-Thomas-Adams/blob/de8eb281a253964f…"
click at [436, 392] on img "button" at bounding box center [438, 390] width 8 height 8
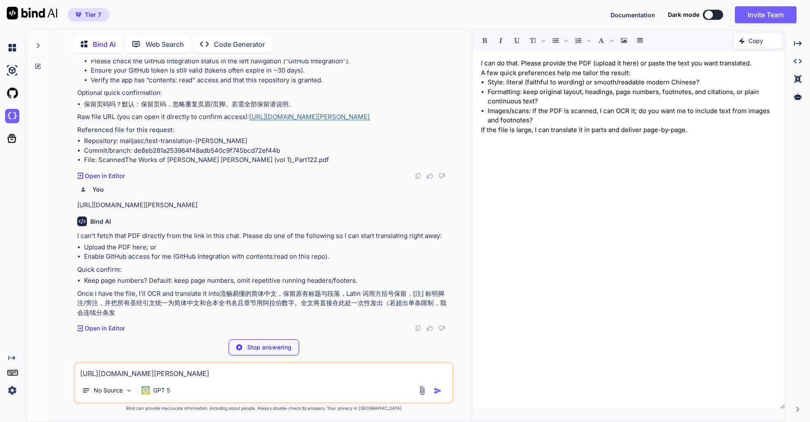
scroll to position [1423, 0]
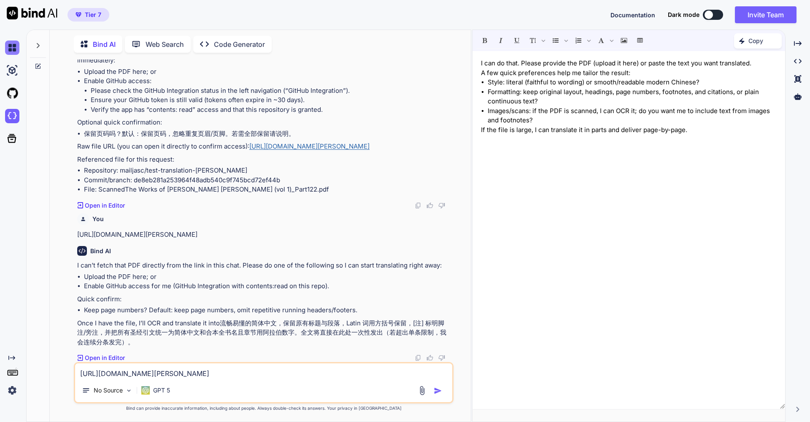
click at [15, 45] on img at bounding box center [12, 47] width 14 height 14
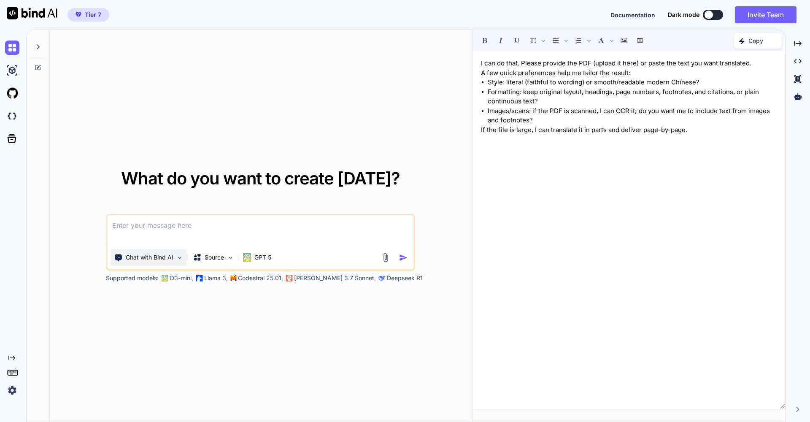
click at [178, 255] on img at bounding box center [179, 257] width 7 height 7
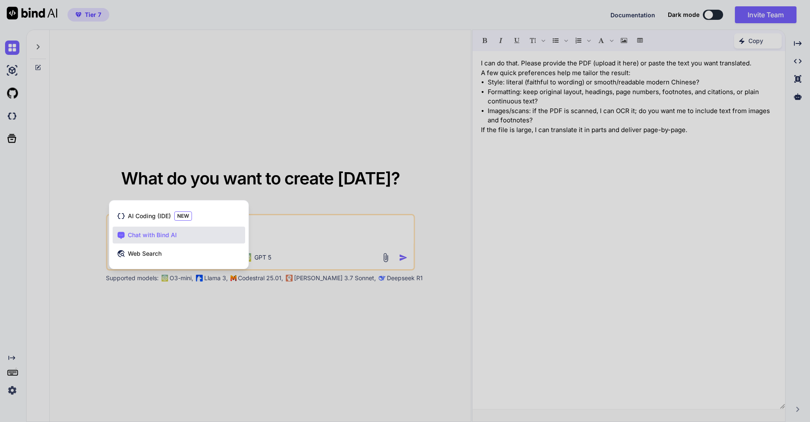
click at [186, 234] on div "Chat with Bind AI" at bounding box center [179, 235] width 132 height 17
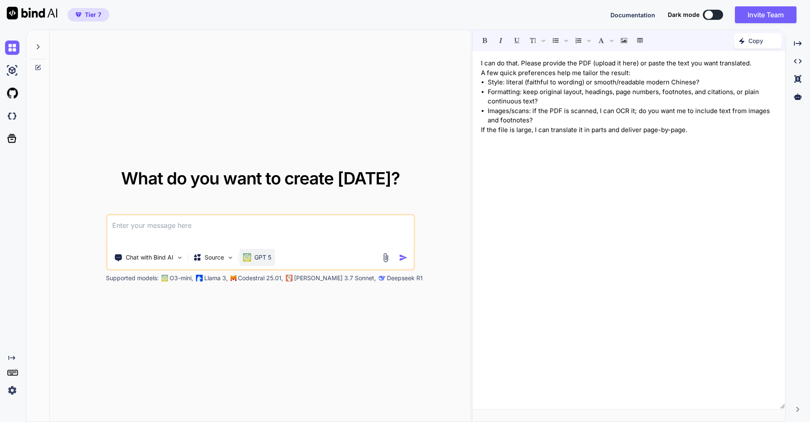
click at [262, 256] on p "GPT 5" at bounding box center [262, 257] width 17 height 8
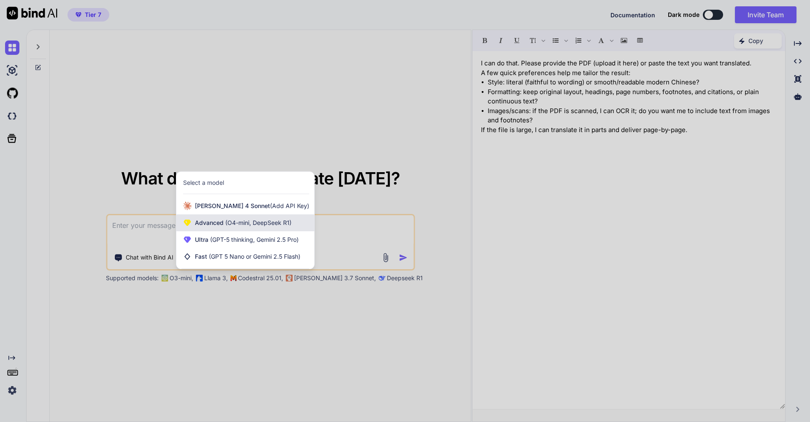
click at [274, 221] on span "(O4-mini, DeepSeek R1)" at bounding box center [258, 222] width 68 height 7
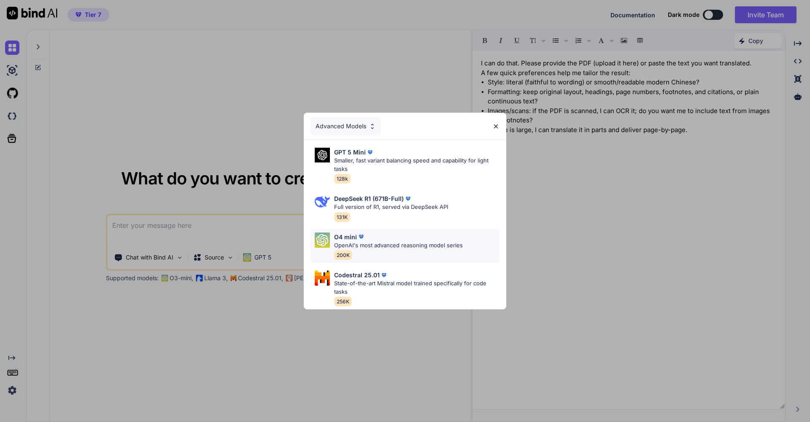
click at [386, 241] on p "OpenAI's most advanced reasoning model series" at bounding box center [398, 245] width 129 height 8
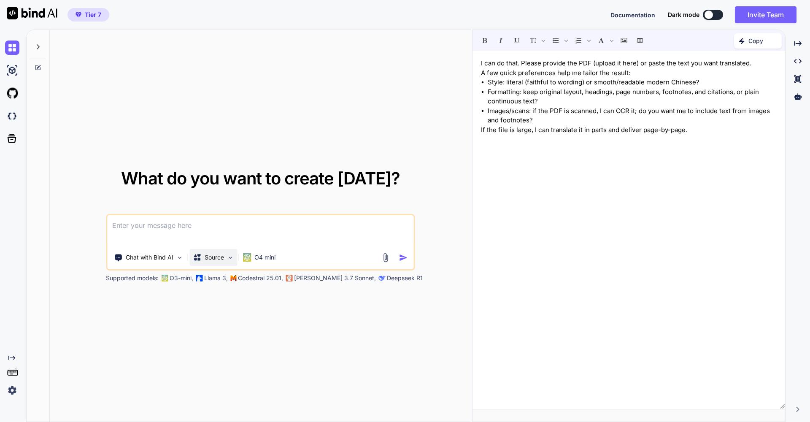
click at [209, 259] on p "Source" at bounding box center [214, 257] width 19 height 8
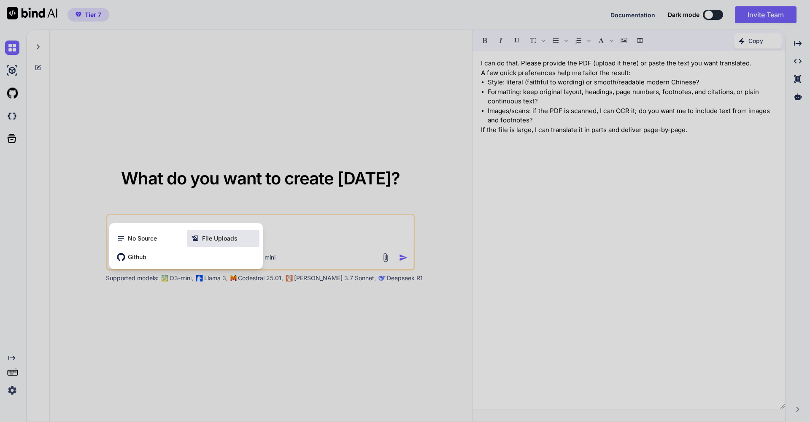
click at [219, 235] on span "File Uploads" at bounding box center [219, 238] width 35 height 8
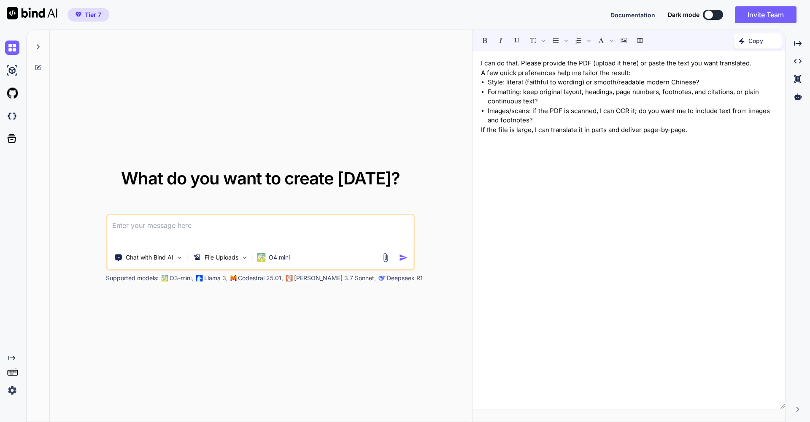
click at [197, 229] on textarea at bounding box center [260, 230] width 306 height 31
click at [227, 258] on p "File Uploads" at bounding box center [222, 257] width 34 height 8
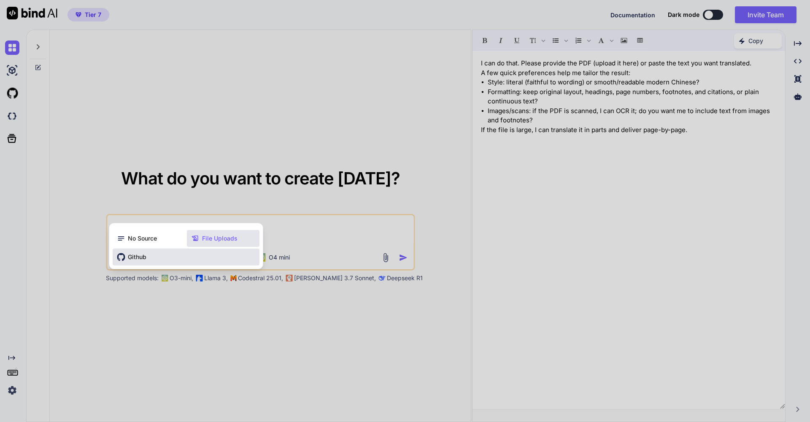
click at [227, 258] on div "Github" at bounding box center [186, 256] width 147 height 17
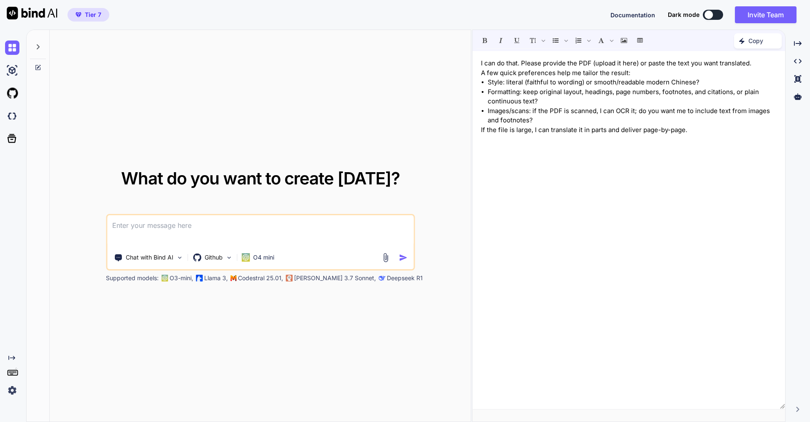
click at [383, 257] on img at bounding box center [385, 258] width 10 height 10
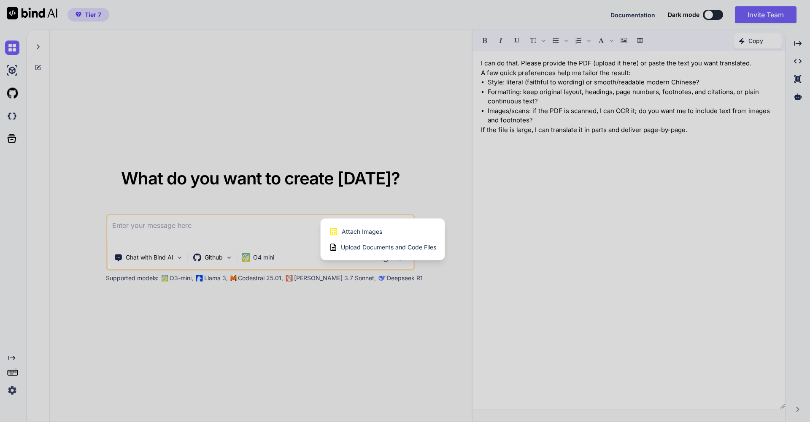
click at [388, 247] on span "Upload Documents and Code Files" at bounding box center [388, 247] width 95 height 8
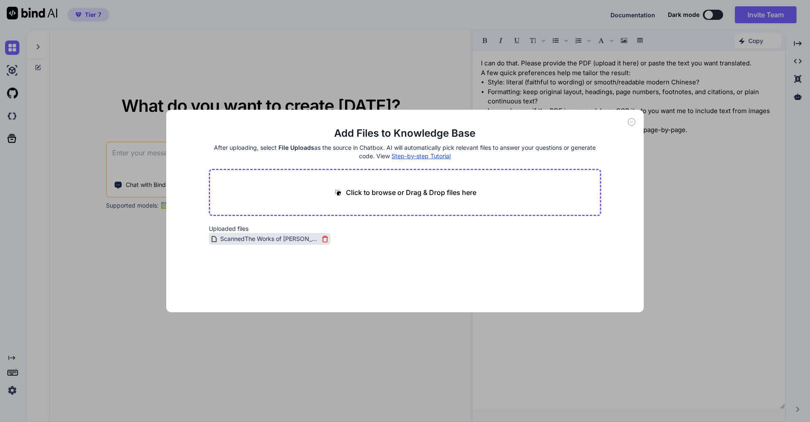
click at [297, 239] on span "ScannedThe Works of Thomas Adams (vol 1)_Part122.pdf" at bounding box center [269, 239] width 100 height 10
click at [631, 121] on icon at bounding box center [632, 122] width 8 height 8
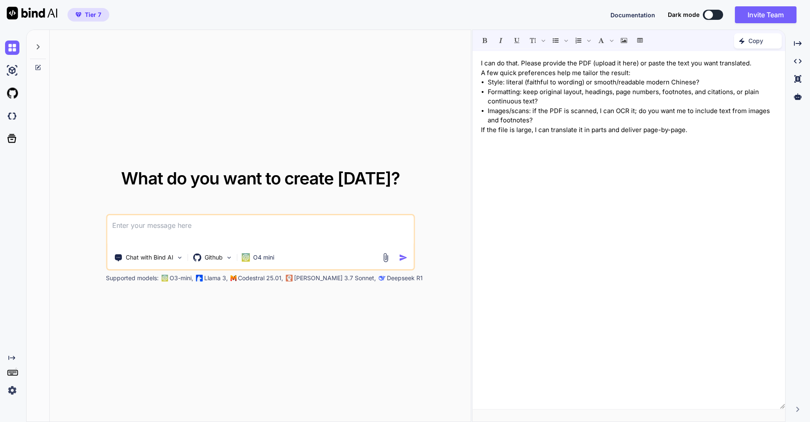
click at [140, 228] on textarea at bounding box center [260, 230] width 306 height 31
type textarea "Translate all the files in the knowledge base to Simplified Chinese."
click at [215, 256] on p "Github" at bounding box center [214, 257] width 18 height 8
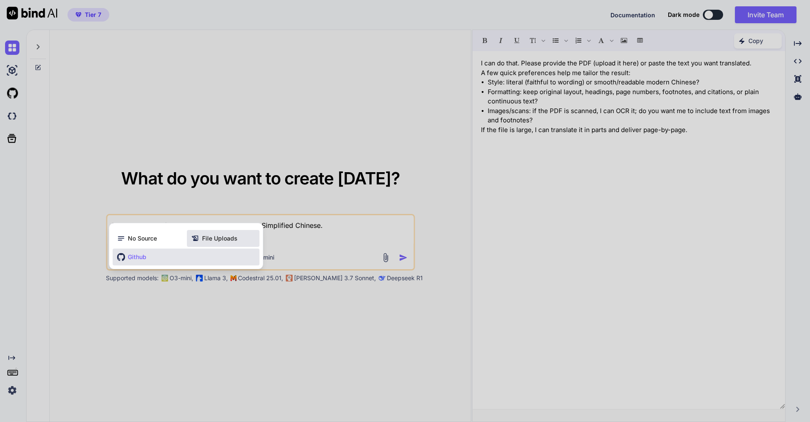
click at [214, 237] on span "File Uploads" at bounding box center [219, 238] width 35 height 8
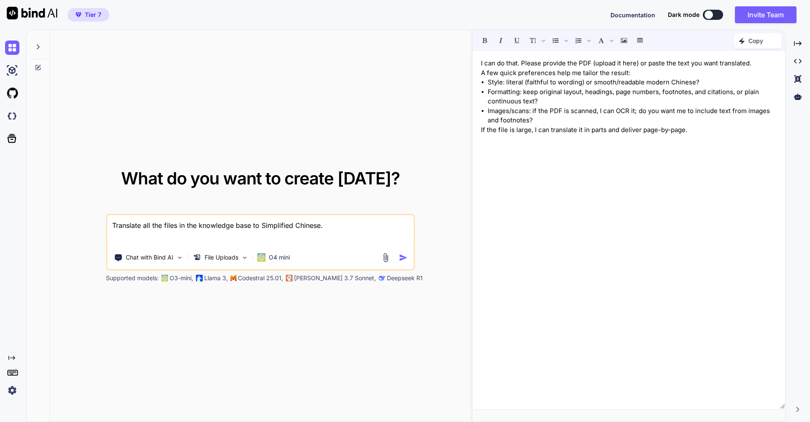
click at [403, 256] on img "button" at bounding box center [403, 257] width 9 height 9
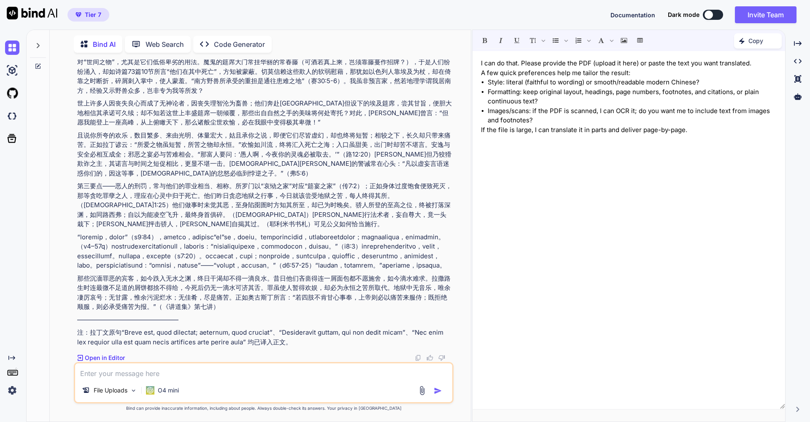
scroll to position [112, 0]
click at [161, 391] on p "O4 mini" at bounding box center [168, 390] width 21 height 8
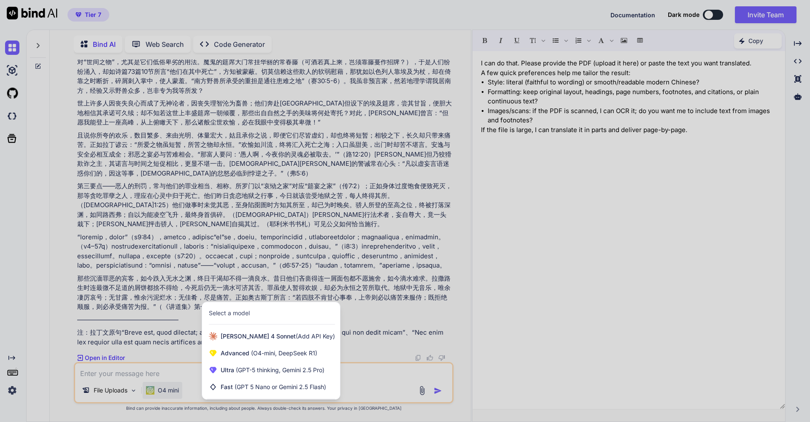
click at [161, 389] on div at bounding box center [405, 211] width 810 height 422
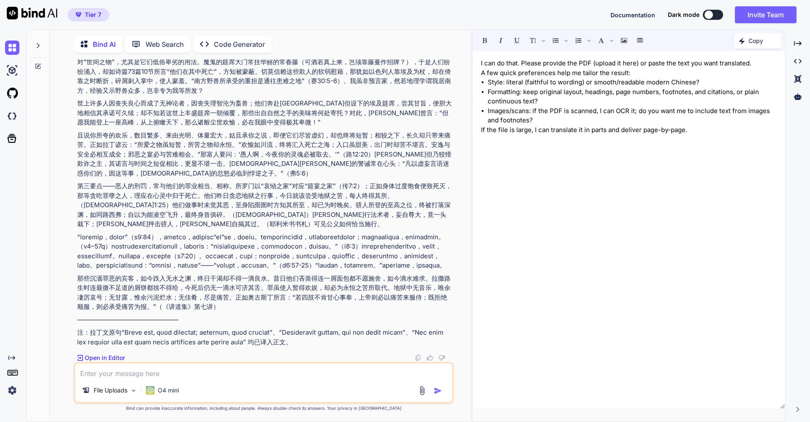
click at [425, 389] on img at bounding box center [422, 391] width 10 height 10
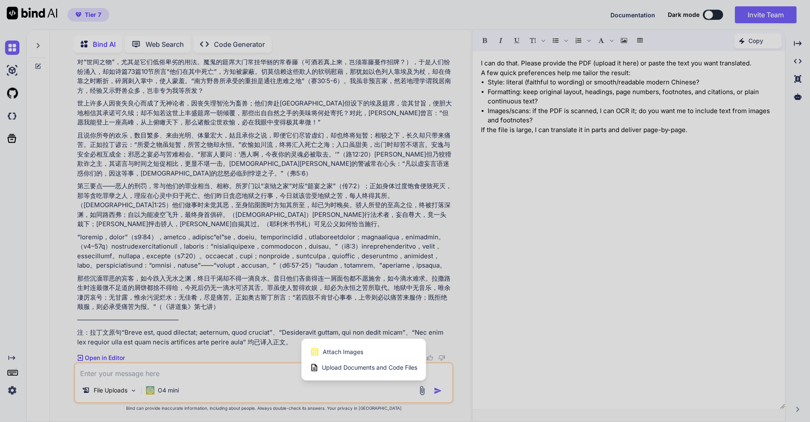
click at [381, 368] on span "Upload Documents and Code Files" at bounding box center [369, 367] width 95 height 8
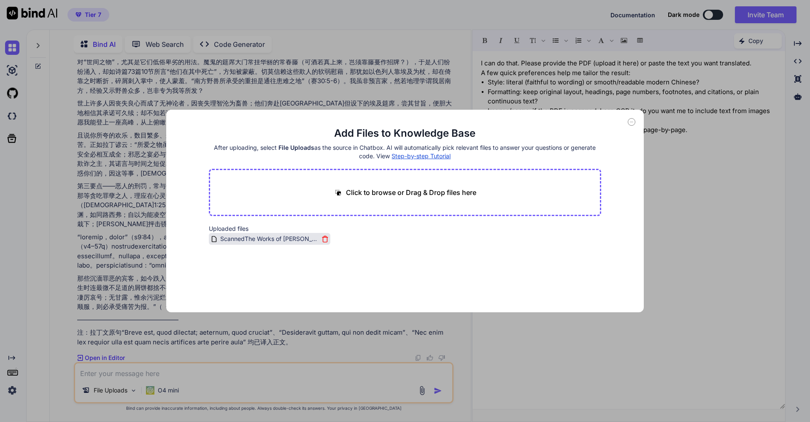
click at [302, 238] on span "ScannedThe Works of Thomas Adams (vol 1)_Part122.pdf" at bounding box center [269, 239] width 100 height 10
click at [632, 121] on icon at bounding box center [632, 122] width 8 height 8
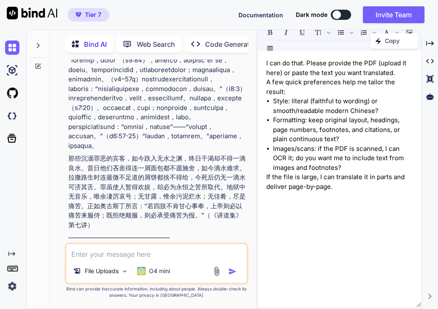
scroll to position [500, 0]
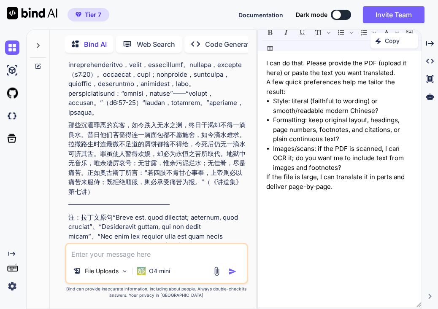
click at [218, 271] on img at bounding box center [217, 272] width 10 height 10
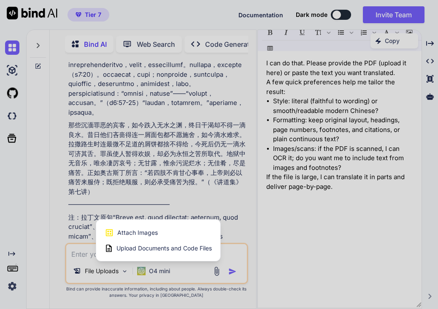
click at [196, 248] on span "Upload Documents and Code Files" at bounding box center [163, 248] width 95 height 8
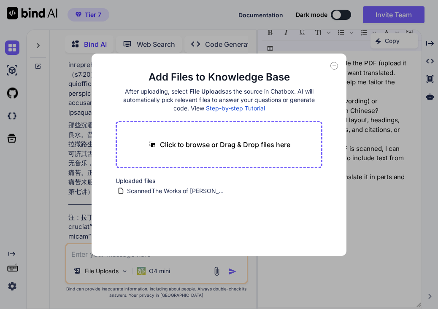
click at [205, 145] on p "Click to browse or Drag & Drop files here" at bounding box center [225, 145] width 130 height 10
type input "C:\fakepath\ScannedThe Works of Thomas Adams (vol 1)_Part123.pdf"
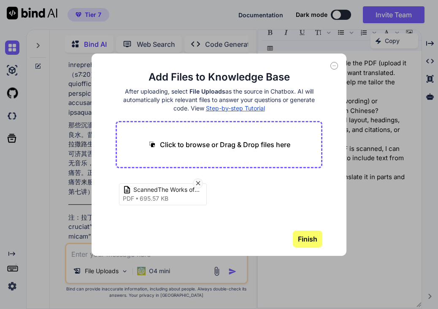
click at [309, 240] on button "Finish" at bounding box center [308, 239] width 30 height 17
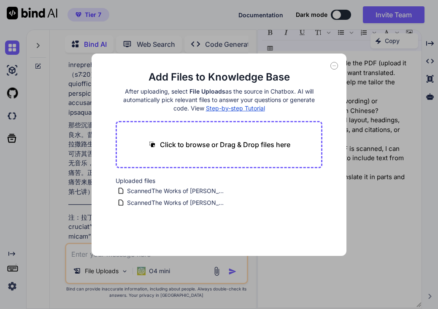
click at [336, 65] on icon at bounding box center [334, 66] width 8 height 8
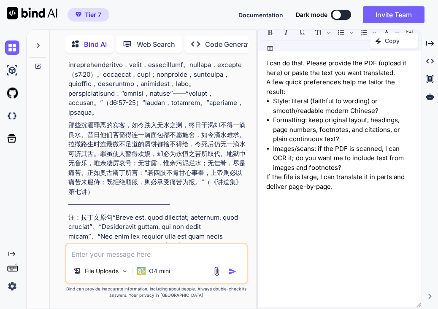
click at [84, 251] on textarea at bounding box center [156, 251] width 181 height 15
paste textarea "ScannedThe Works of Thomas Adams (vol 1)_Part123"
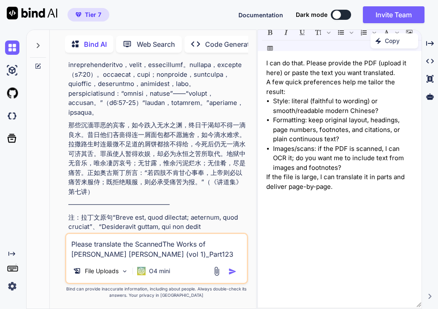
click at [135, 243] on textarea "Please translate the ScannedThe Works of Thomas Adams (vol 1)_Part123" at bounding box center [156, 246] width 181 height 25
click at [190, 255] on textarea "Please translate the file named "ScannedThe Works of Thomas Adams (vol 1)_Part1…" at bounding box center [156, 246] width 181 height 25
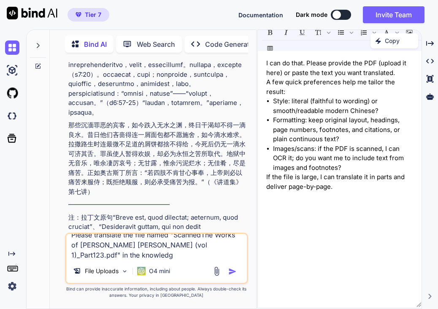
scroll to position [0, 0]
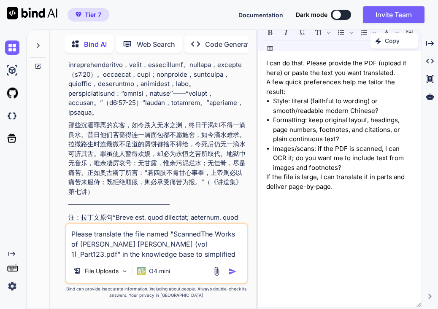
type textarea "Please translate the file named "ScannedThe Works of Thomas Adams (vol 1)_Part1…"
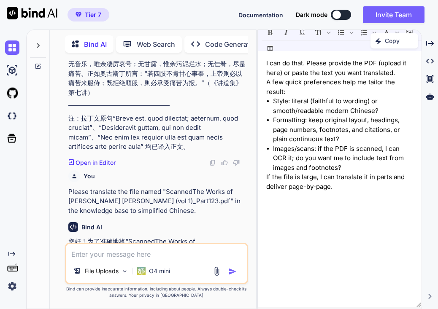
scroll to position [631, 0]
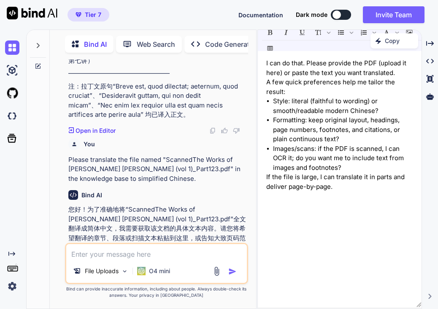
click at [218, 272] on img at bounding box center [217, 272] width 10 height 10
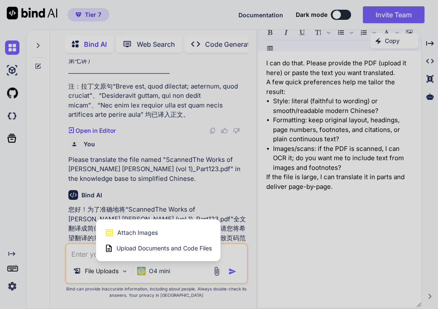
click at [205, 249] on span "Upload Documents and Code Files" at bounding box center [163, 248] width 95 height 8
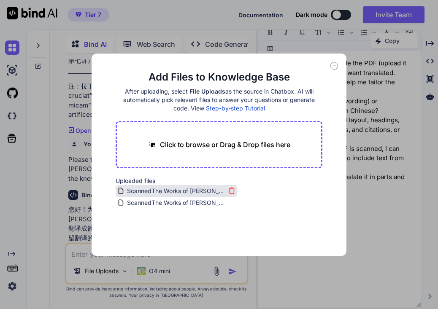
click at [232, 190] on icon at bounding box center [232, 191] width 4 height 5
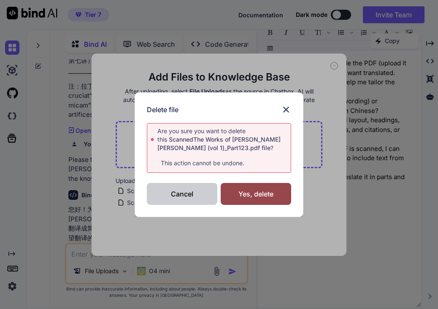
click at [200, 196] on div "Cancel" at bounding box center [182, 194] width 70 height 22
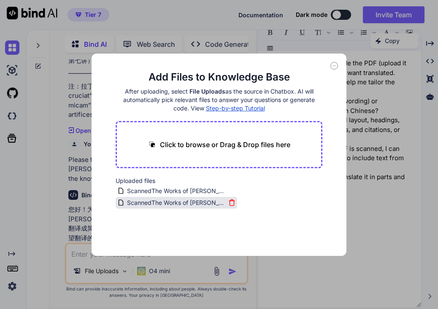
click at [229, 202] on icon at bounding box center [231, 202] width 7 height 7
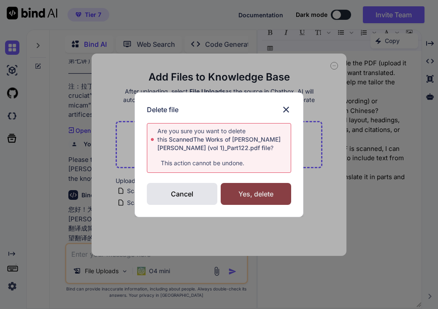
click at [252, 192] on div "Yes, delete" at bounding box center [256, 194] width 70 height 22
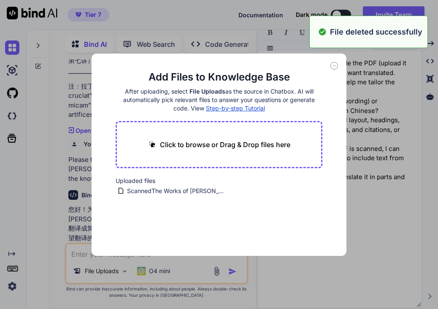
click at [336, 66] on icon at bounding box center [334, 66] width 8 height 8
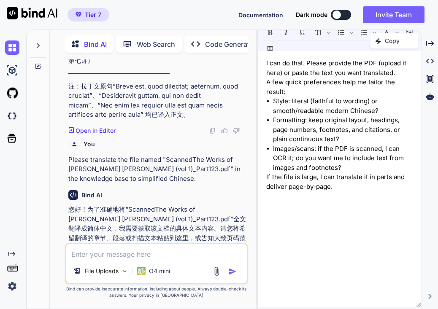
click at [129, 255] on textarea at bounding box center [156, 251] width 181 height 15
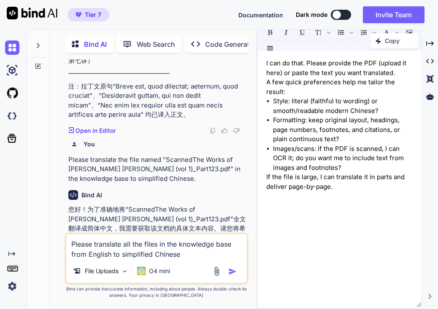
type textarea "Please translate all the files in the knowledge base from English to simplified…"
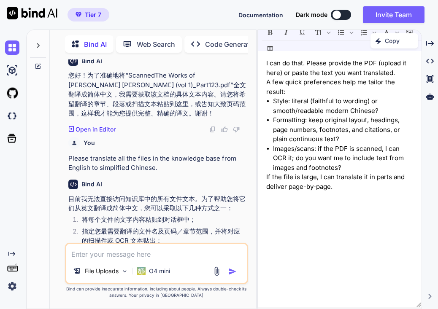
scroll to position [798, 0]
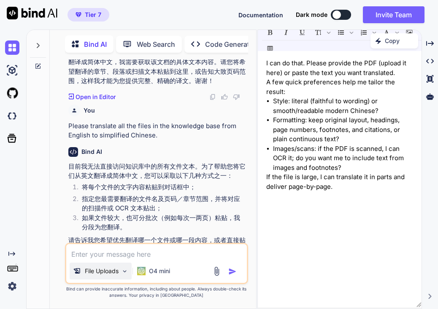
click at [129, 271] on div "File Uploads" at bounding box center [101, 271] width 62 height 17
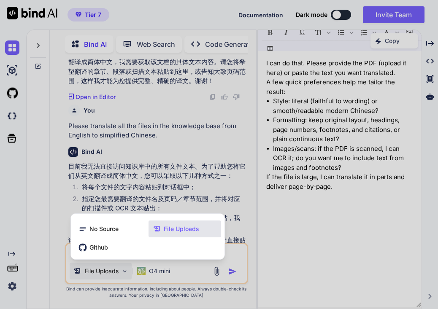
click at [127, 271] on div at bounding box center [219, 154] width 438 height 309
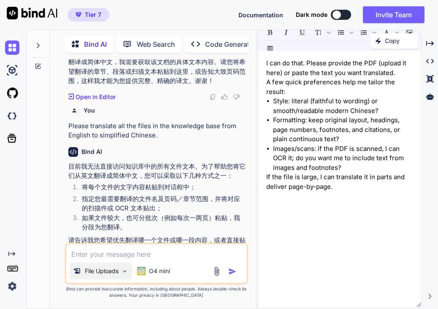
click at [121, 270] on div "File Uploads" at bounding box center [101, 271] width 62 height 17
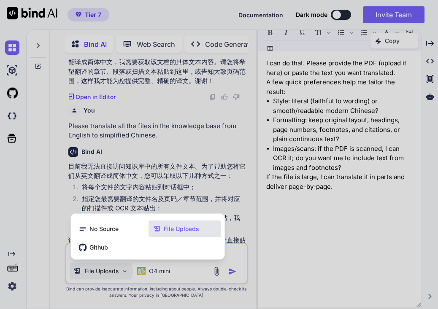
click at [168, 230] on span "File Uploads" at bounding box center [181, 229] width 35 height 8
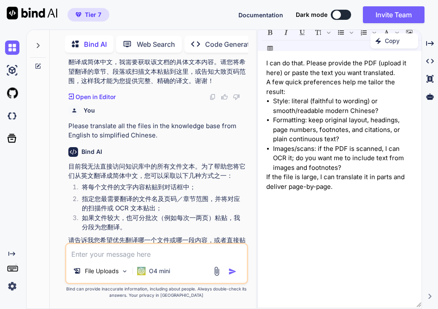
click at [36, 63] on icon at bounding box center [38, 66] width 7 height 7
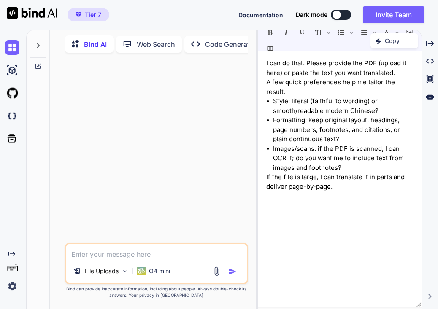
click at [35, 42] on icon at bounding box center [38, 45] width 7 height 7
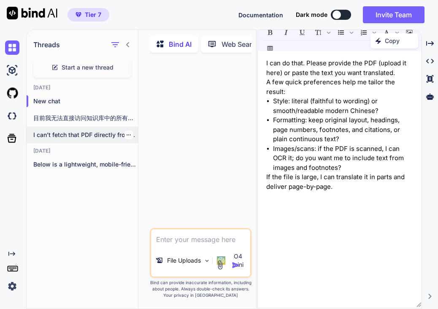
click at [127, 132] on icon "button" at bounding box center [128, 134] width 5 height 5
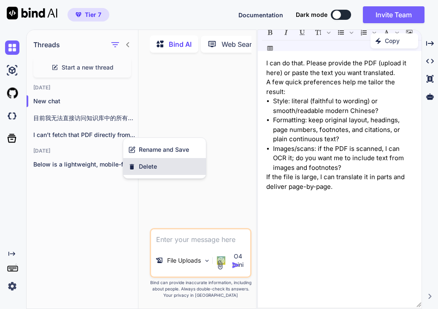
click at [141, 167] on span "Delete" at bounding box center [148, 166] width 18 height 8
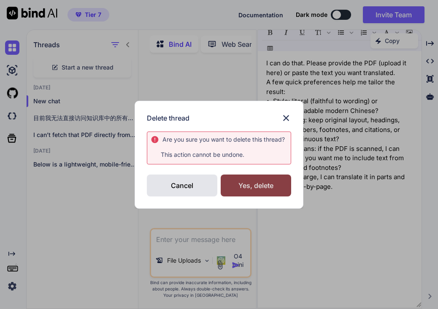
click at [244, 183] on div "Yes, delete" at bounding box center [256, 186] width 70 height 22
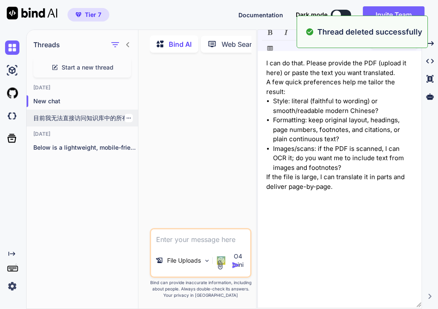
click at [126, 116] on icon "button" at bounding box center [128, 118] width 5 height 5
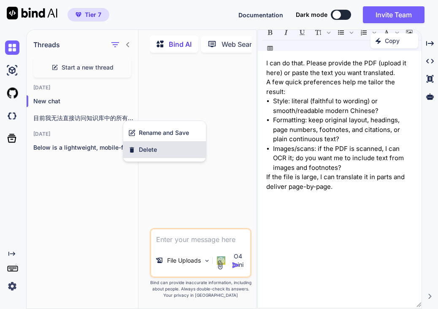
click at [145, 147] on span "Delete" at bounding box center [148, 150] width 18 height 8
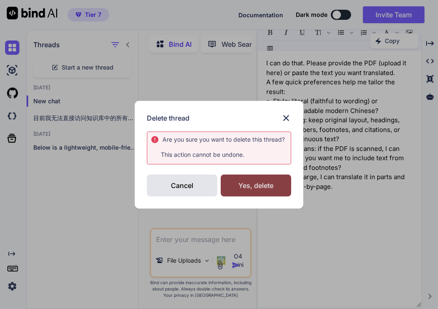
click at [248, 184] on div "Yes, delete" at bounding box center [256, 186] width 70 height 22
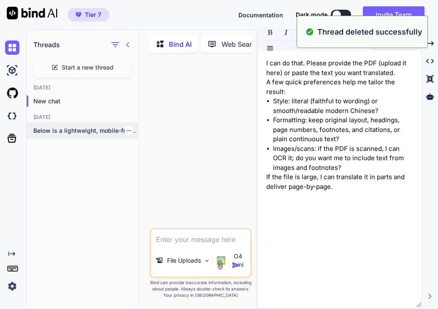
click at [127, 129] on icon "button" at bounding box center [128, 130] width 5 height 5
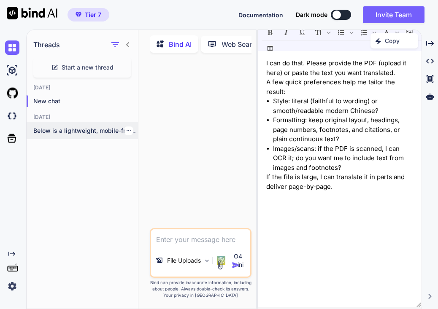
click at [94, 129] on p "Below is a lightweight, mobile-friendly, single-file web..." at bounding box center [85, 131] width 105 height 8
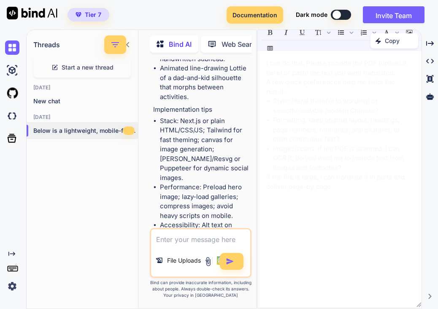
scroll to position [5268, 0]
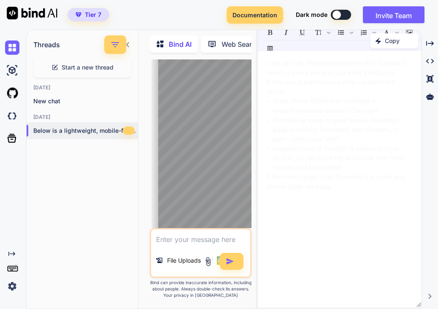
click at [125, 129] on button "button" at bounding box center [129, 131] width 12 height 8
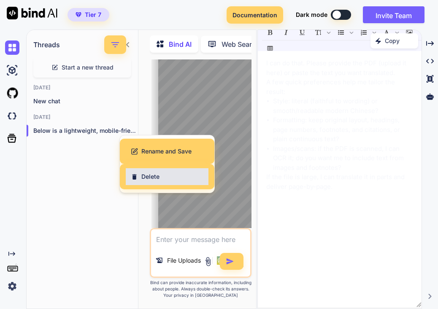
click at [157, 175] on span "Delete" at bounding box center [150, 177] width 18 height 8
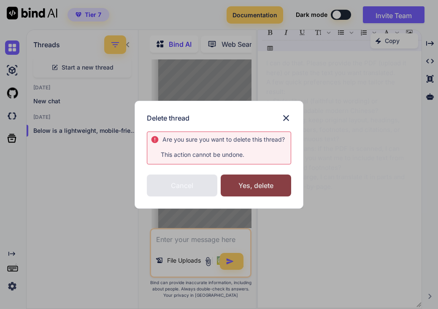
click at [252, 185] on div "Yes, delete" at bounding box center [256, 186] width 70 height 22
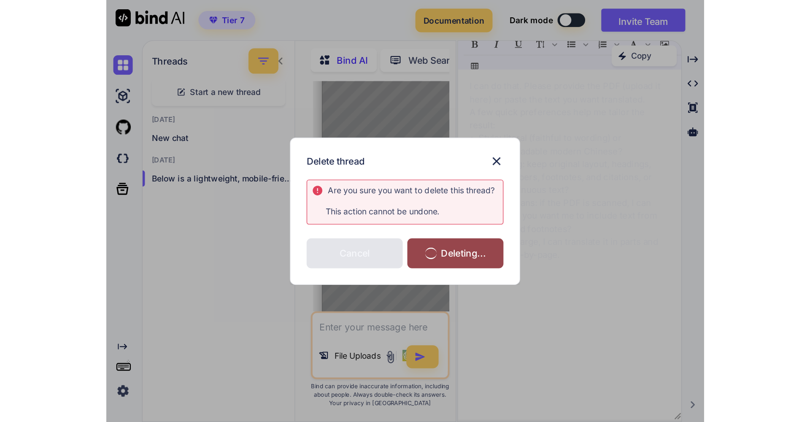
scroll to position [0, 0]
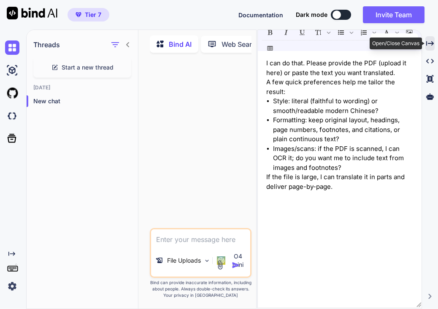
click at [429, 42] on icon "Created with Pixso." at bounding box center [430, 44] width 8 height 8
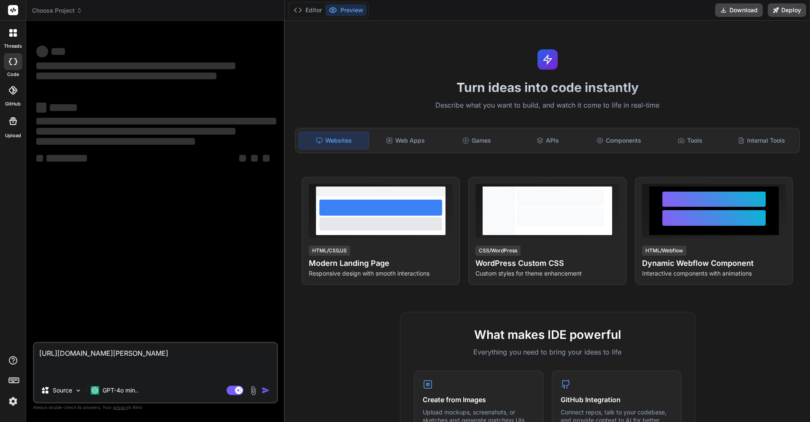
click at [13, 92] on icon at bounding box center [12, 90] width 8 height 8
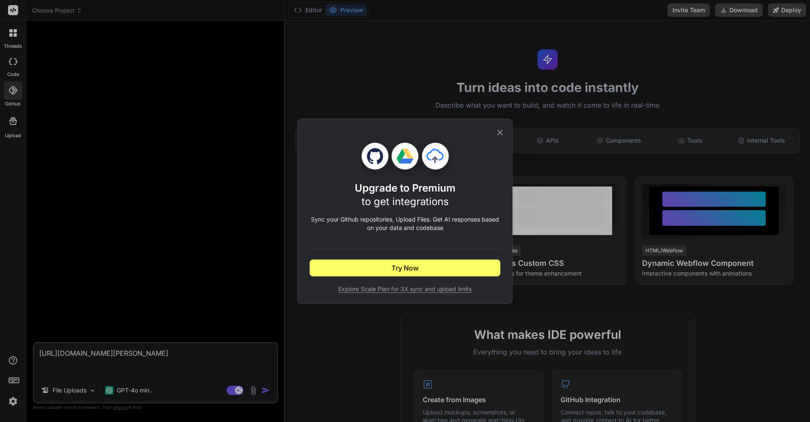
type textarea "x"
click at [418, 268] on span "Try Now" at bounding box center [404, 268] width 27 height 10
click at [500, 130] on icon at bounding box center [499, 132] width 9 height 9
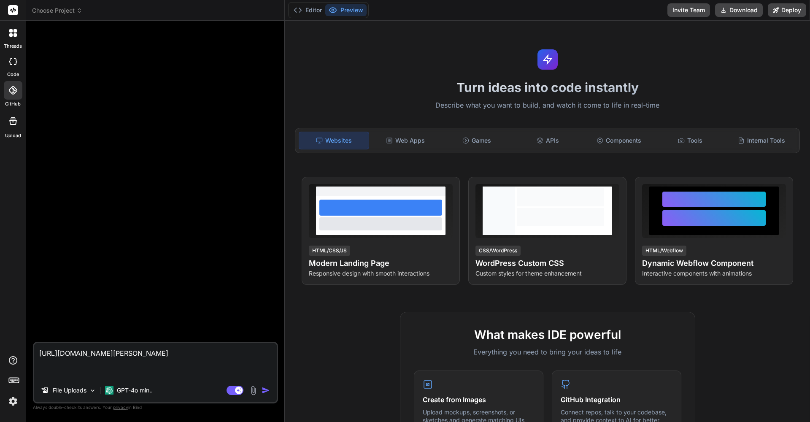
scroll to position [10, 0]
